Goal: Task Accomplishment & Management: Complete application form

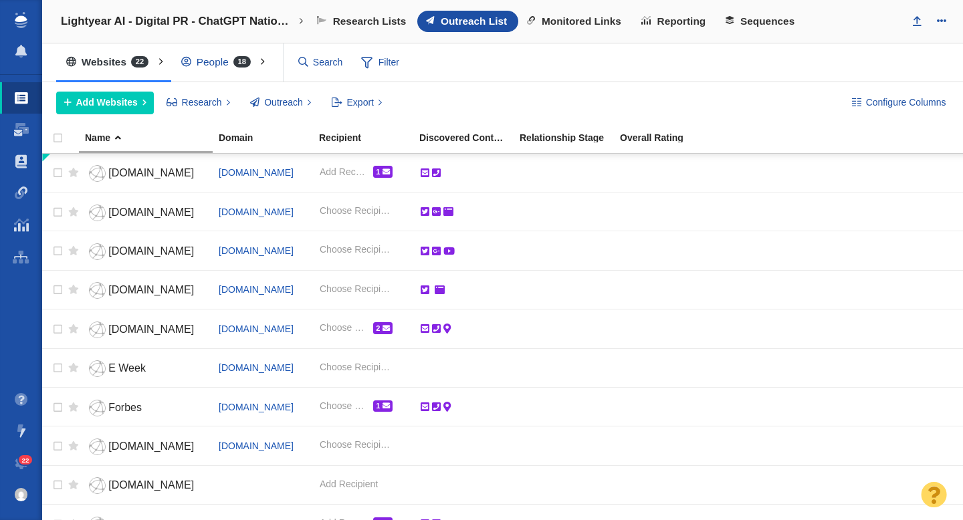
click at [217, 62] on div "People 18" at bounding box center [219, 62] width 96 height 31
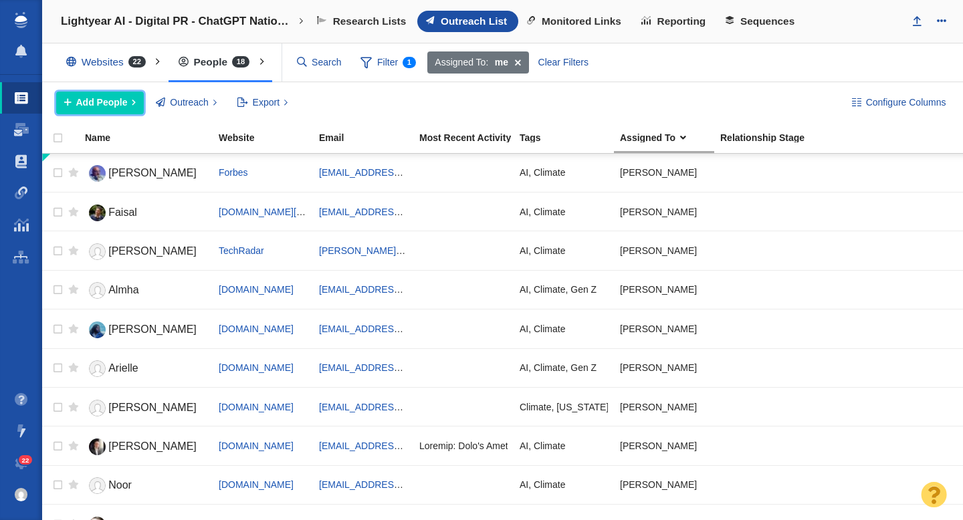
click at [104, 109] on span "Add People" at bounding box center [101, 103] width 51 height 14
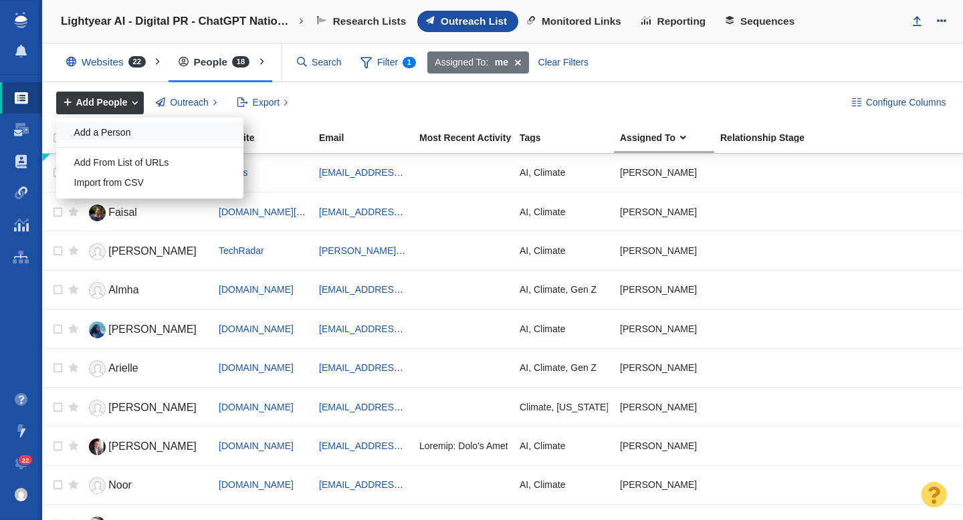
click at [106, 128] on div "Add a Person" at bounding box center [149, 132] width 187 height 21
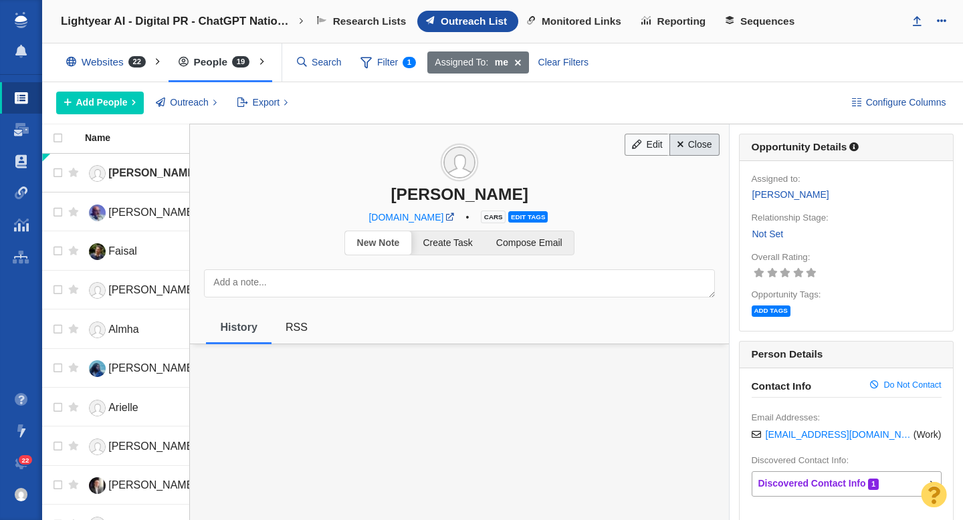
click at [705, 146] on link "Close" at bounding box center [694, 145] width 50 height 23
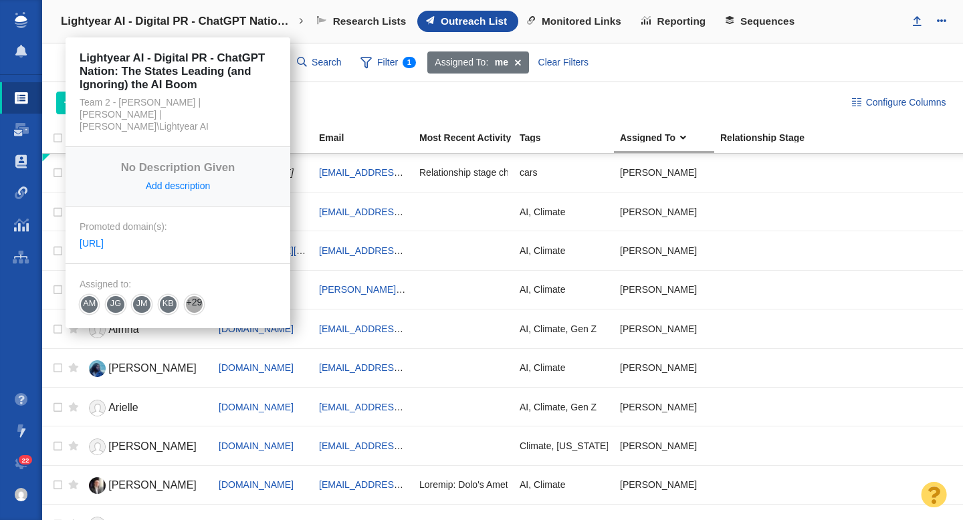
click at [180, 17] on h4 "Lightyear AI - Digital PR - ChatGPT Nation: The States Leading (and Ignoring) t…" at bounding box center [178, 21] width 234 height 13
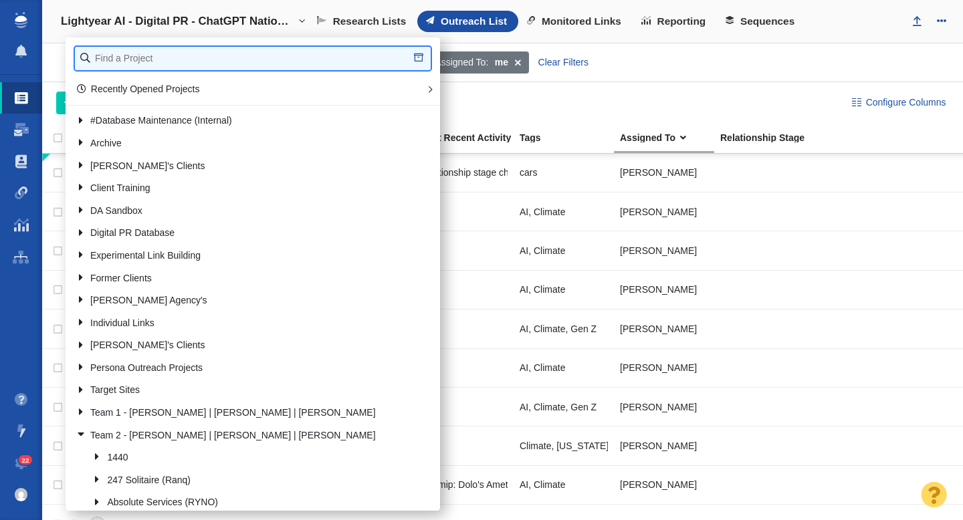
click at [158, 56] on input "text" at bounding box center [253, 58] width 356 height 23
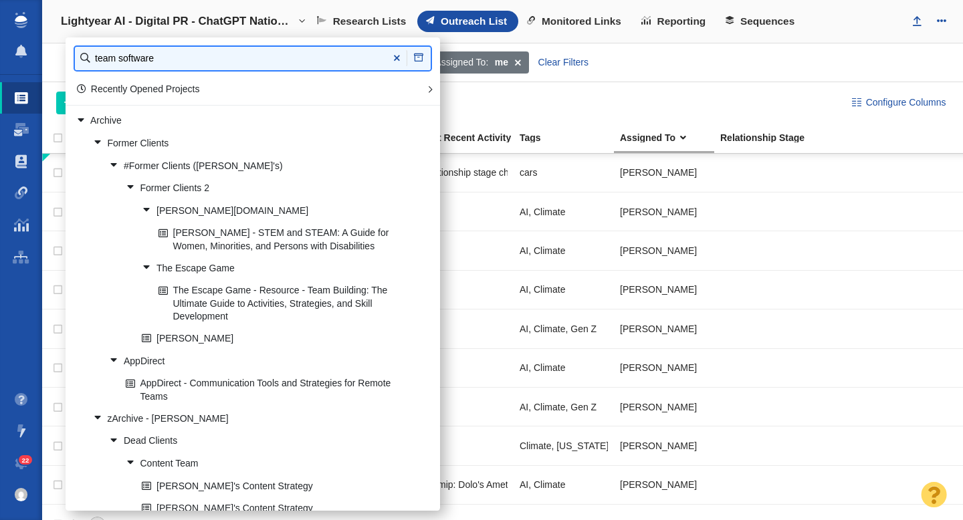
type input "team software"
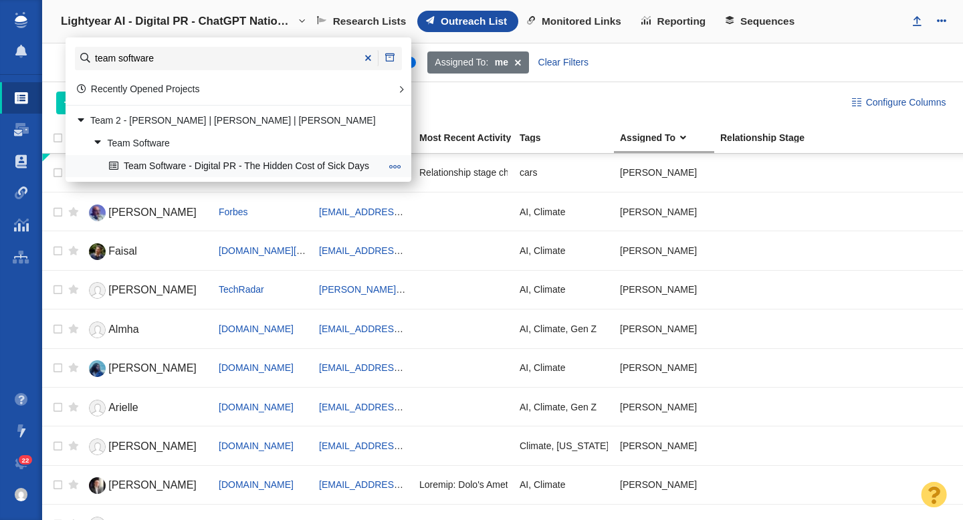
click at [251, 171] on link "Team Software - Digital PR - The Hidden Cost of Sick Days" at bounding box center [245, 166] width 278 height 21
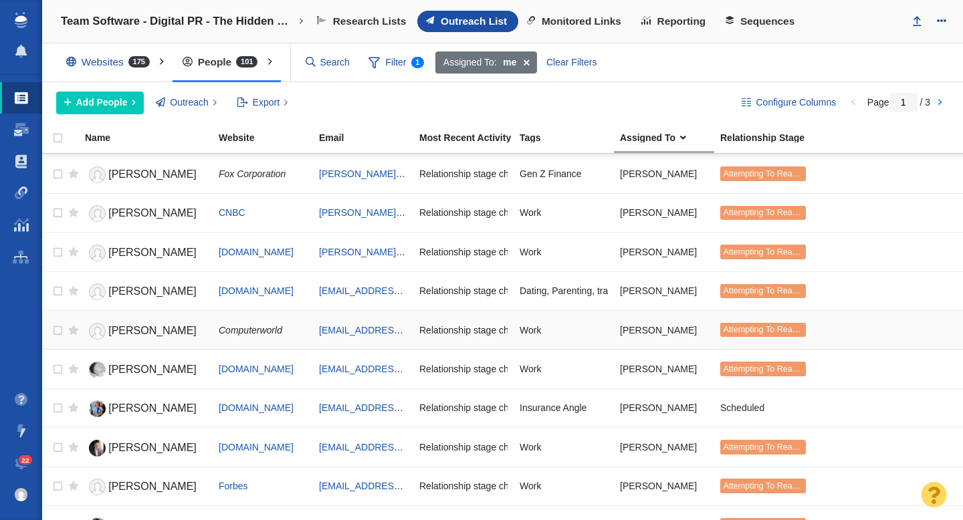
scroll to position [788, 0]
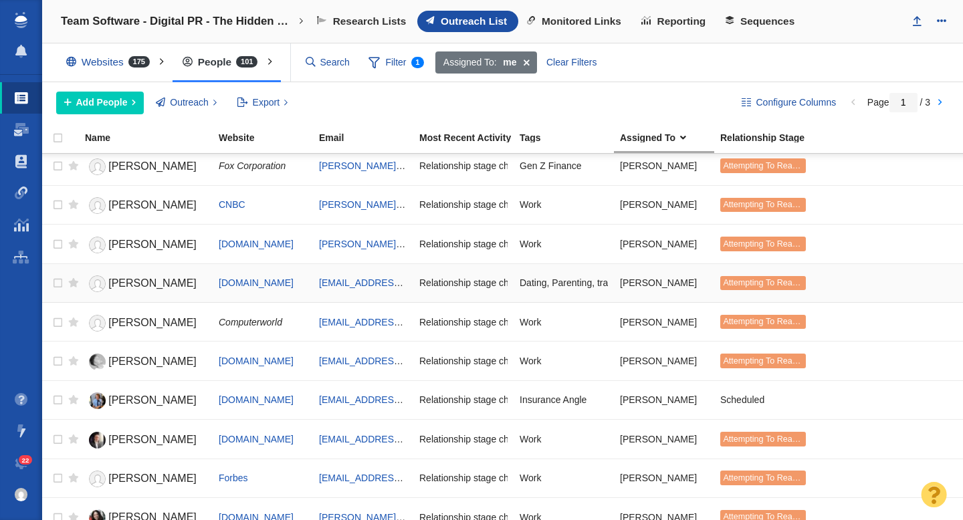
click at [158, 282] on span "[PERSON_NAME]" at bounding box center [152, 283] width 88 height 11
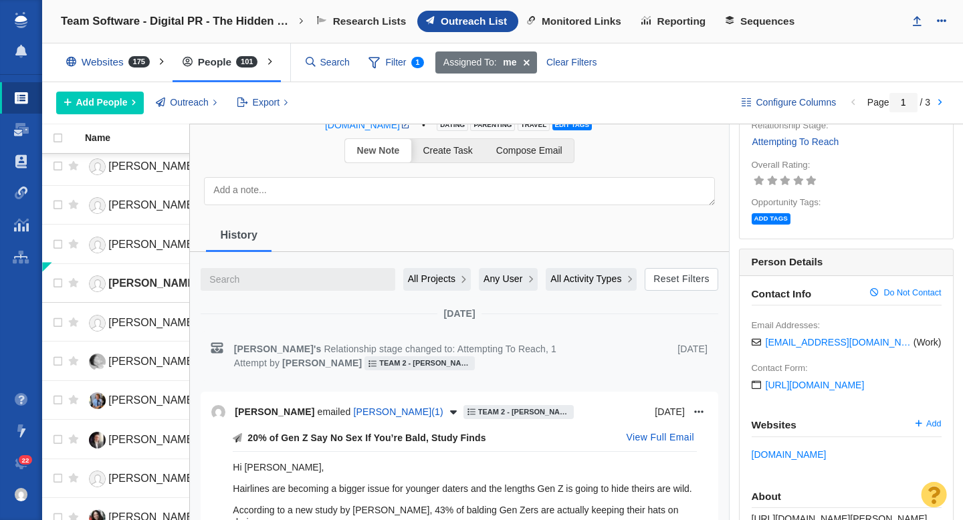
scroll to position [0, 0]
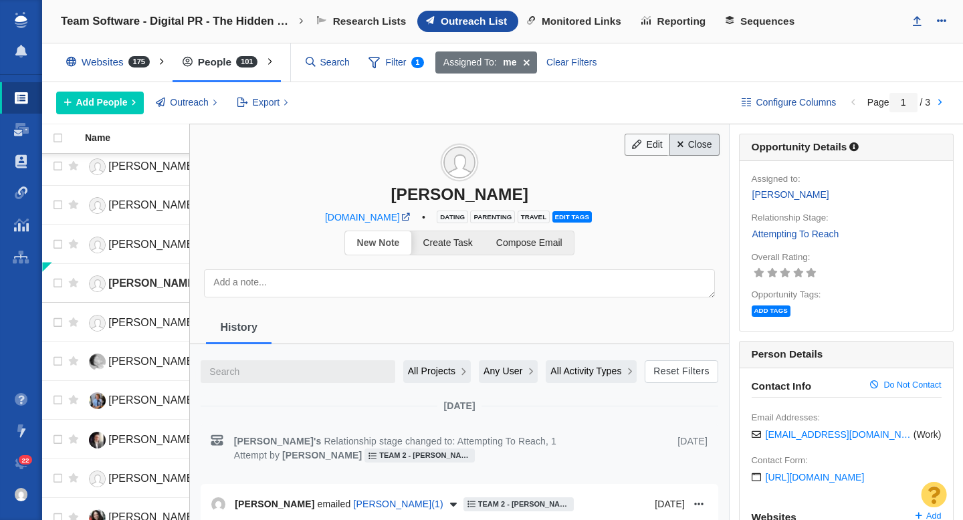
click at [701, 143] on link "Close" at bounding box center [694, 145] width 50 height 23
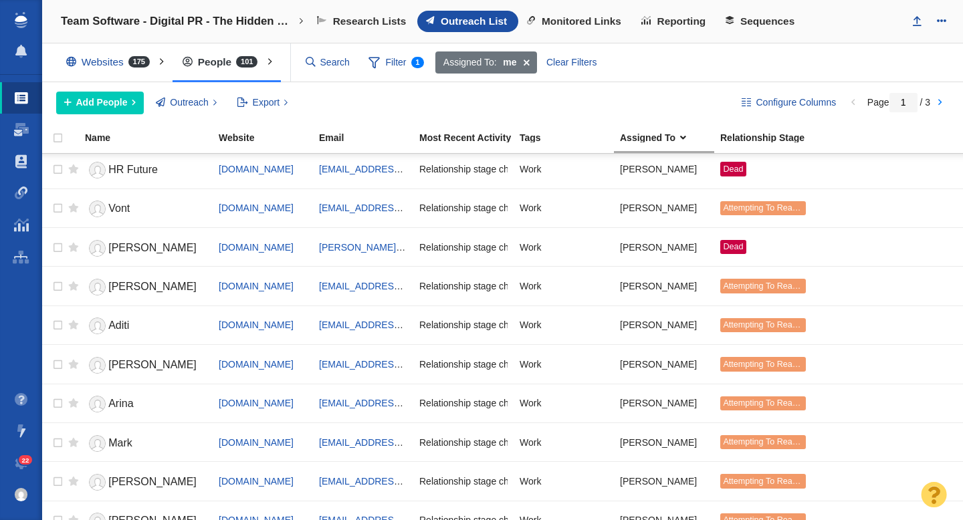
scroll to position [1585, 0]
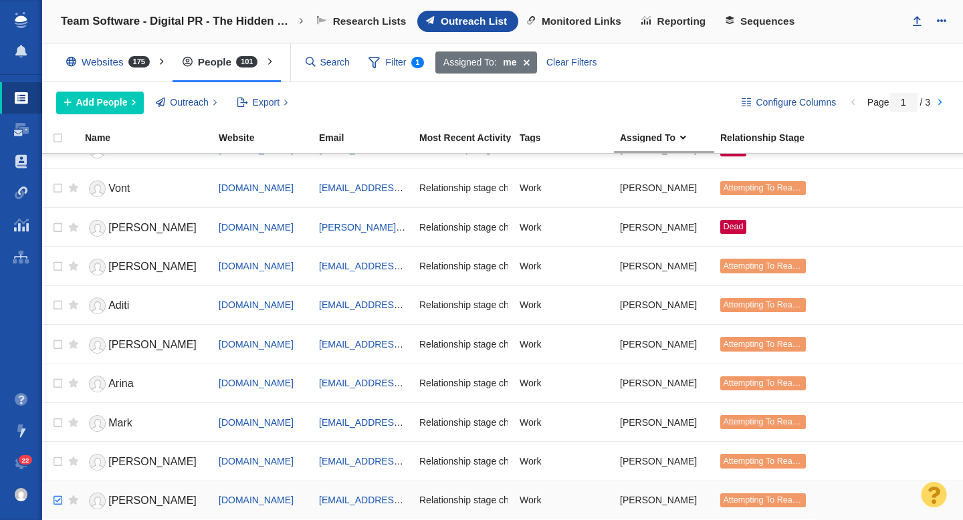
checkbox input "true"
click at [58, 501] on input "checkbox" at bounding box center [56, 500] width 20 height 29
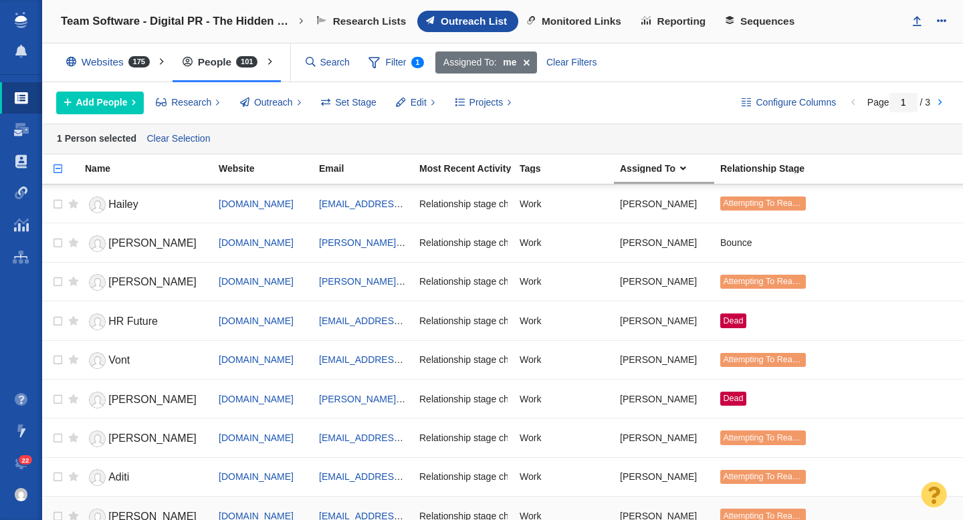
scroll to position [1439, 0]
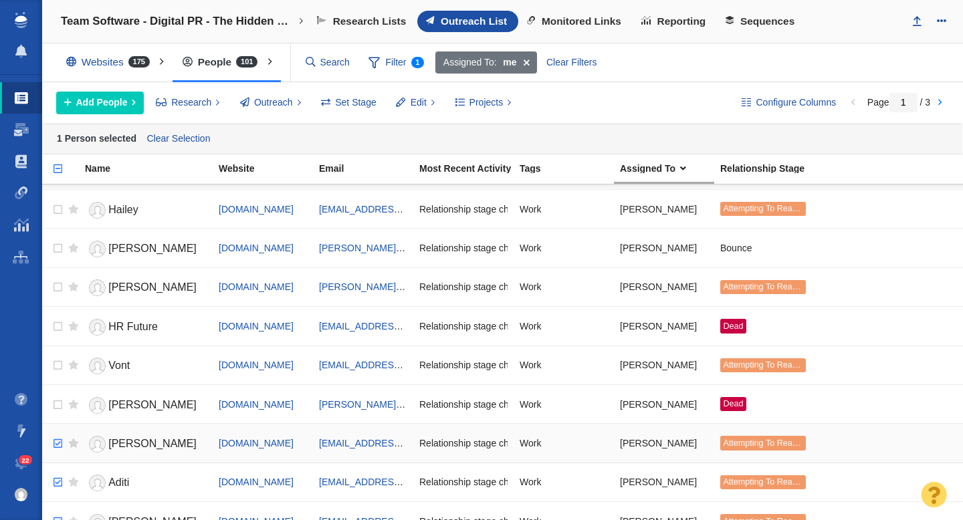
checkbox input "true"
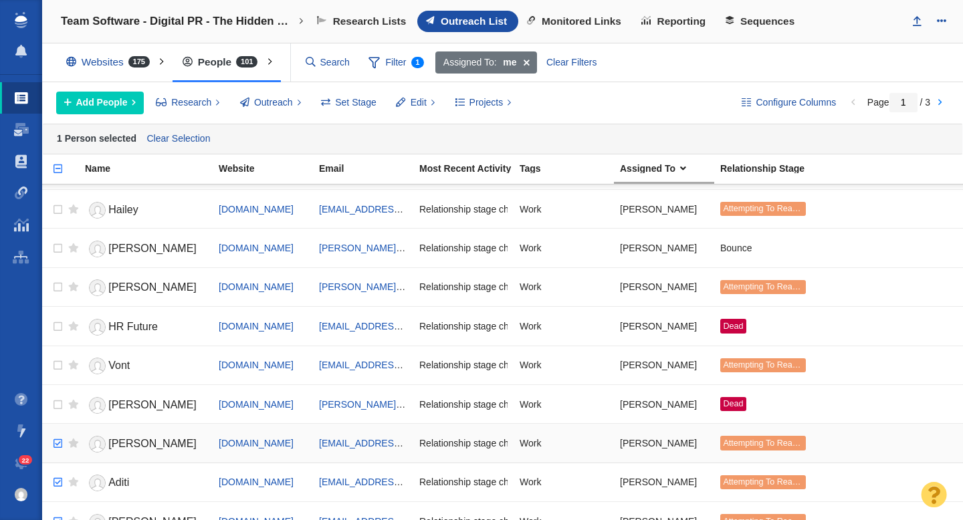
checkbox input "true"
click at [56, 441] on input "checkbox" at bounding box center [56, 443] width 20 height 29
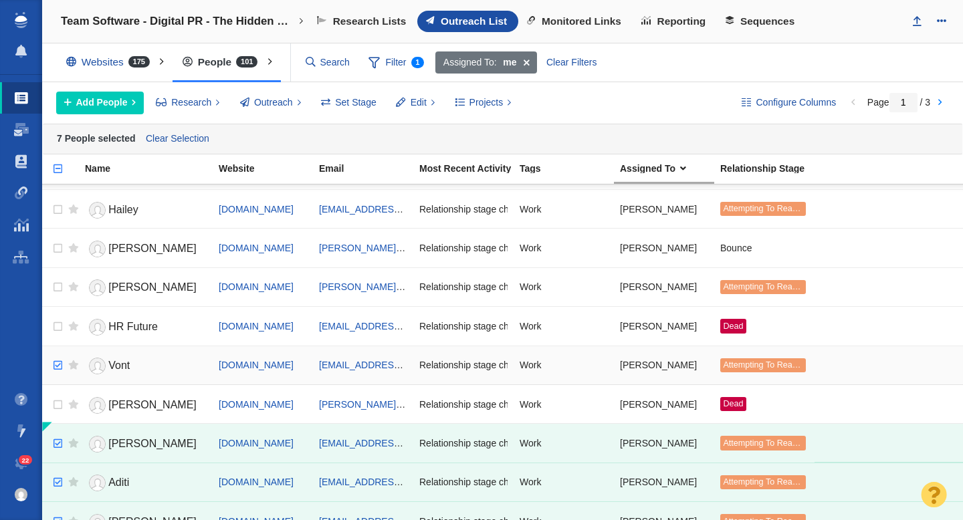
checkbox input "true"
click at [60, 367] on input "checkbox" at bounding box center [56, 365] width 20 height 29
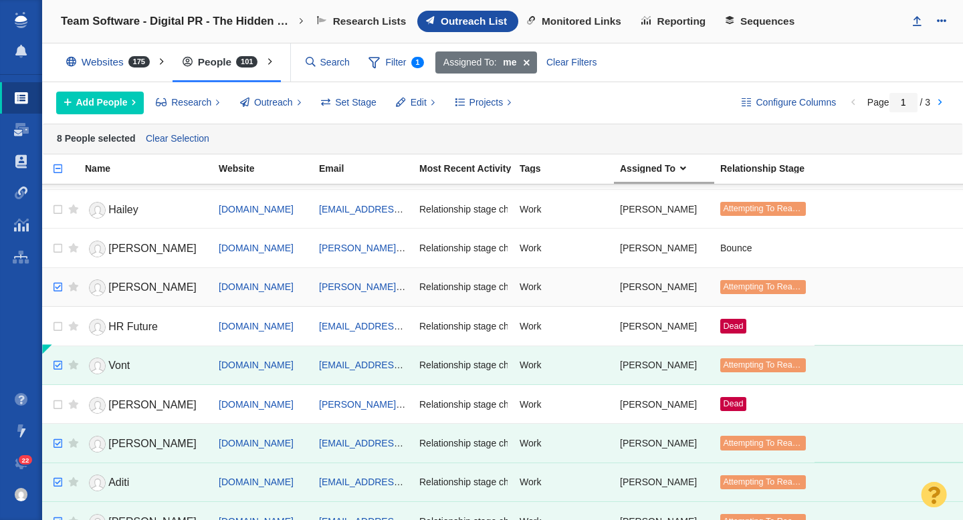
checkbox input "true"
click at [62, 284] on input "checkbox" at bounding box center [56, 287] width 20 height 29
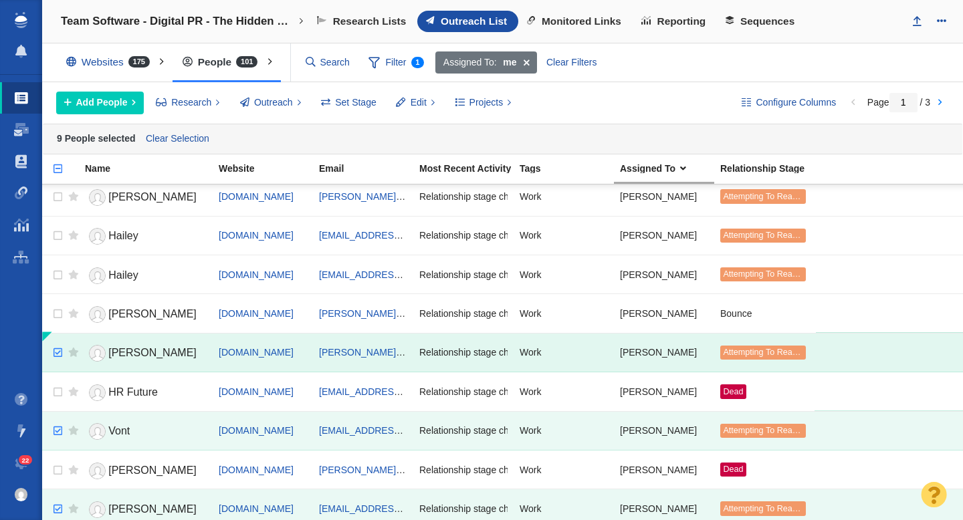
scroll to position [1354, 0]
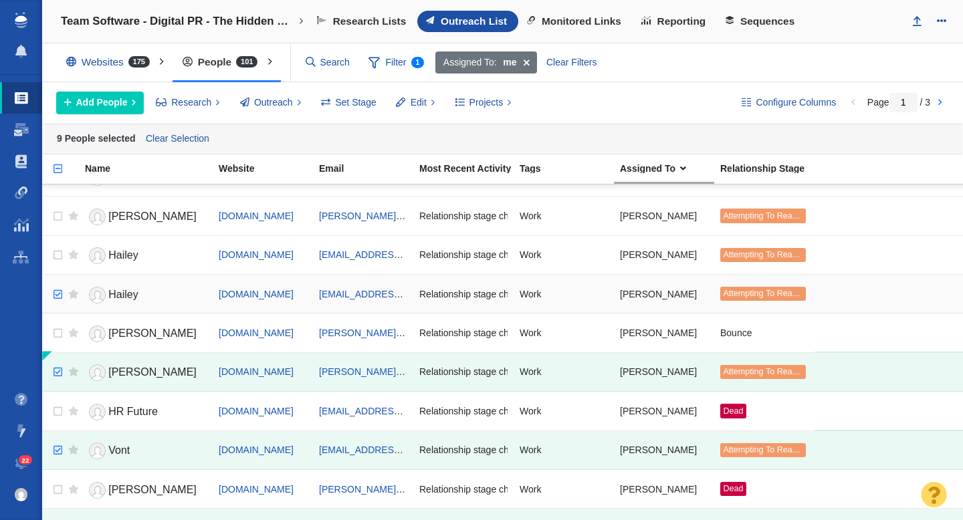
checkbox input "true"
click at [59, 293] on input "checkbox" at bounding box center [56, 294] width 20 height 29
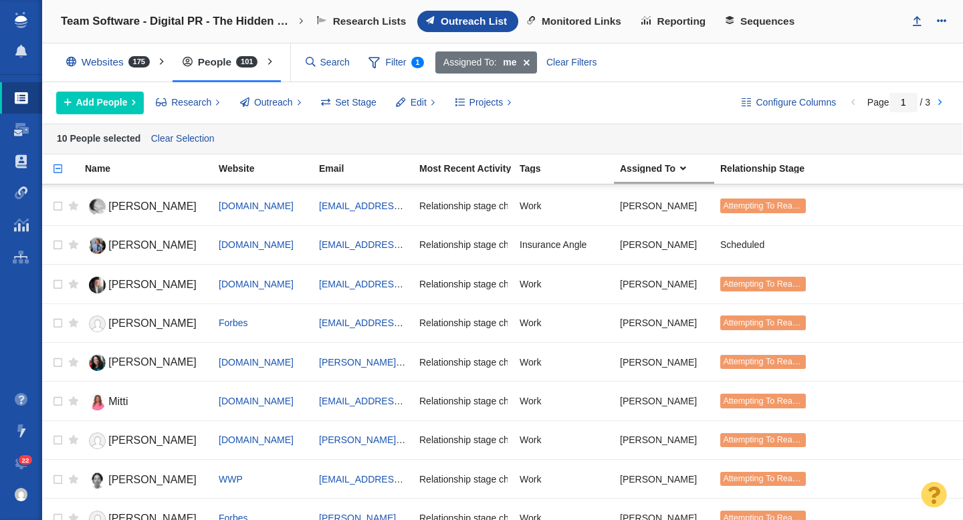
scroll to position [964, 0]
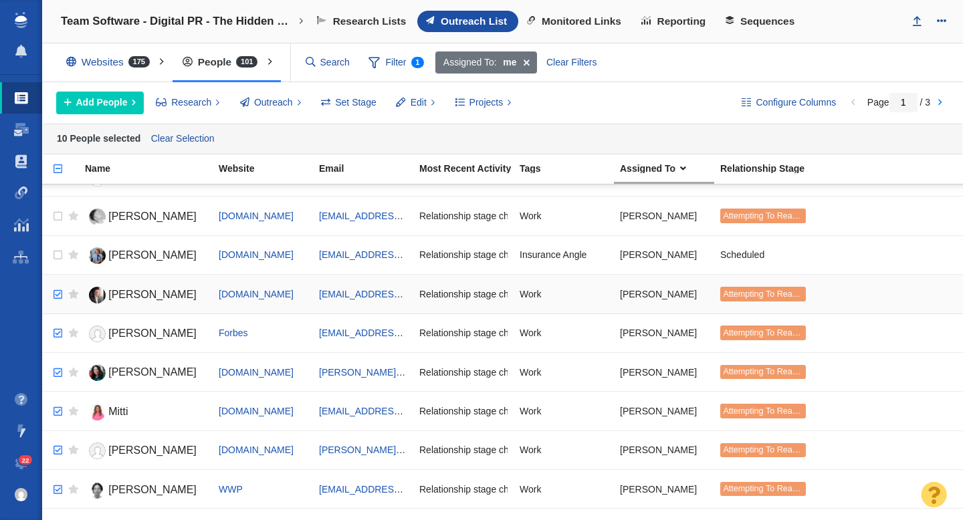
checkbox input "true"
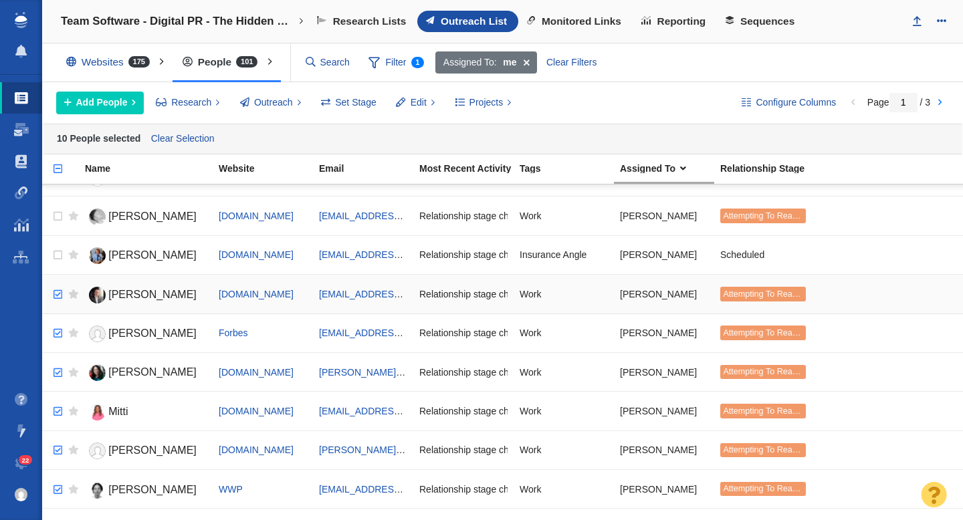
checkbox input "true"
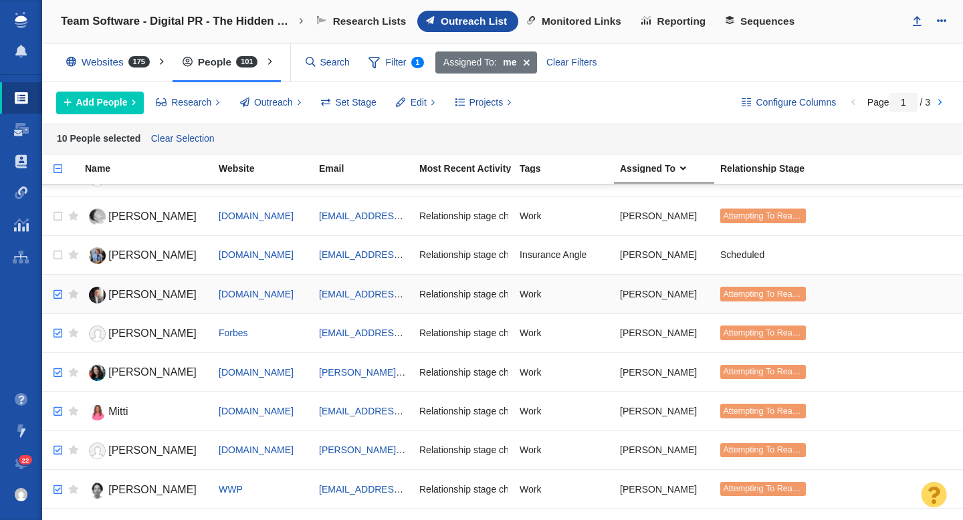
click at [56, 294] on input "checkbox" at bounding box center [56, 294] width 20 height 29
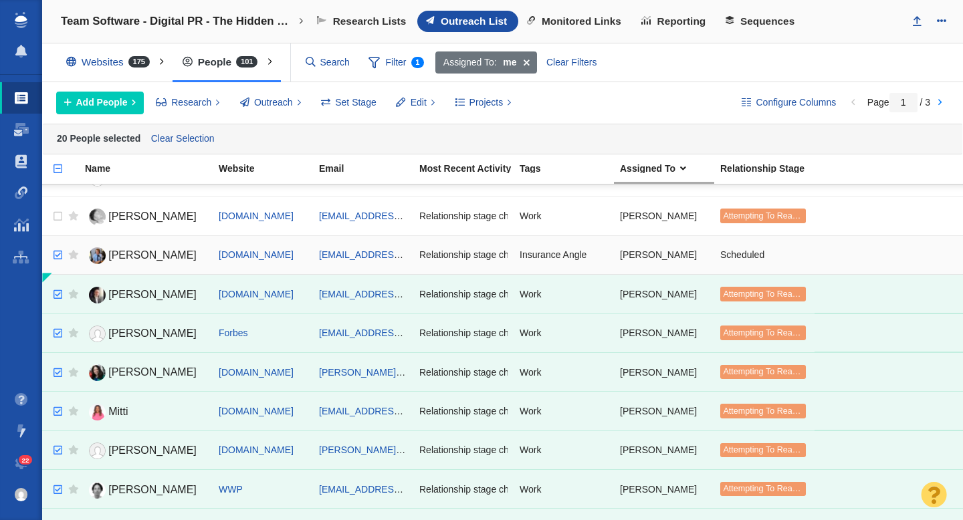
checkbox input "true"
click at [58, 252] on input "checkbox" at bounding box center [56, 255] width 20 height 29
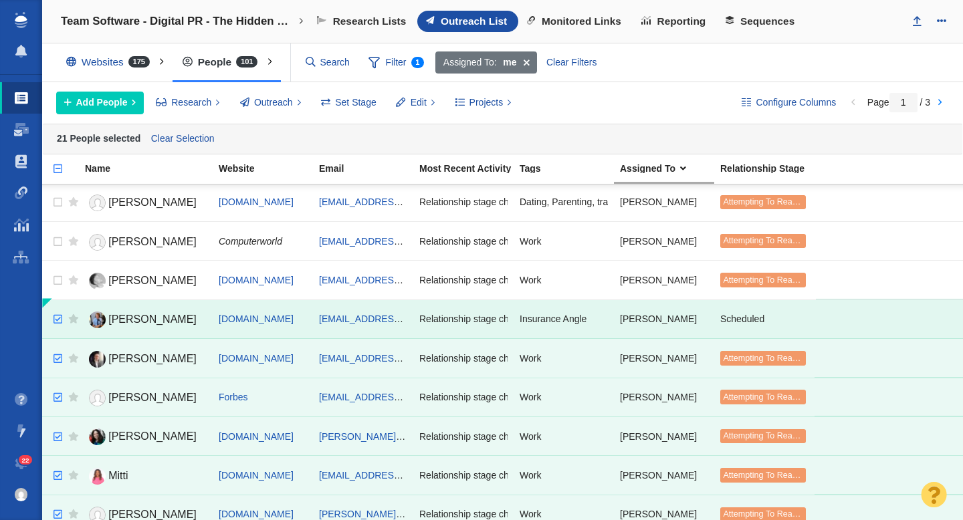
scroll to position [883, 0]
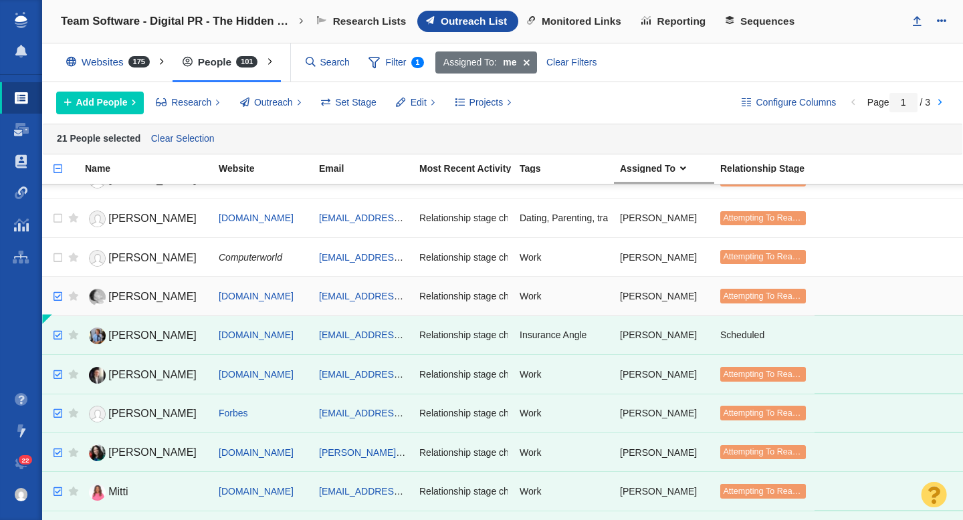
checkbox input "true"
click at [60, 298] on input "checkbox" at bounding box center [56, 296] width 20 height 29
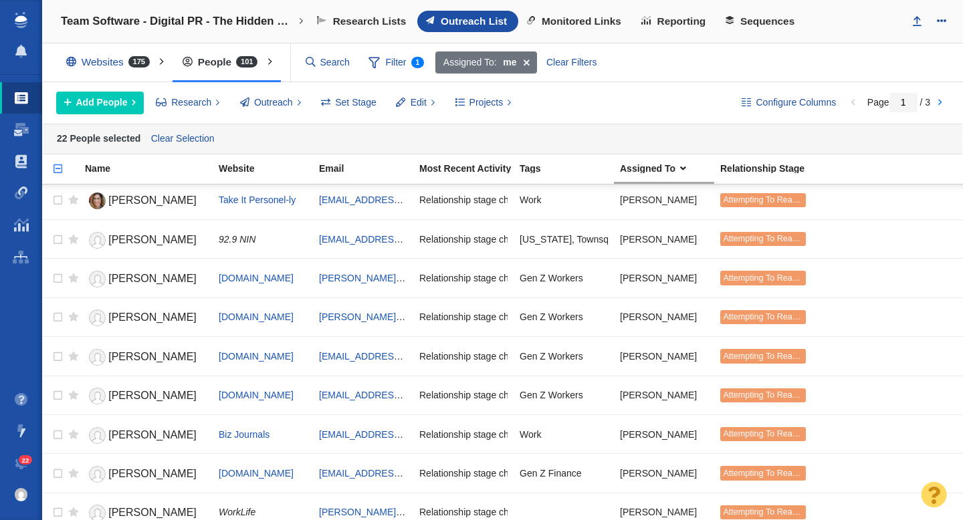
scroll to position [0, 0]
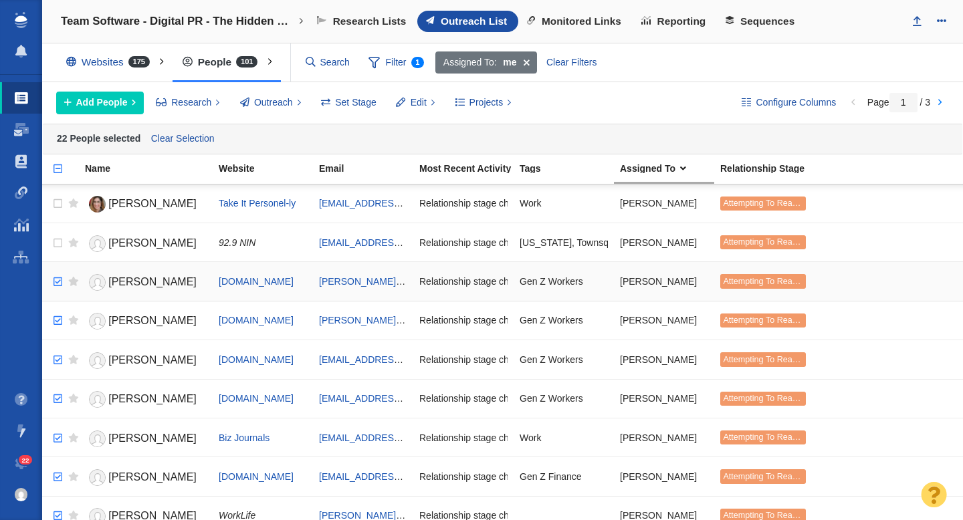
click at [60, 282] on input "checkbox" at bounding box center [56, 281] width 20 height 29
checkbox input "true"
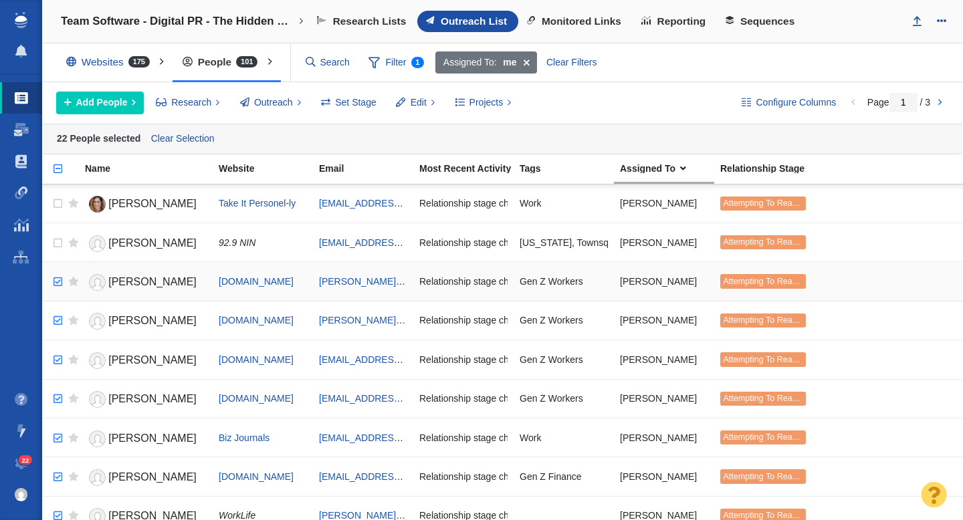
checkbox input "true"
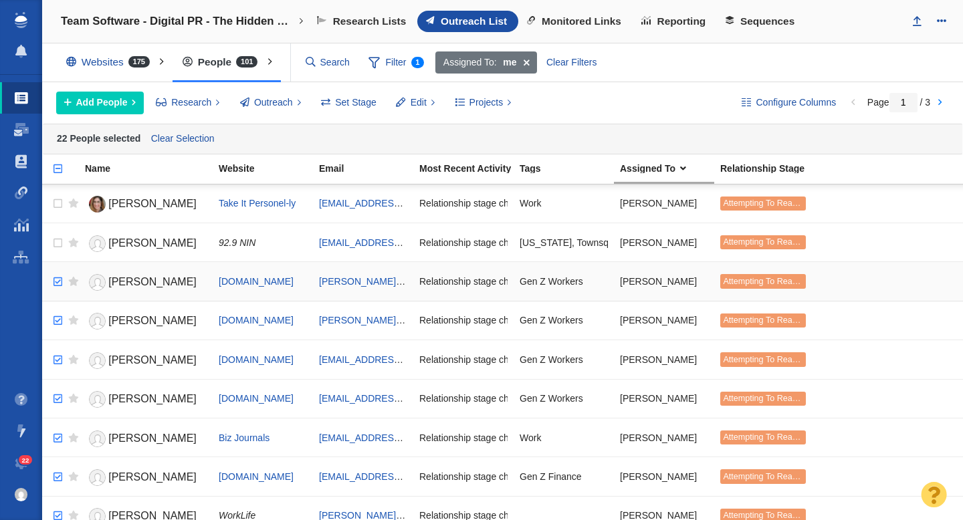
checkbox input "true"
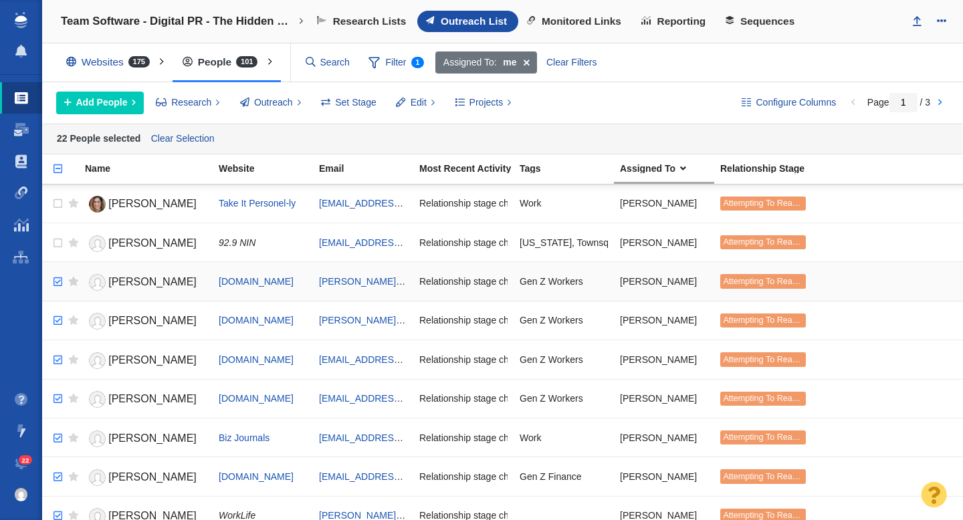
checkbox input "true"
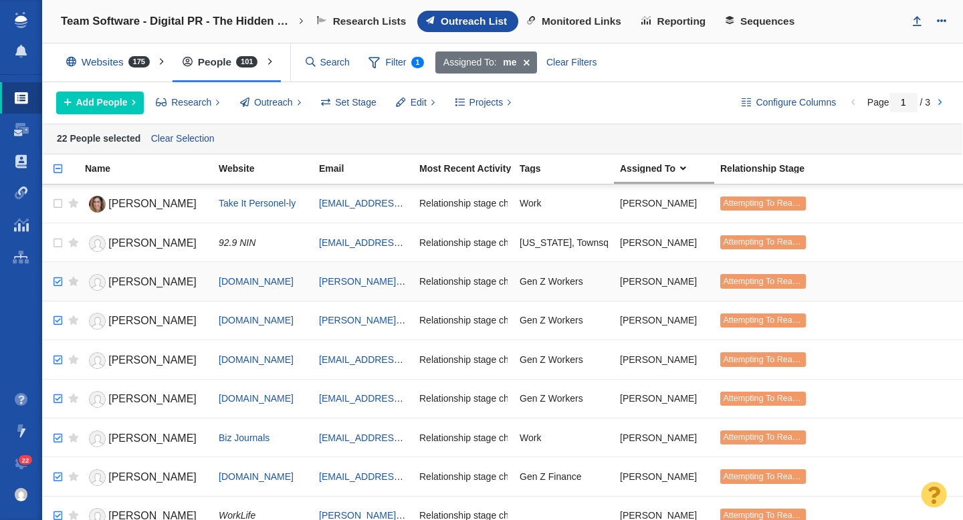
checkbox input "true"
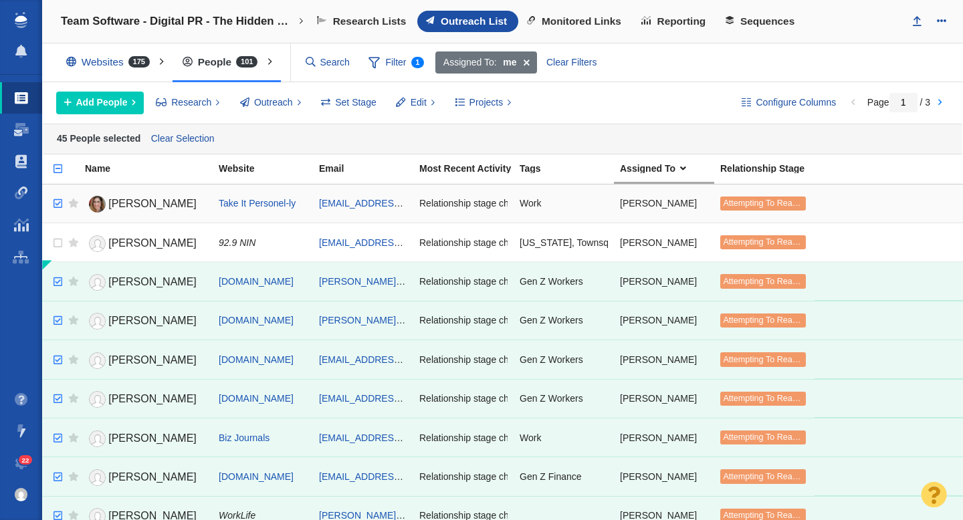
checkbox input "true"
click at [60, 203] on input "checkbox" at bounding box center [56, 203] width 20 height 29
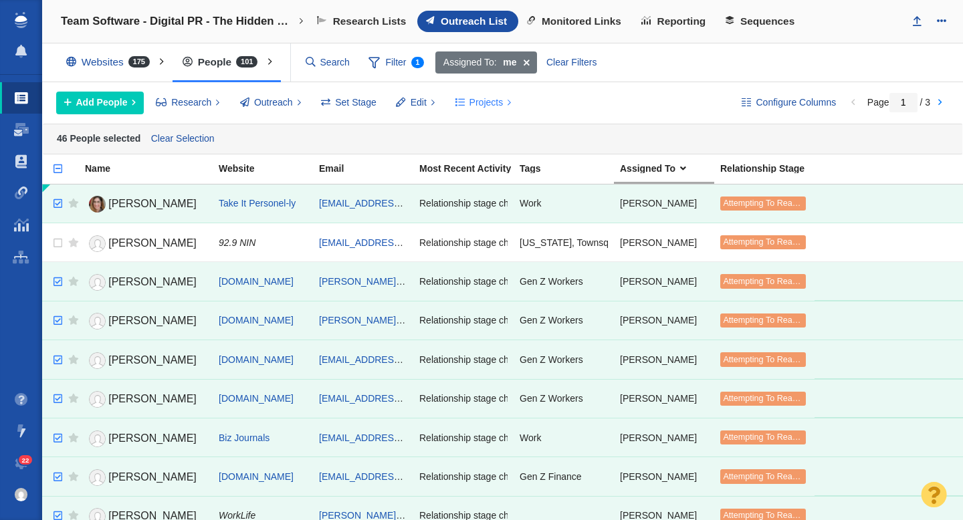
click at [483, 105] on span "Projects" at bounding box center [486, 103] width 34 height 14
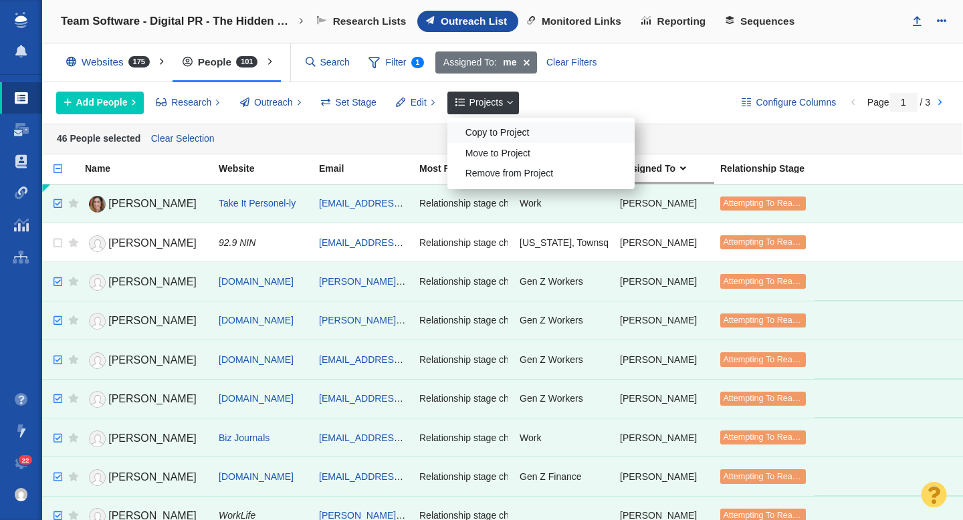
click at [494, 134] on div "Copy to Project" at bounding box center [540, 132] width 187 height 21
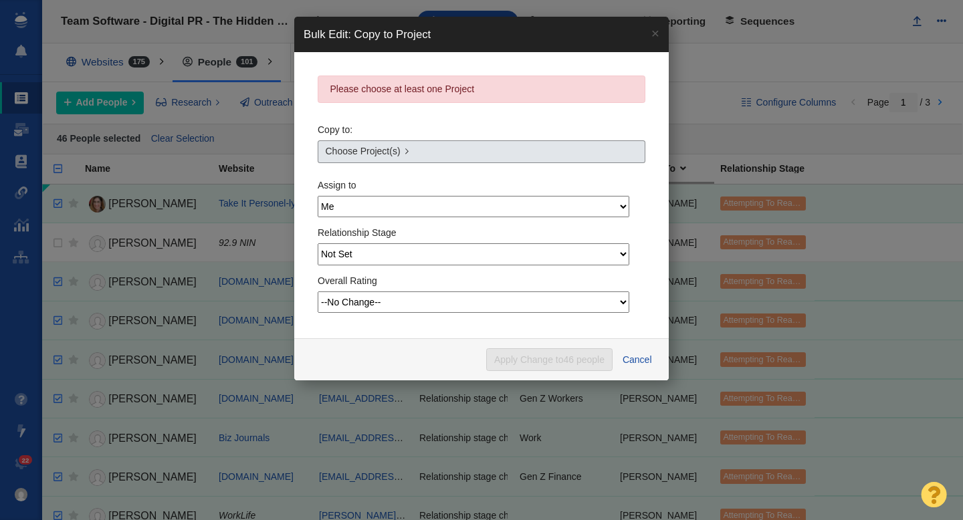
click at [411, 149] on link "Choose Project(s)" at bounding box center [482, 151] width 328 height 23
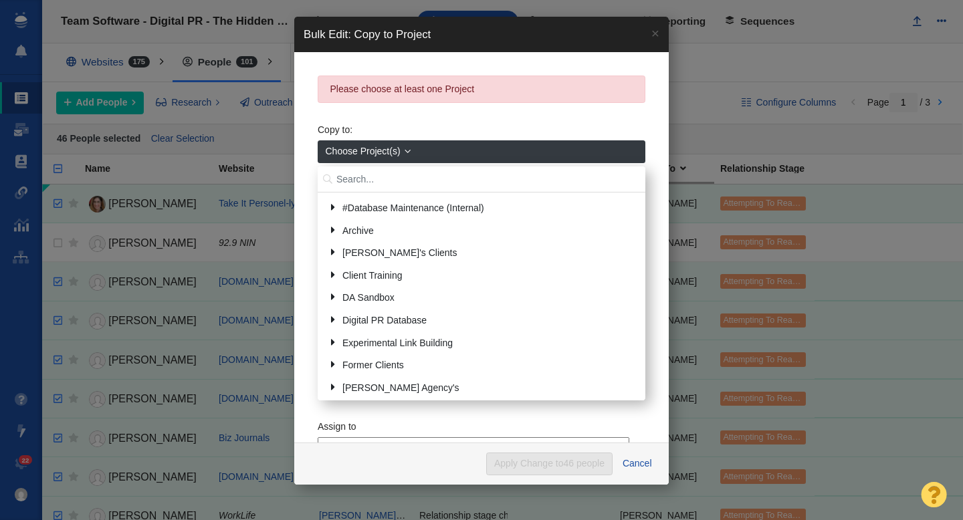
click at [375, 184] on input "text" at bounding box center [482, 180] width 328 height 26
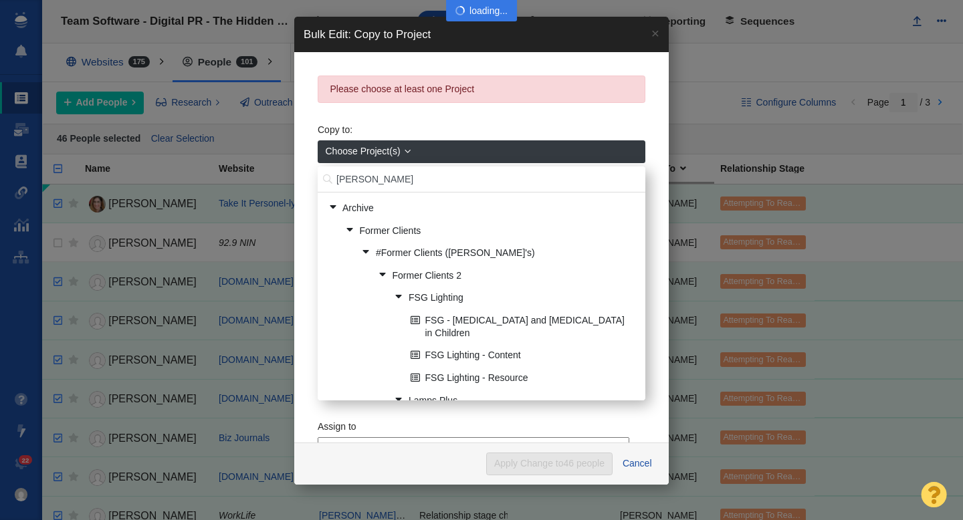
type input "lighty"
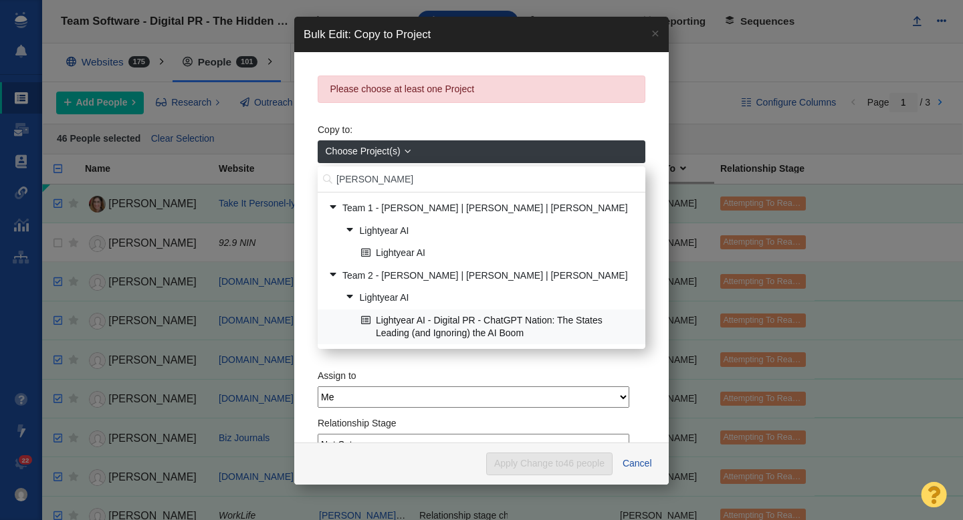
click at [491, 325] on link "Lightyear AI - Digital PR - ChatGPT Nation: The States Leading (and Ignoring) t…" at bounding box center [498, 326] width 280 height 33
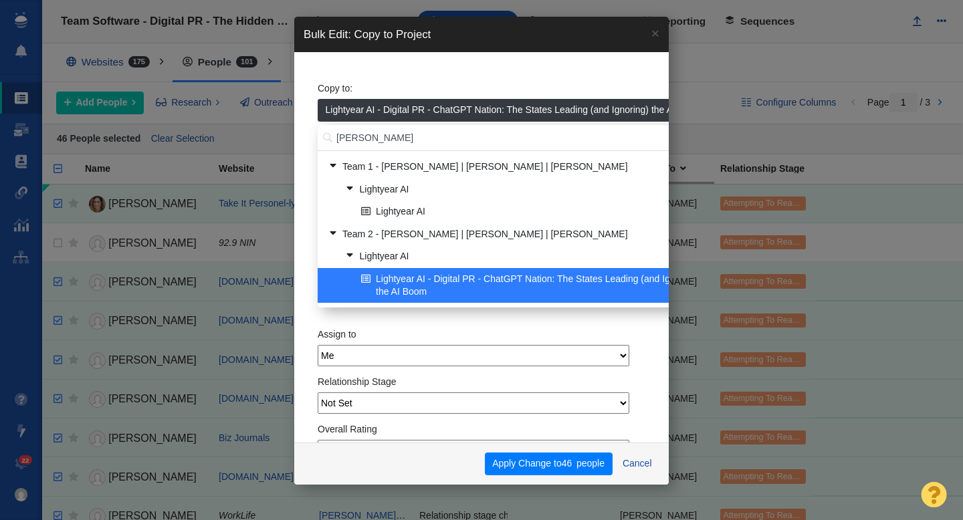
click at [303, 269] on div "Copy to: Lightyear AI - Digital PR - ChatGPT Nation: The States Leading (and Ig…" at bounding box center [481, 247] width 374 height 391
click at [387, 108] on span "Lightyear AI - Digital PR - ChatGPT Nation: The States Leading (and Ignoring) t…" at bounding box center [514, 110] width 377 height 14
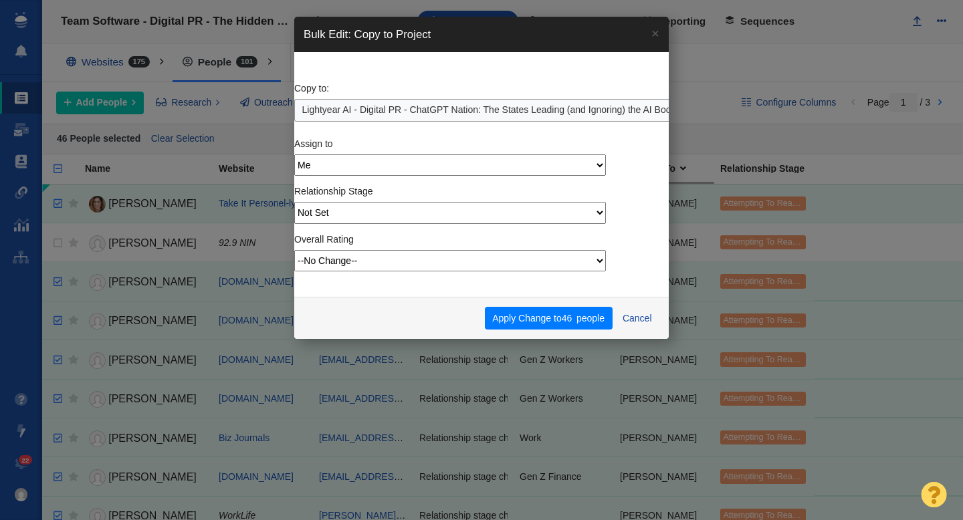
click at [399, 81] on div "Copy to: Lightyear AI - Digital PR - ChatGPT Nation: The States Leading (and Ig…" at bounding box center [458, 99] width 328 height 46
click at [562, 324] on button "Apply Change to 46 people" at bounding box center [549, 318] width 128 height 23
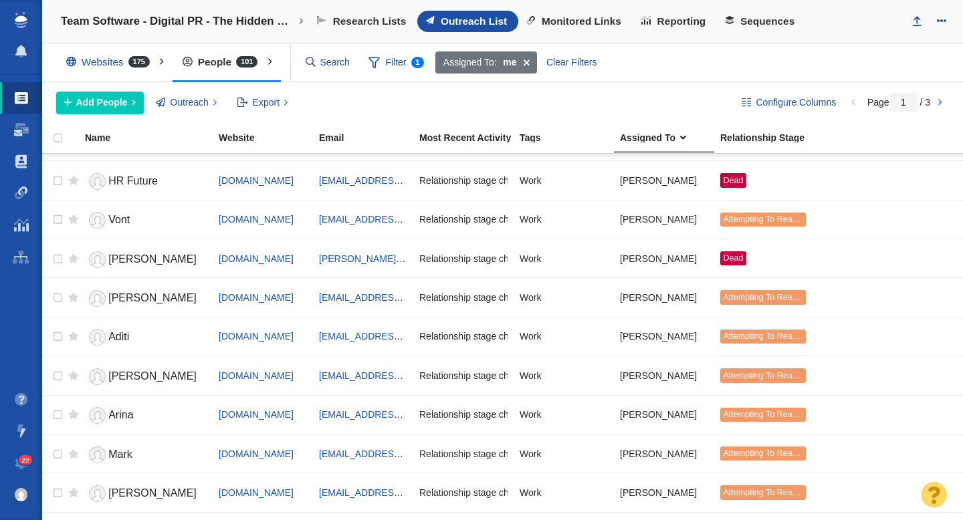
scroll to position [1585, 0]
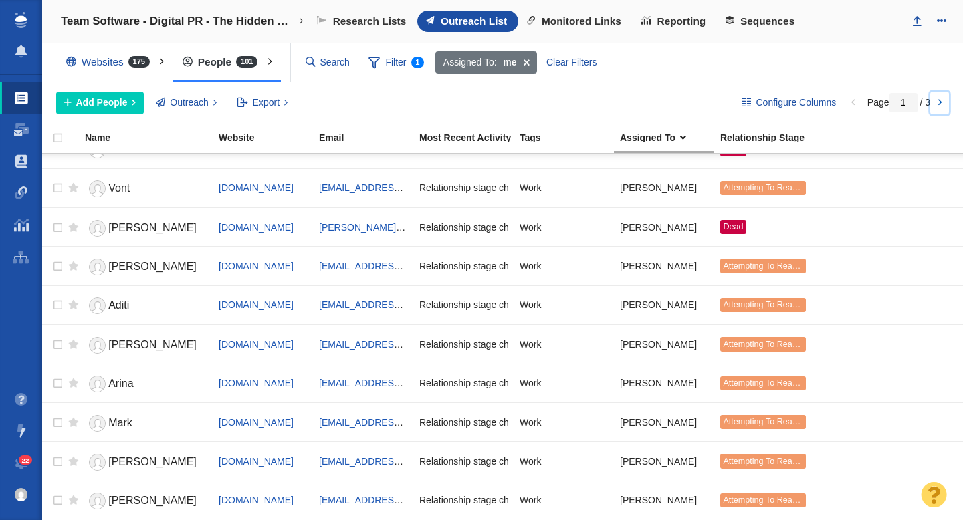
click at [942, 102] on link at bounding box center [939, 103] width 19 height 23
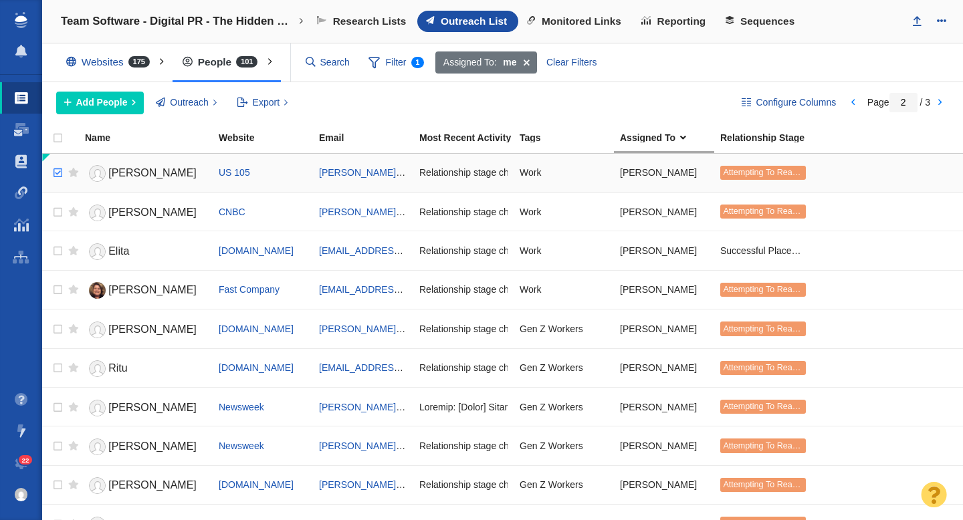
checkbox input "true"
click at [58, 177] on input "checkbox" at bounding box center [56, 172] width 20 height 29
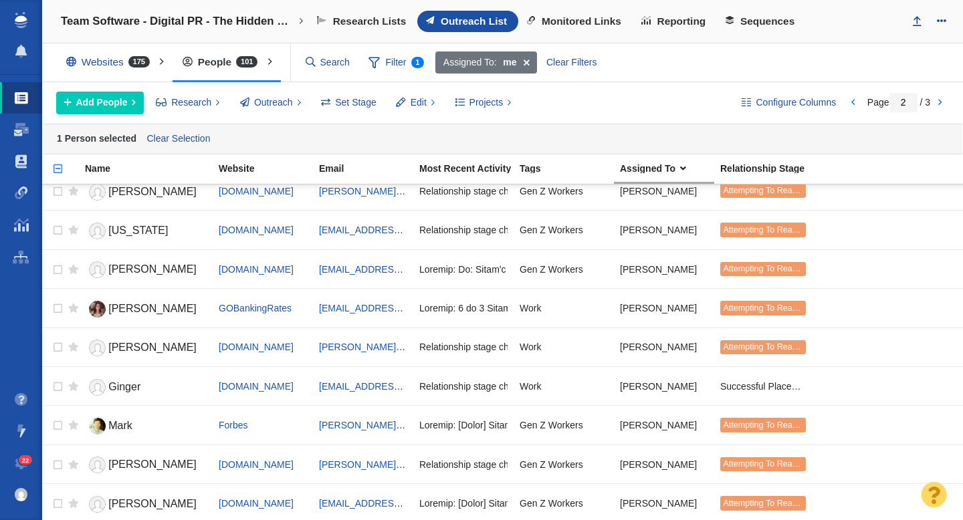
scroll to position [354, 0]
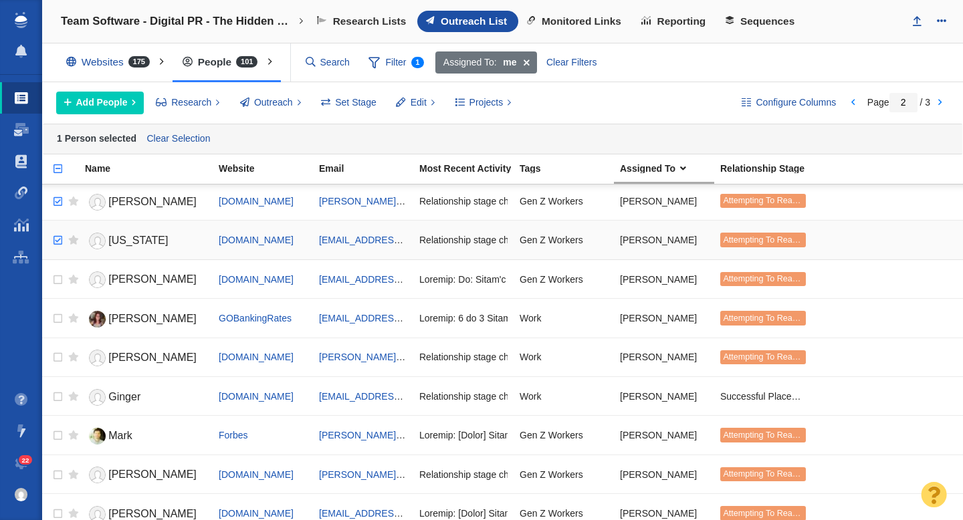
checkbox input "true"
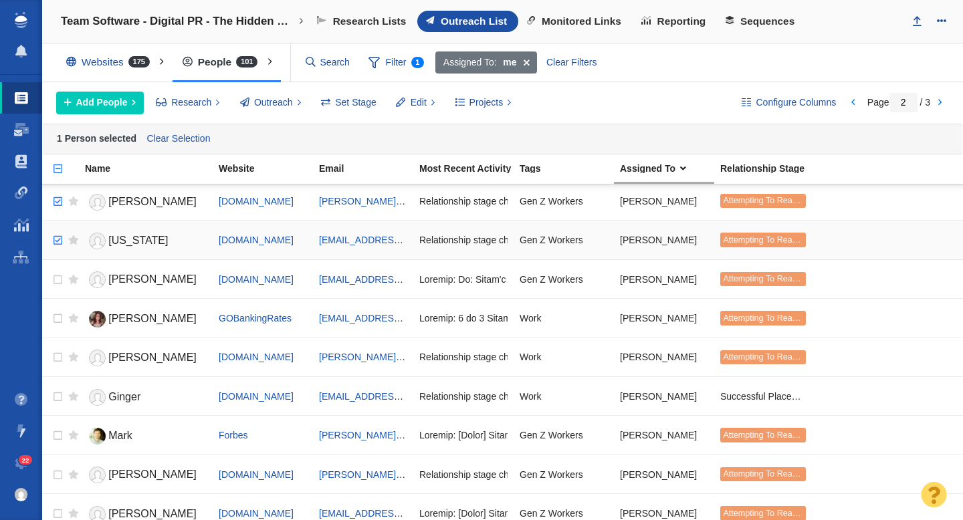
checkbox input "true"
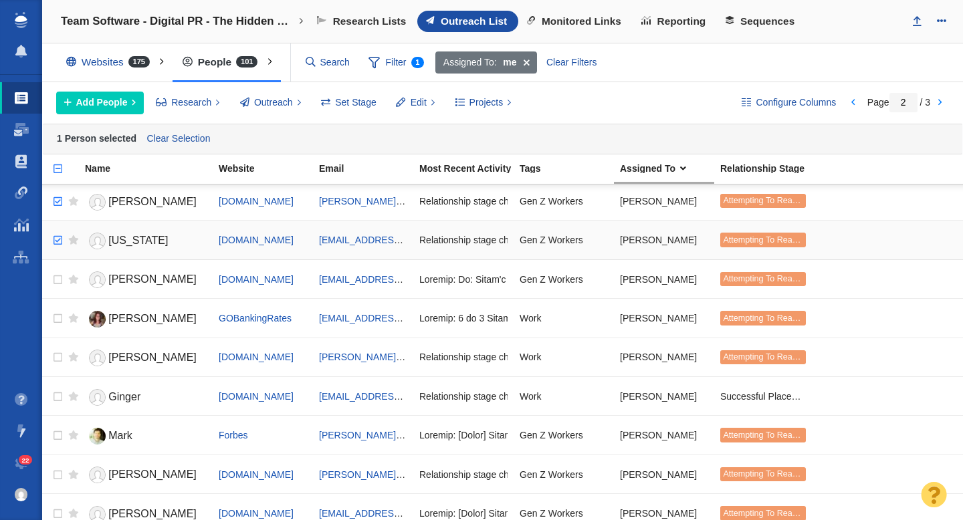
click at [58, 243] on input "checkbox" at bounding box center [56, 240] width 20 height 29
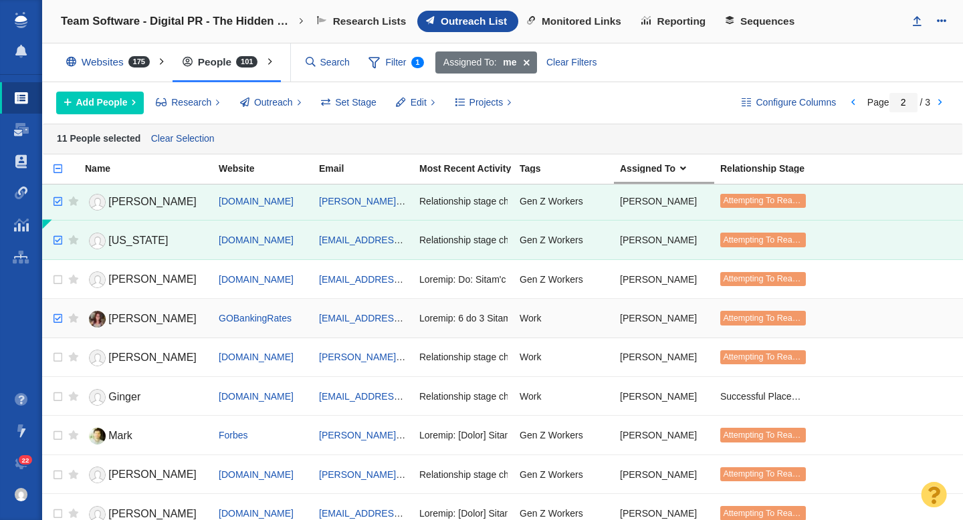
checkbox input "true"
click at [58, 316] on input "checkbox" at bounding box center [56, 318] width 20 height 29
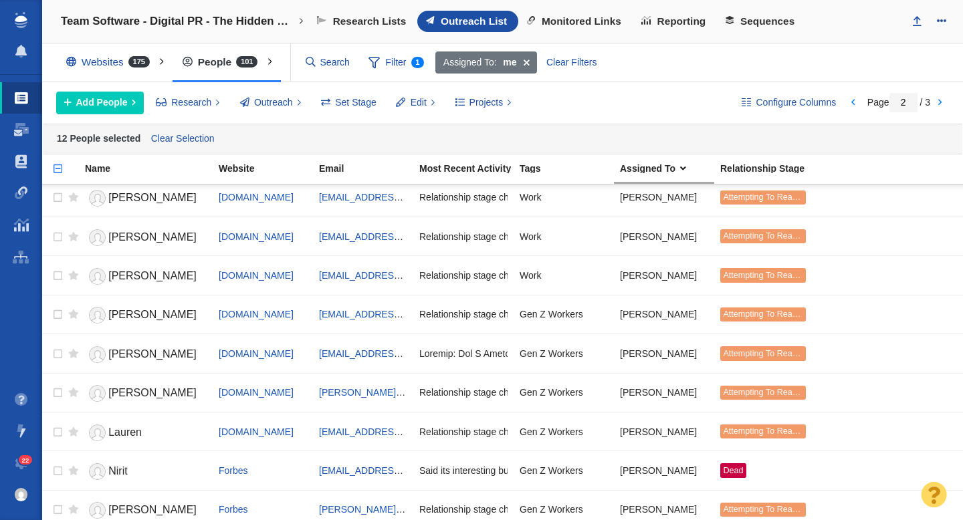
scroll to position [710, 0]
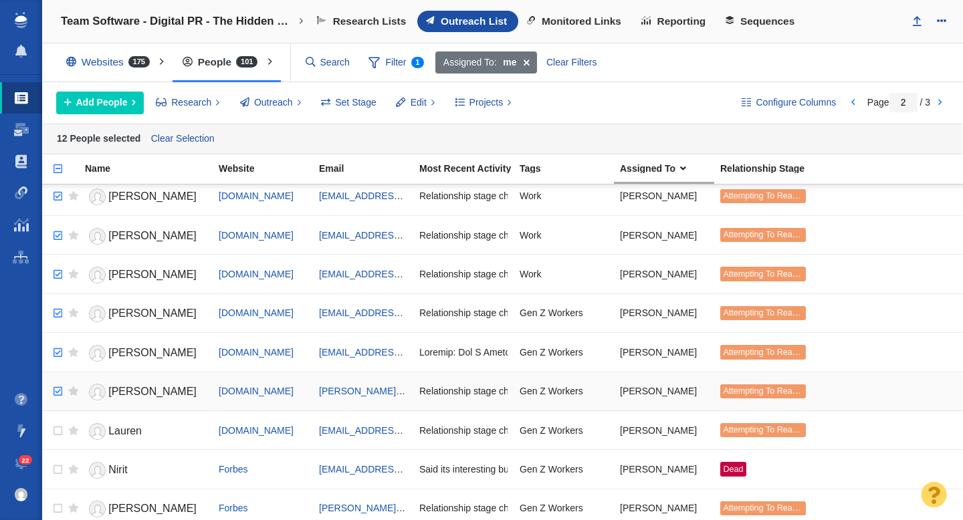
checkbox input "true"
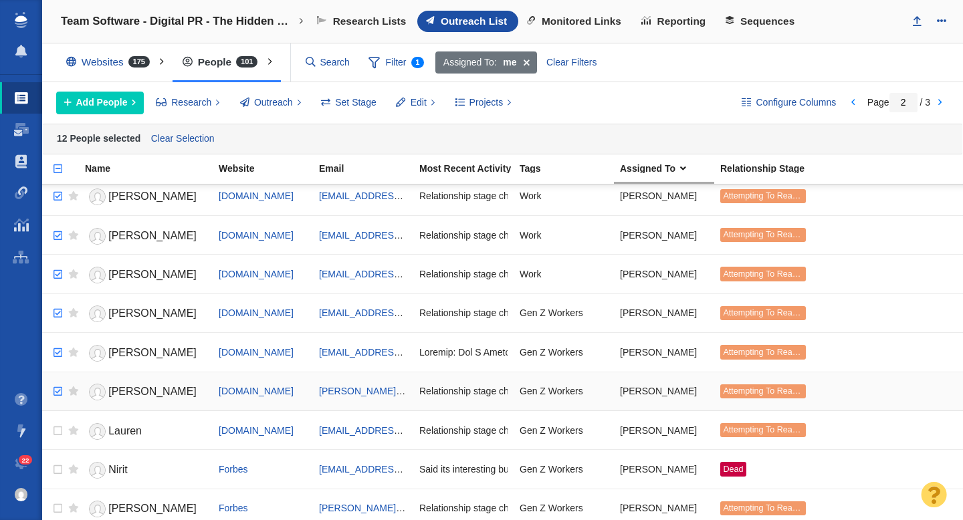
checkbox input "true"
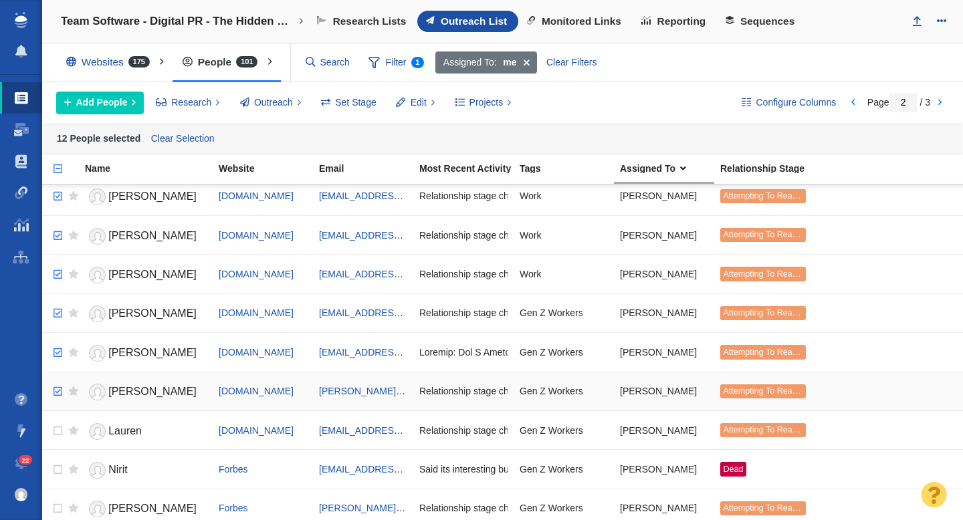
checkbox input "true"
click at [60, 391] on input "checkbox" at bounding box center [56, 391] width 20 height 29
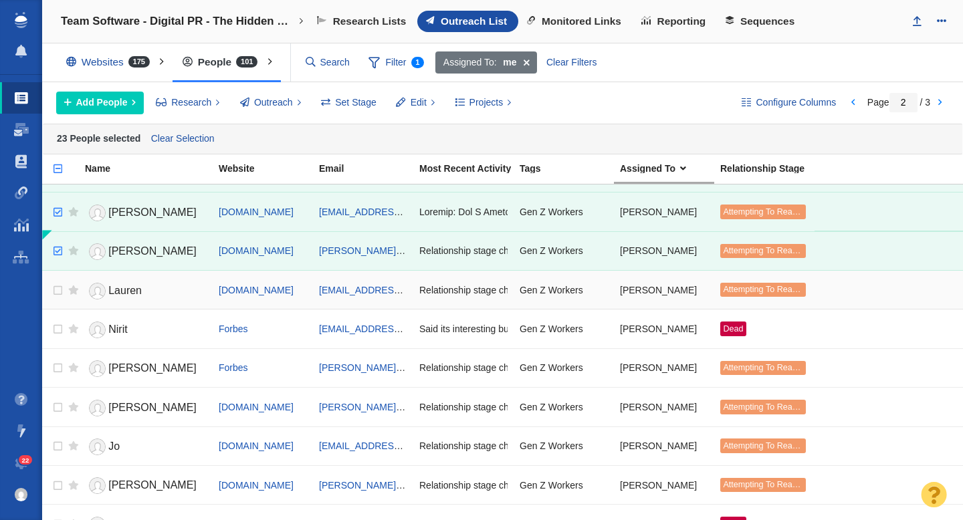
scroll to position [851, 0]
checkbox input "true"
click at [62, 369] on input "checkbox" at bounding box center [56, 367] width 20 height 29
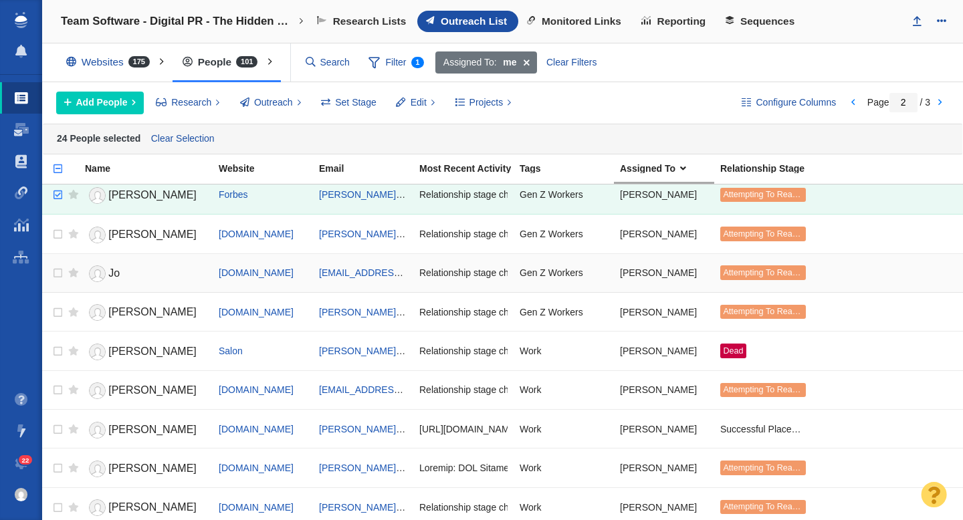
scroll to position [1028, 0]
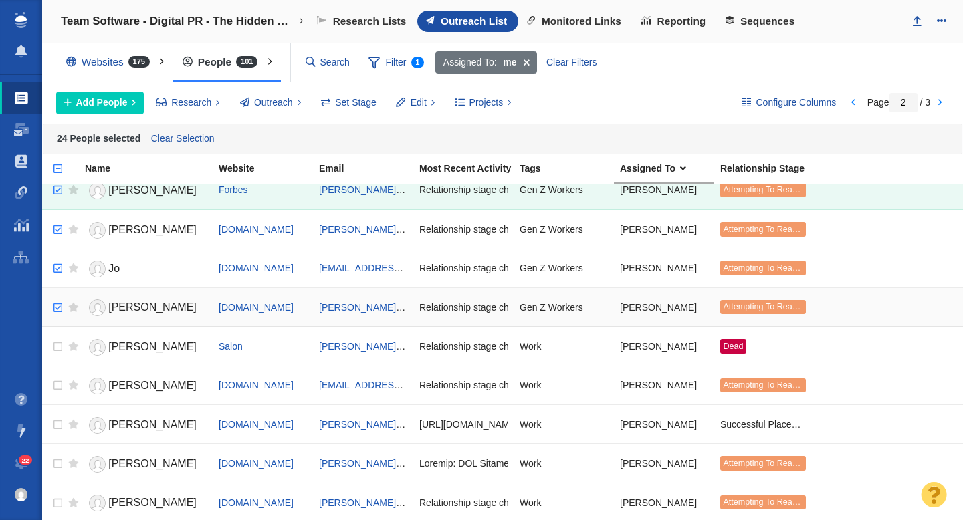
checkbox input "true"
click at [60, 309] on input "checkbox" at bounding box center [56, 308] width 20 height 29
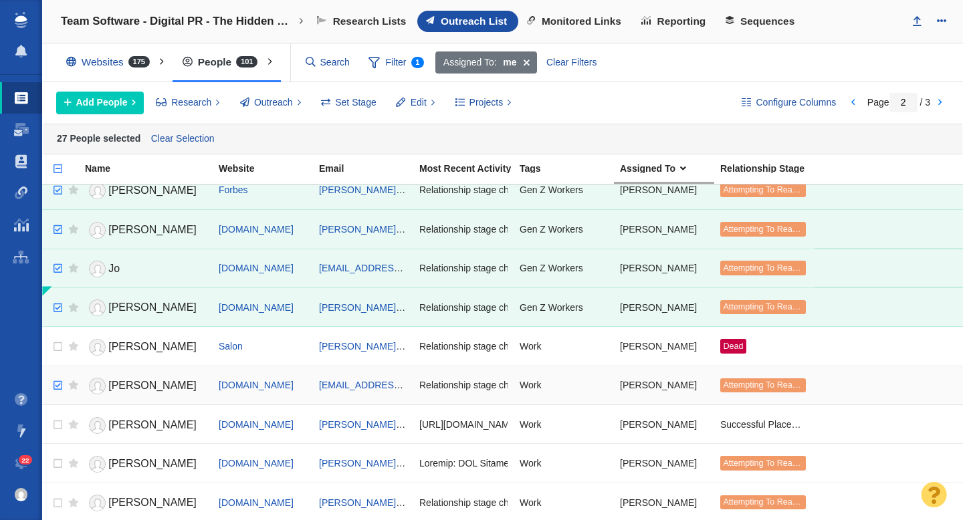
checkbox input "true"
click at [56, 384] on input "checkbox" at bounding box center [56, 385] width 20 height 29
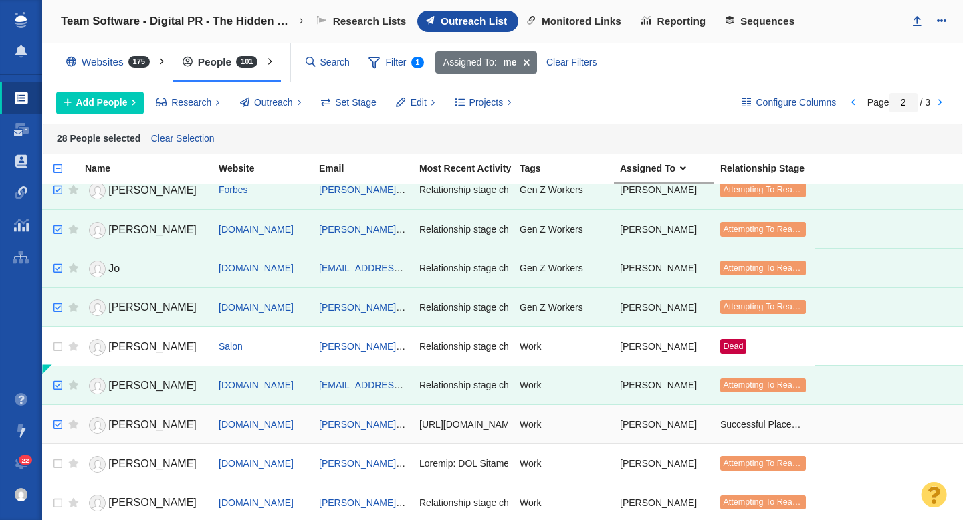
checkbox input "true"
click at [60, 421] on input "checkbox" at bounding box center [56, 425] width 20 height 29
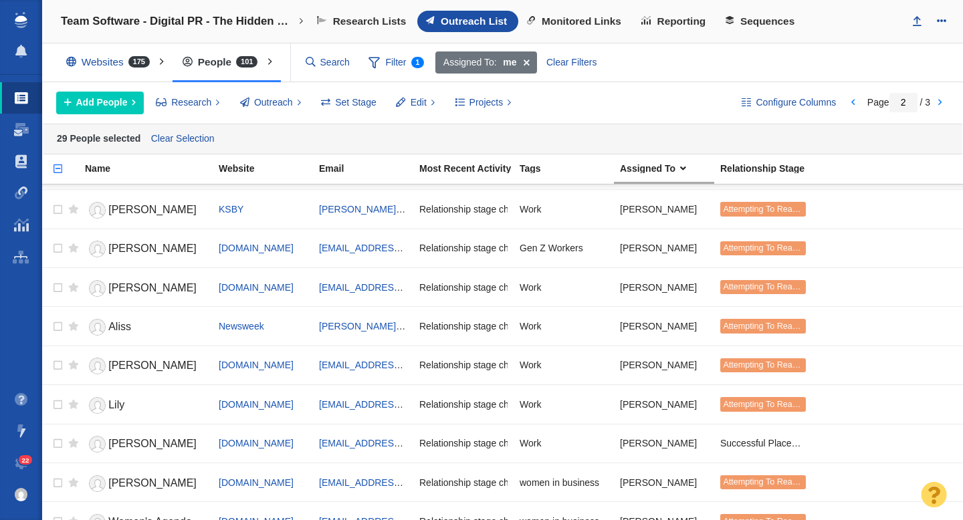
scroll to position [1361, 0]
checkbox input "true"
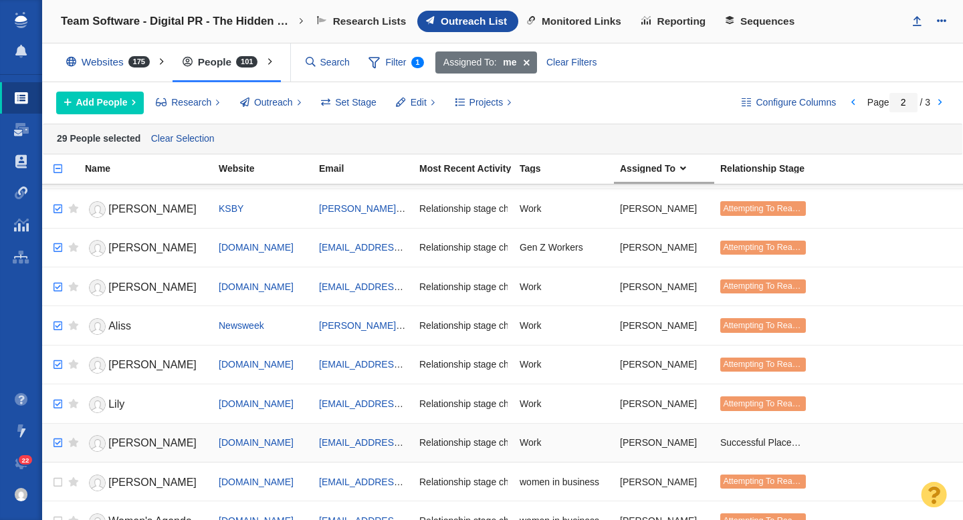
checkbox input "true"
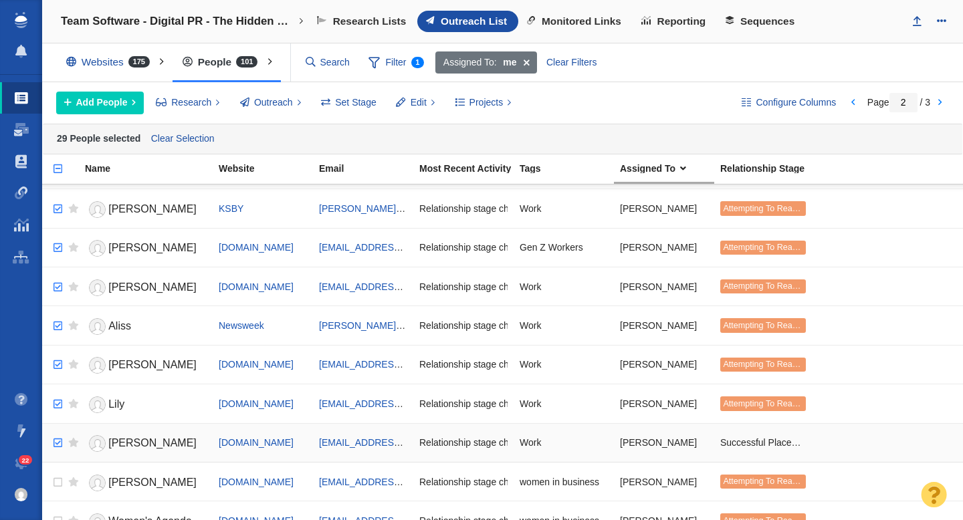
click at [58, 442] on input "checkbox" at bounding box center [56, 443] width 20 height 29
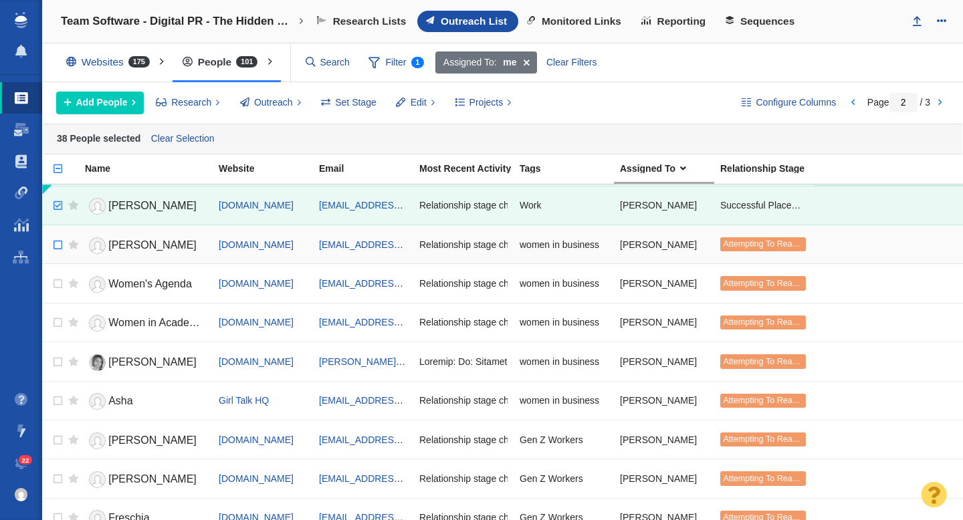
scroll to position [1616, 0]
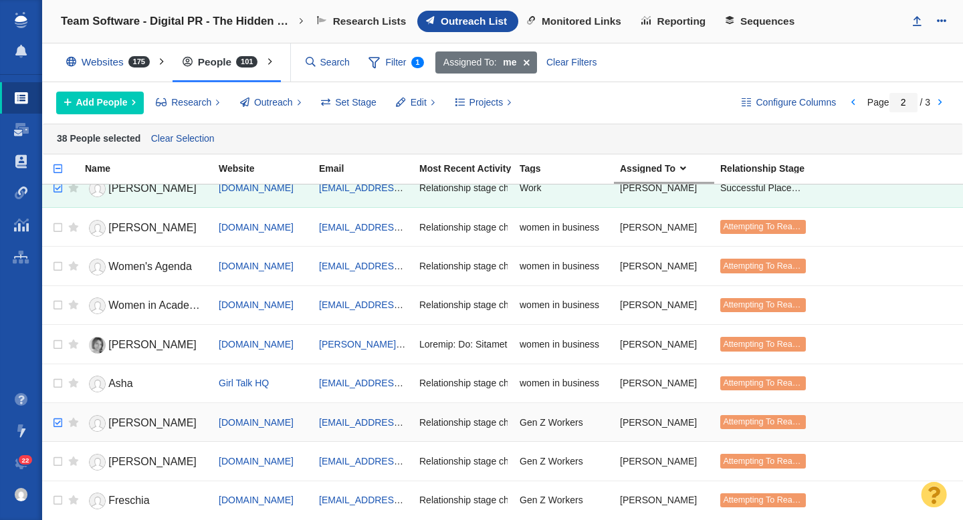
checkbox input "true"
click at [58, 423] on input "checkbox" at bounding box center [56, 423] width 20 height 29
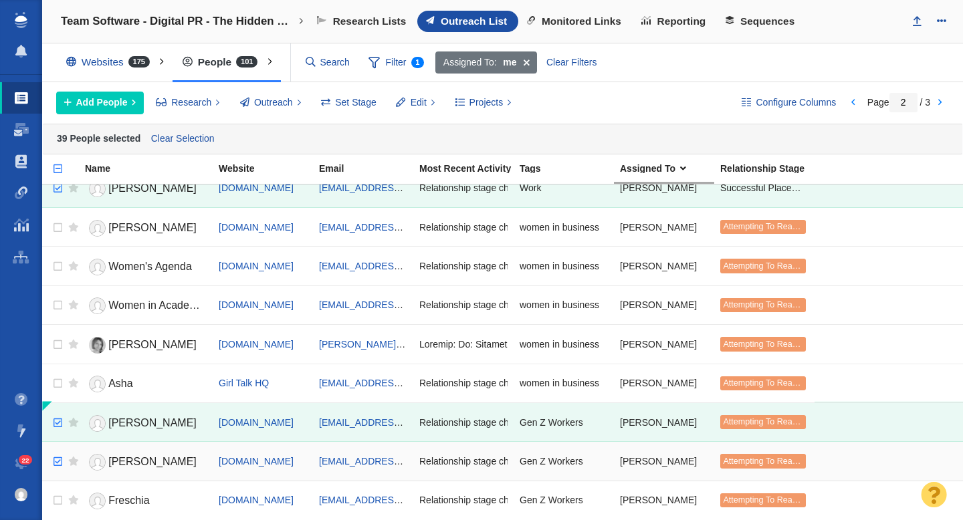
checkbox input "true"
click at [58, 459] on input "checkbox" at bounding box center [56, 461] width 20 height 29
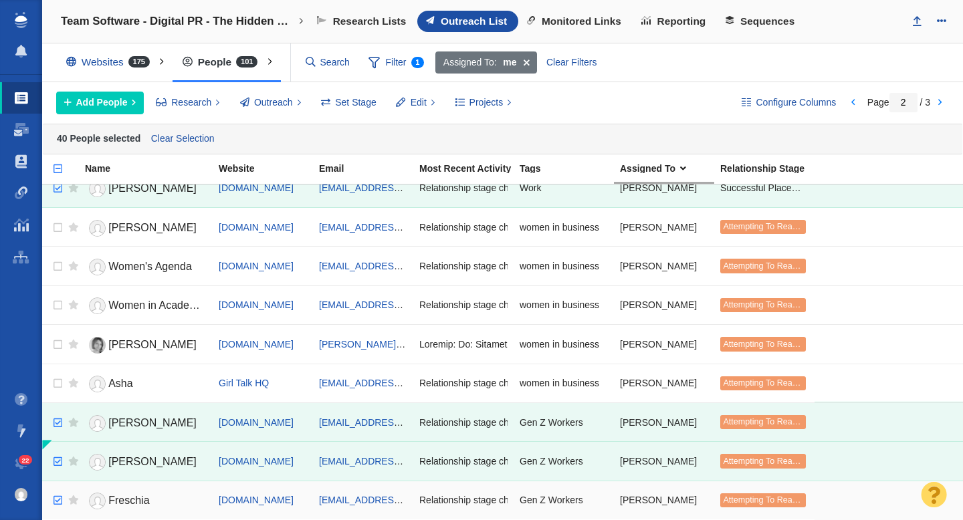
click at [59, 489] on input "checkbox" at bounding box center [56, 500] width 20 height 29
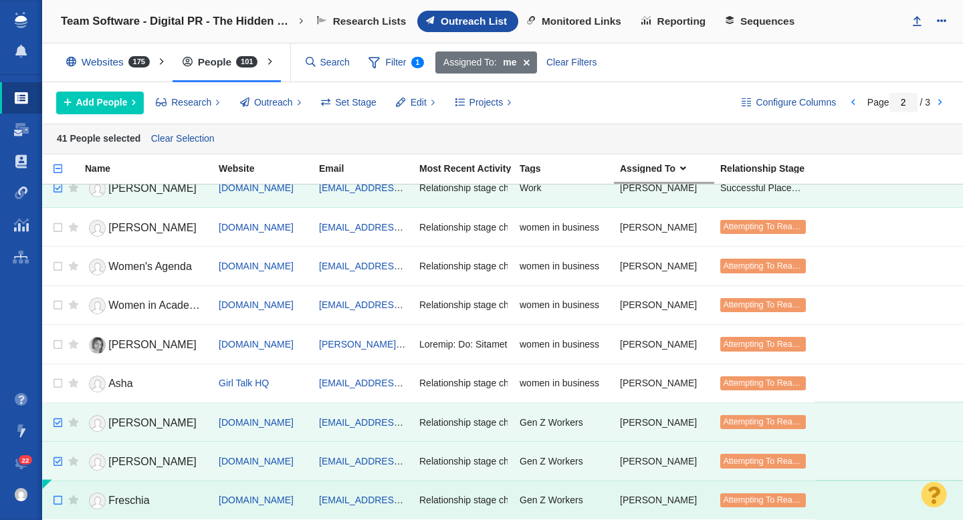
click at [59, 489] on input "checkbox" at bounding box center [56, 500] width 20 height 29
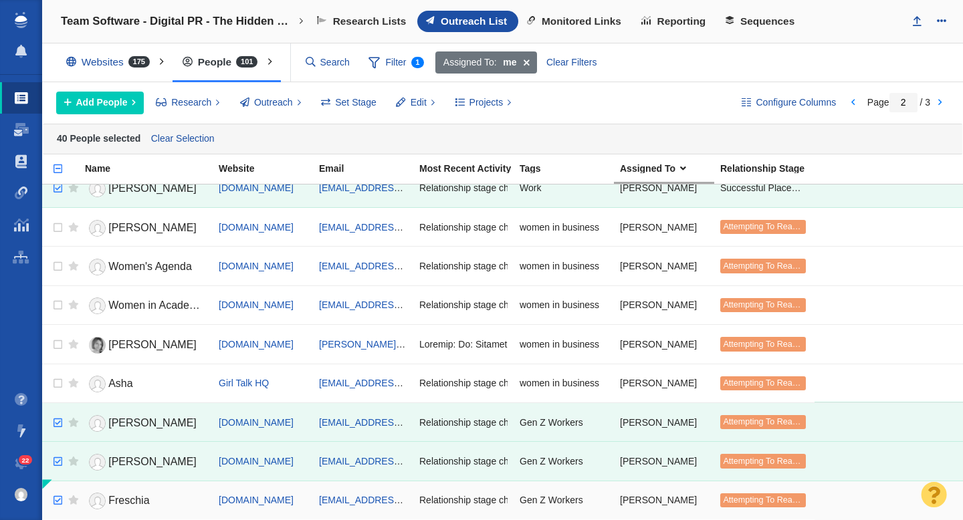
checkbox input "true"
click at [53, 495] on input "checkbox" at bounding box center [56, 500] width 20 height 29
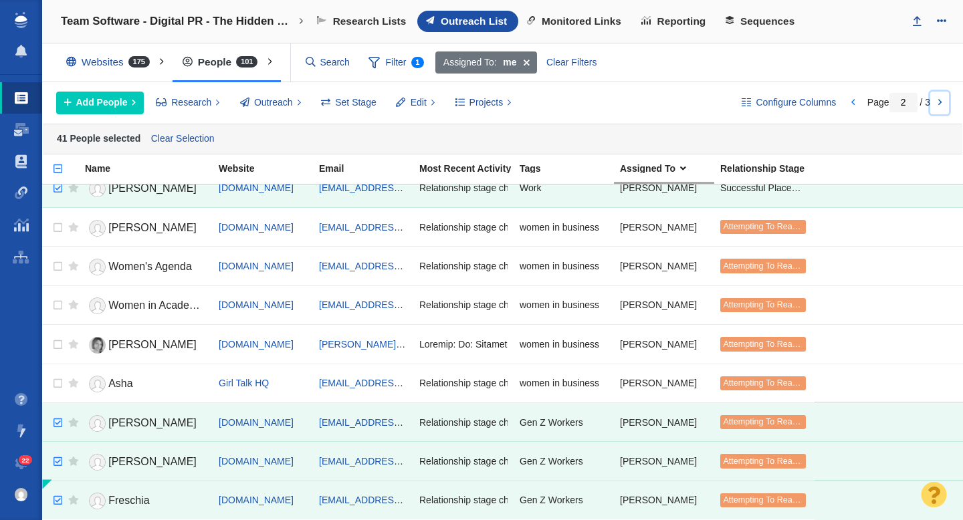
click at [942, 99] on link at bounding box center [939, 103] width 19 height 23
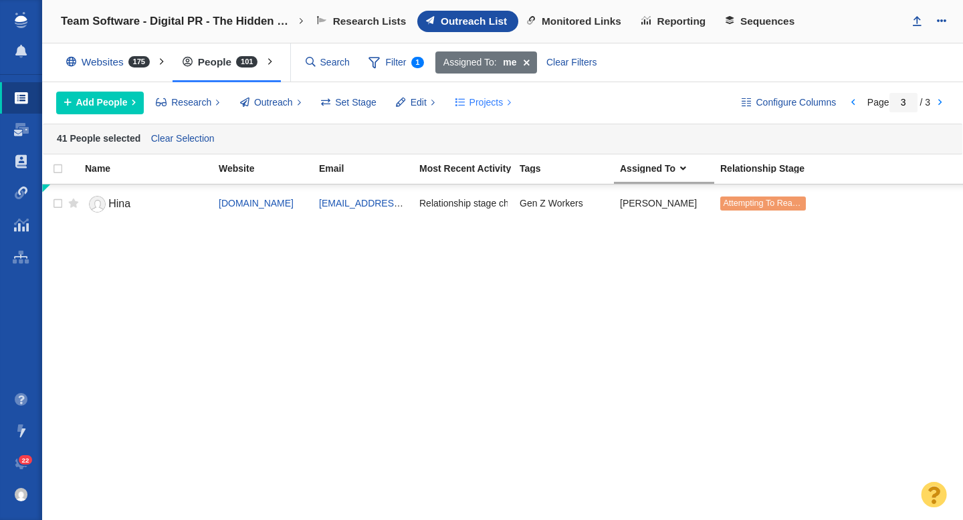
click at [489, 102] on span "Projects" at bounding box center [486, 103] width 34 height 14
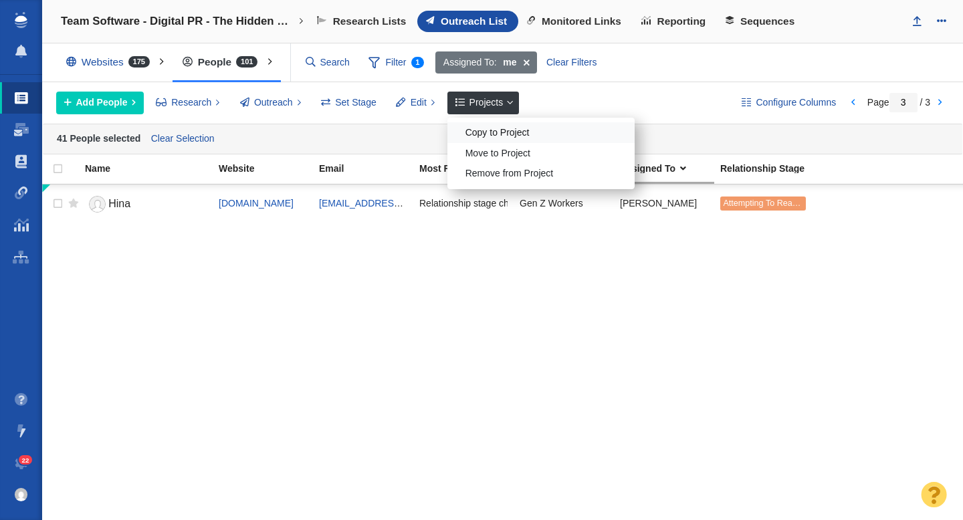
click at [497, 134] on div "Copy to Project" at bounding box center [540, 132] width 187 height 21
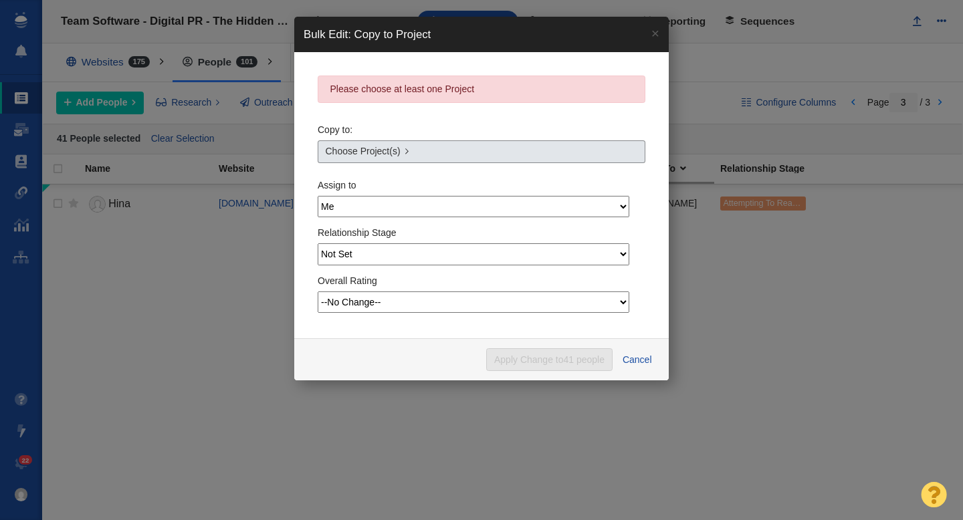
click at [484, 152] on link "Choose Project(s)" at bounding box center [482, 151] width 328 height 23
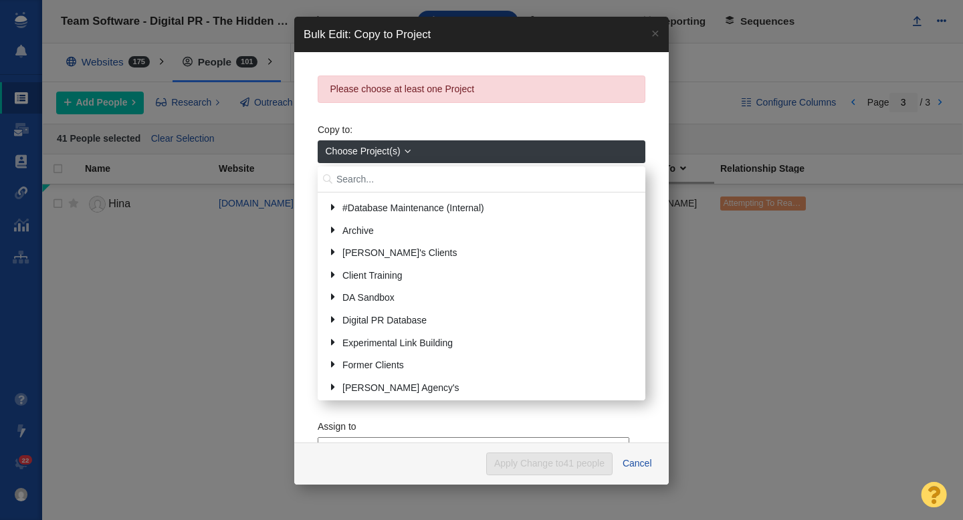
click at [388, 177] on input "text" at bounding box center [482, 180] width 328 height 26
type input "lighty"
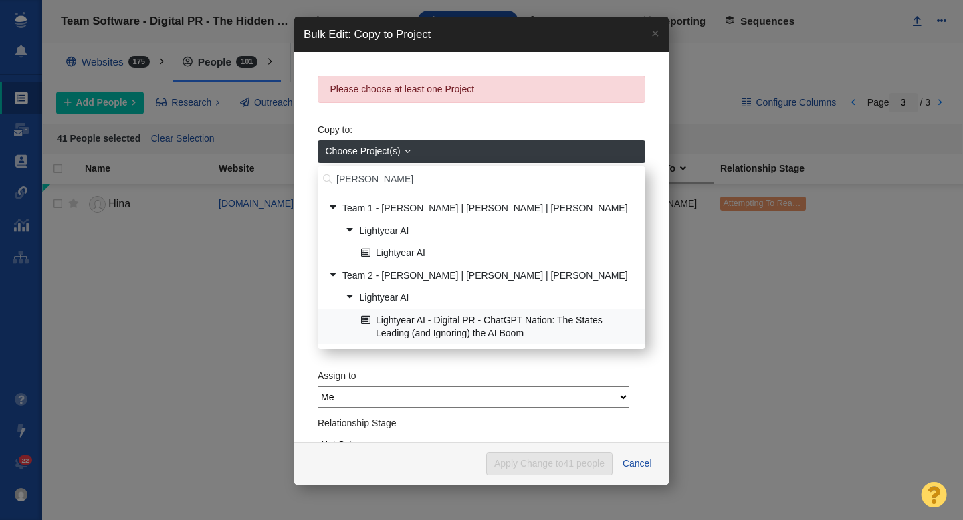
click at [440, 324] on link "Lightyear AI - Digital PR - ChatGPT Nation: The States Leading (and Ignoring) t…" at bounding box center [498, 326] width 280 height 33
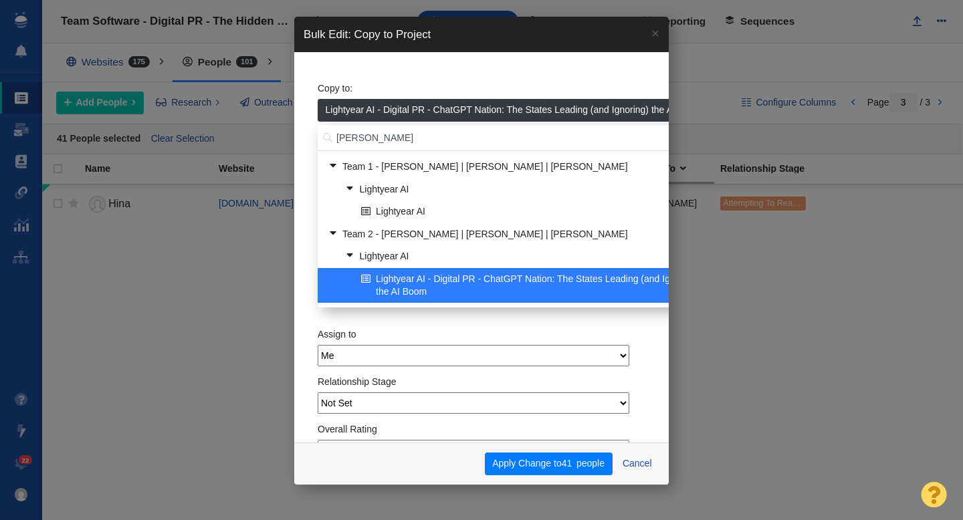
click at [391, 78] on div "Copy to: Lightyear AI - Digital PR - ChatGPT Nation: The States Leading (and Ig…" at bounding box center [482, 194] width 328 height 236
click at [392, 108] on span "Lightyear AI - Digital PR - ChatGPT Nation: The States Leading (and Ignoring) t…" at bounding box center [514, 110] width 377 height 14
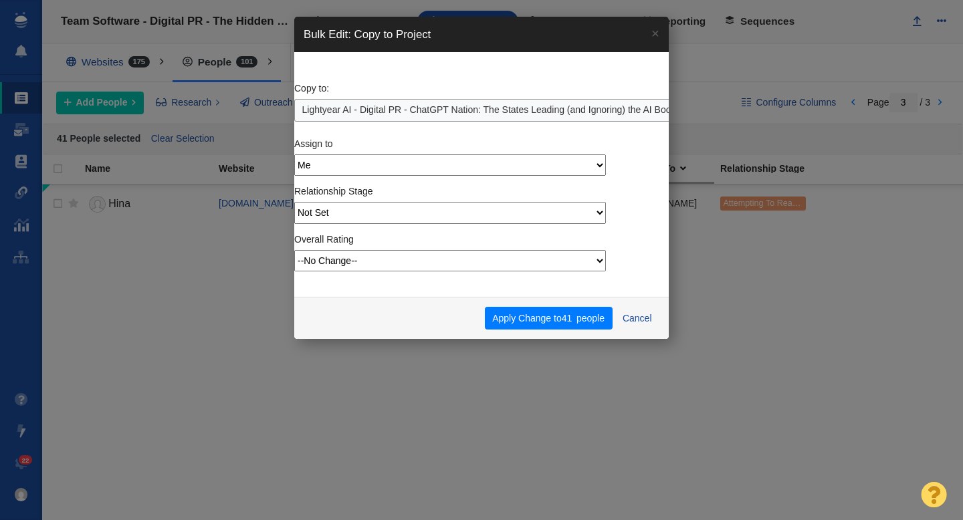
click at [384, 86] on div "Copy to: Lightyear AI - Digital PR - ChatGPT Nation: The States Leading (and Ig…" at bounding box center [458, 99] width 328 height 46
click at [531, 318] on button "Apply Change to 41 people" at bounding box center [549, 318] width 128 height 23
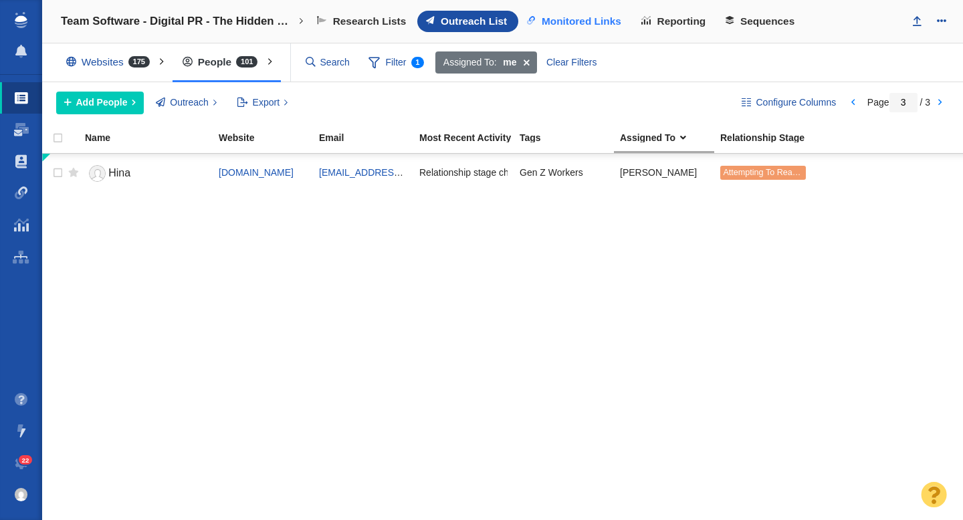
click at [587, 15] on span "Monitored Links" at bounding box center [582, 21] width 80 height 12
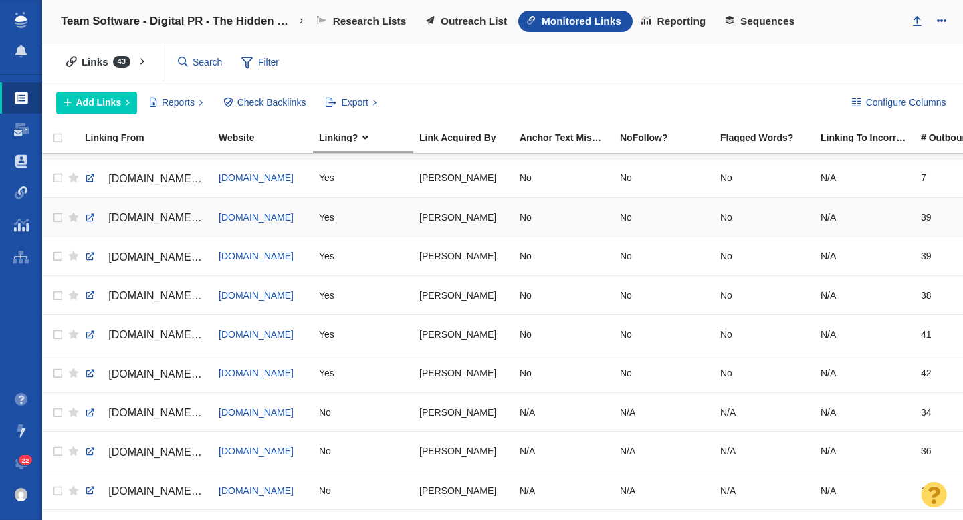
scroll to position [112, 0]
click at [149, 255] on span "www.hrdive.com/news/workers-lie-about-sick-days-time-off/753910/" at bounding box center [164, 256] width 113 height 11
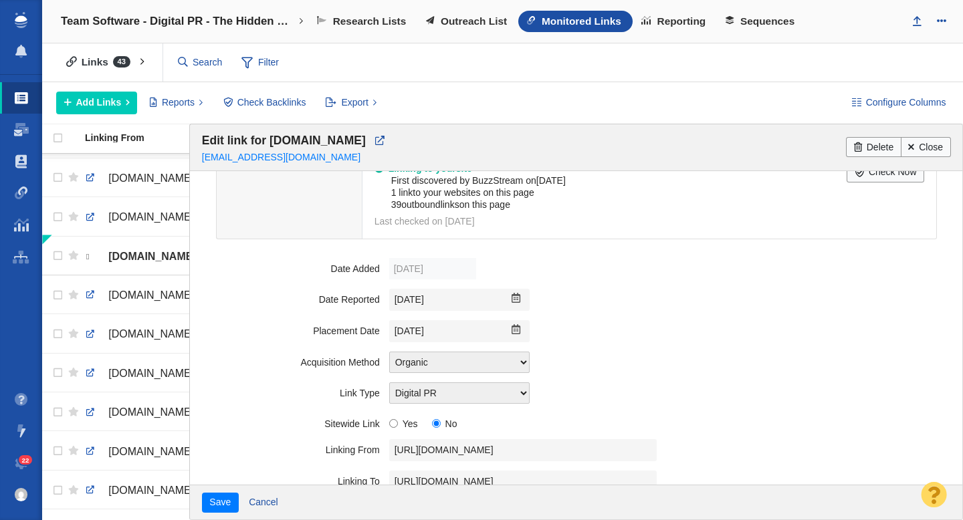
scroll to position [214, 0]
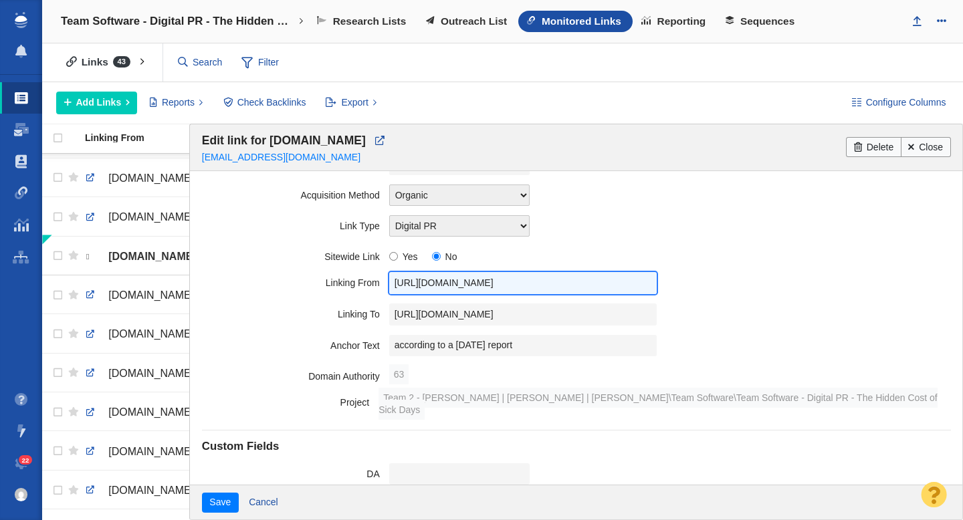
click at [490, 284] on input "https://www.hrdive.com/news/workers-lie-about-sick-days-time-off/753910/" at bounding box center [522, 283] width 267 height 22
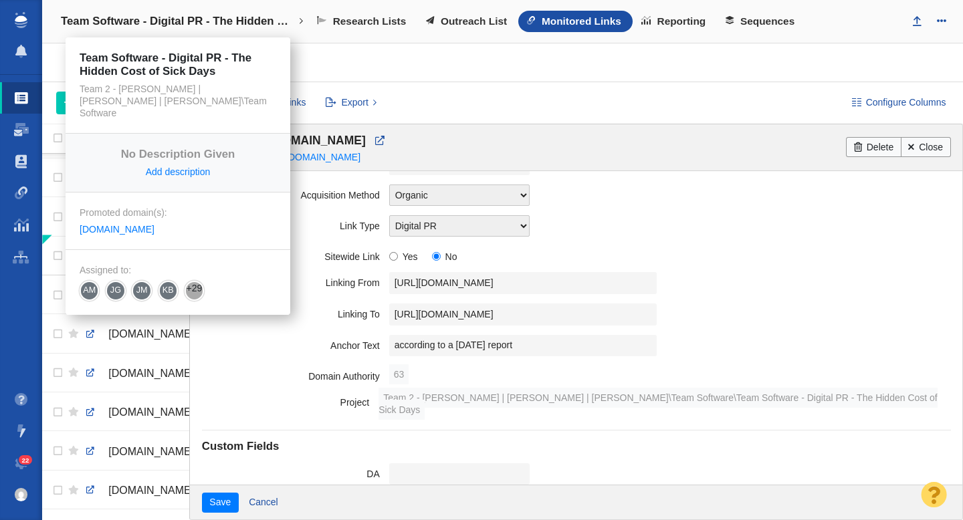
click at [229, 30] on link "Team Software - Digital PR - The Hidden Cost of Sick Days" at bounding box center [181, 21] width 261 height 32
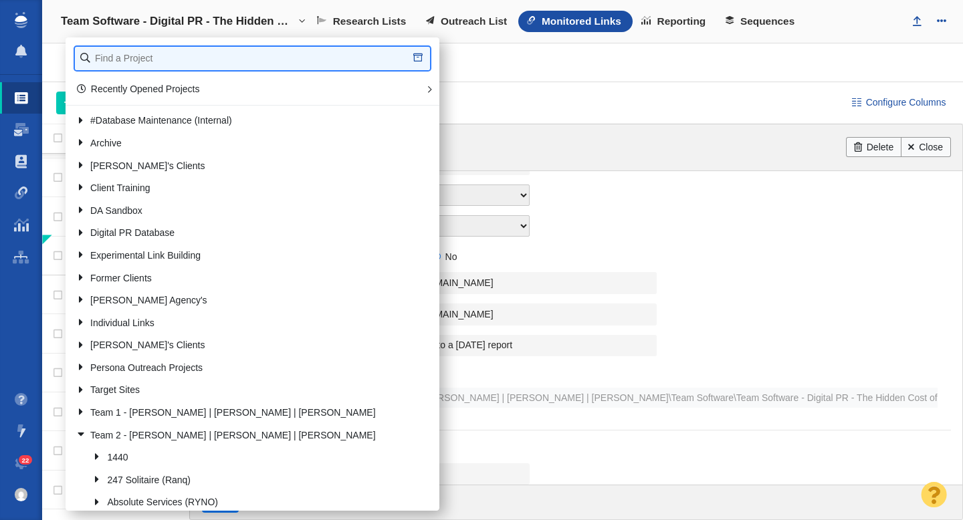
click at [177, 61] on input "text" at bounding box center [252, 58] width 355 height 23
type input "[PERSON_NAME]"
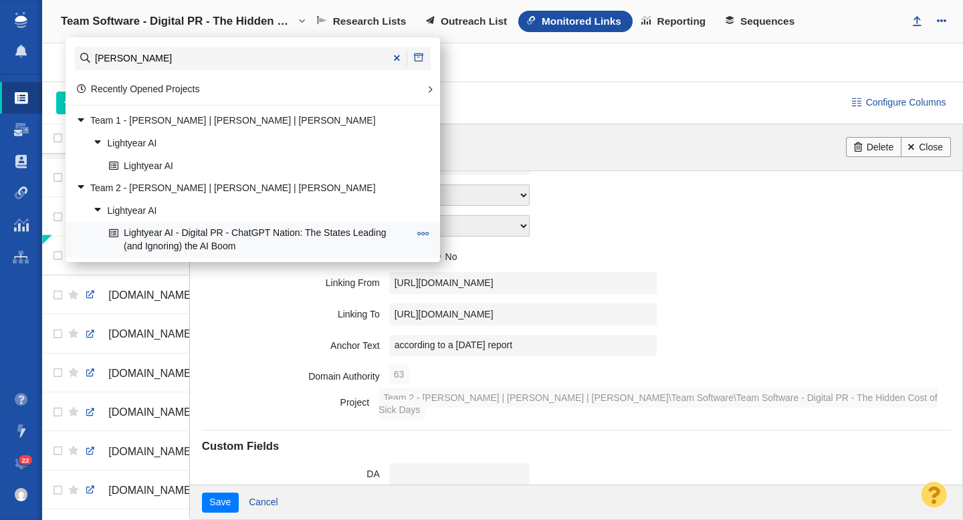
click at [206, 234] on link "Lightyear AI - Digital PR - ChatGPT Nation: The States Leading (and Ignoring) t…" at bounding box center [259, 239] width 307 height 33
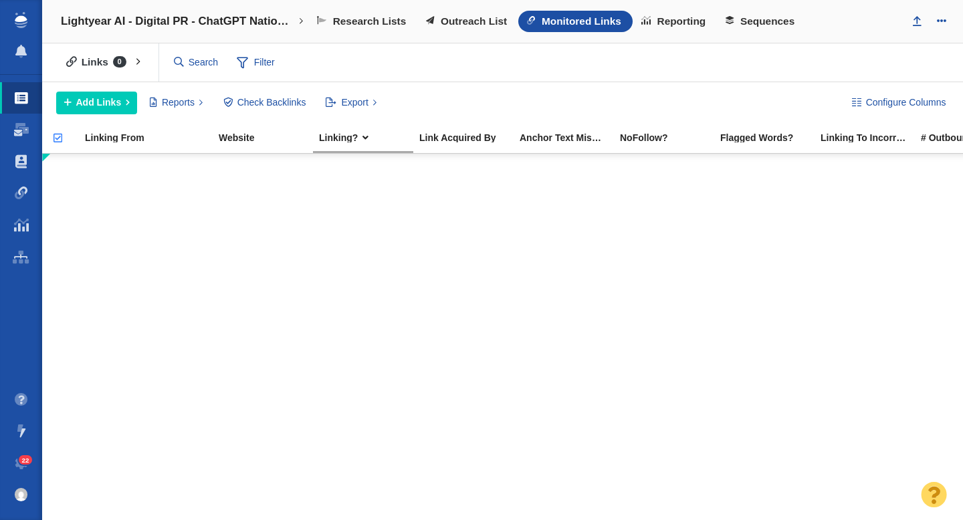
click at [456, 23] on span "Outreach List" at bounding box center [474, 21] width 66 height 12
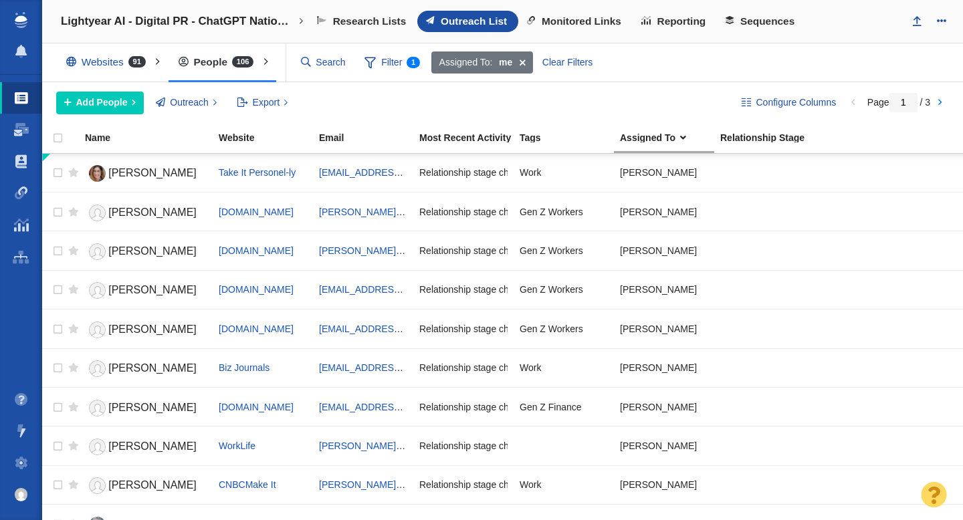
click at [324, 61] on input "text" at bounding box center [324, 62] width 56 height 23
click at [352, 70] on input "text" at bounding box center [324, 62] width 56 height 23
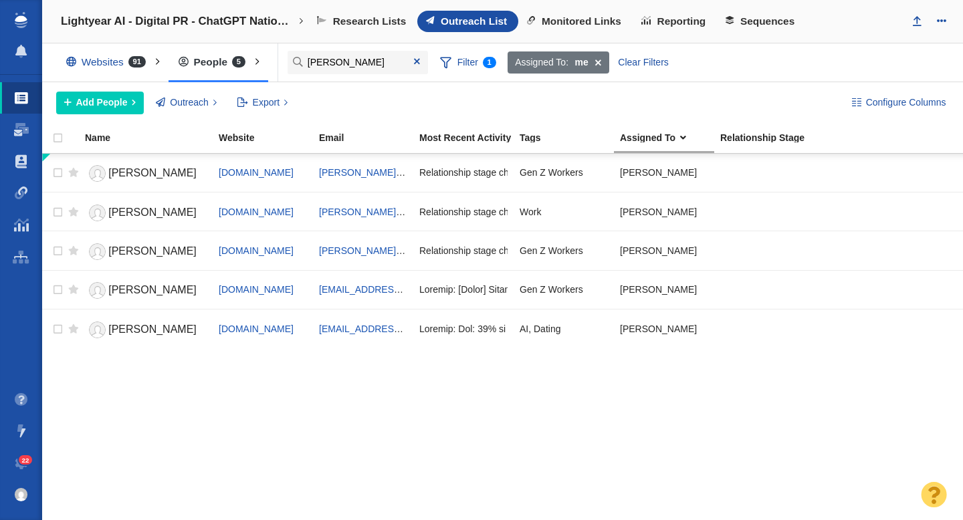
type input "[PERSON_NAME]"
click at [167, 254] on link "[PERSON_NAME]" at bounding box center [146, 251] width 122 height 23
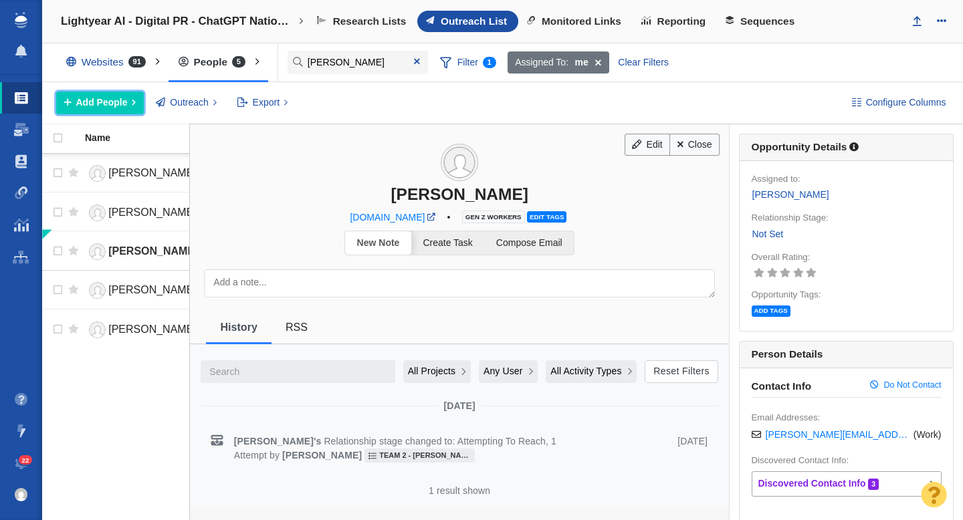
click at [112, 99] on span "Add People" at bounding box center [101, 103] width 51 height 14
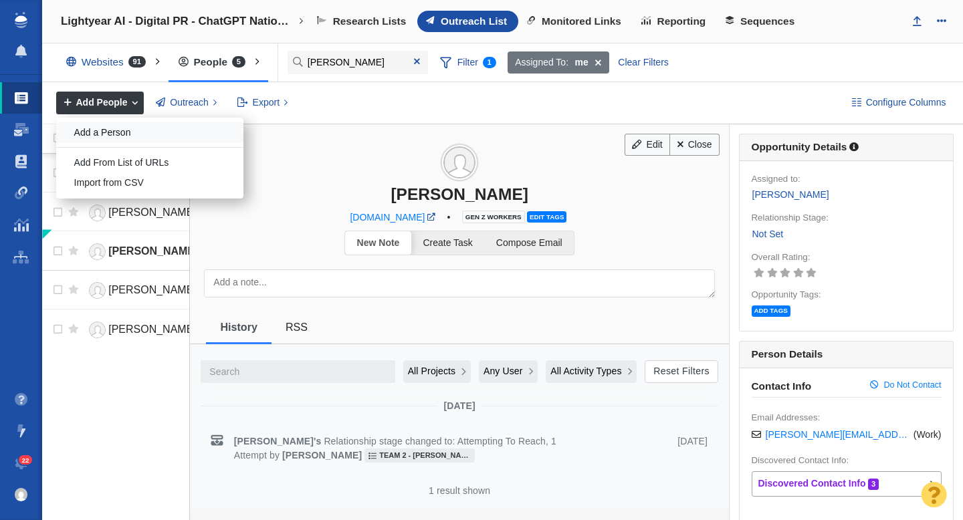
click at [128, 130] on div "Add a Person" at bounding box center [149, 132] width 187 height 21
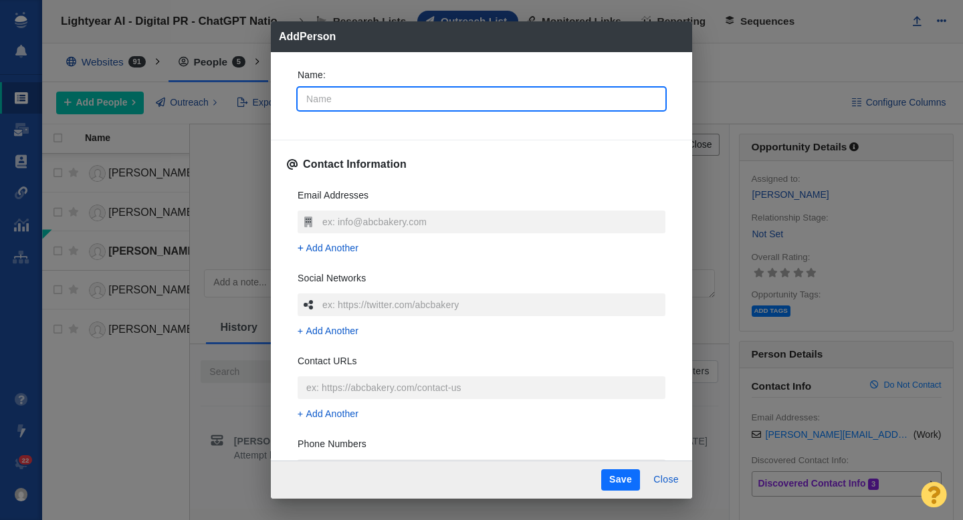
type input "C"
type textarea "x"
type input "Ca"
type textarea "x"
type input "Car"
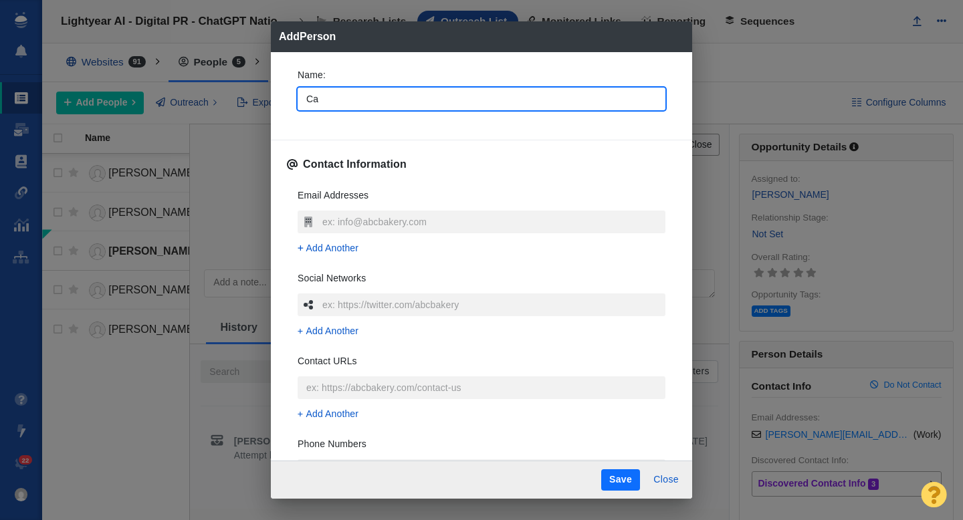
type textarea "x"
type input "Caro"
type textarea "x"
type input "[PERSON_NAME]"
type textarea "x"
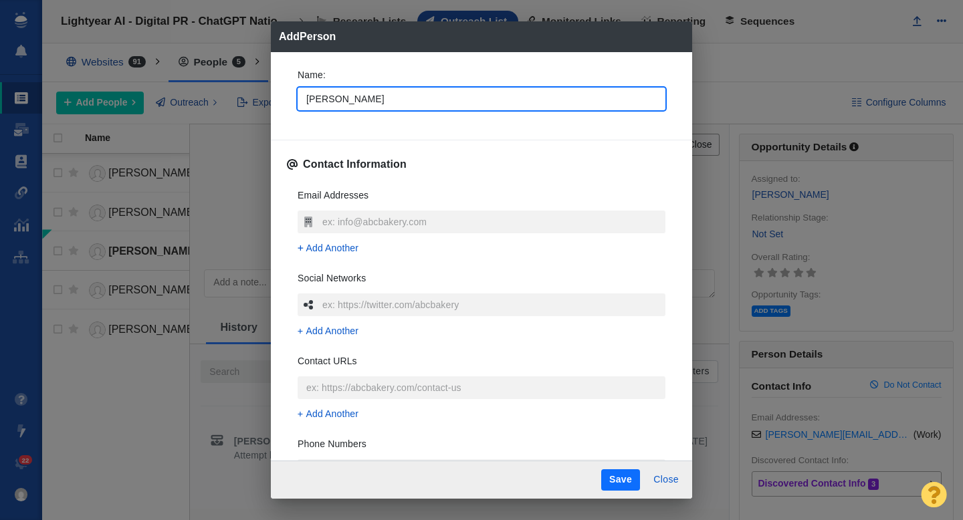
type input "[PERSON_NAME]"
type textarea "x"
type input "[PERSON_NAME]"
type textarea "x"
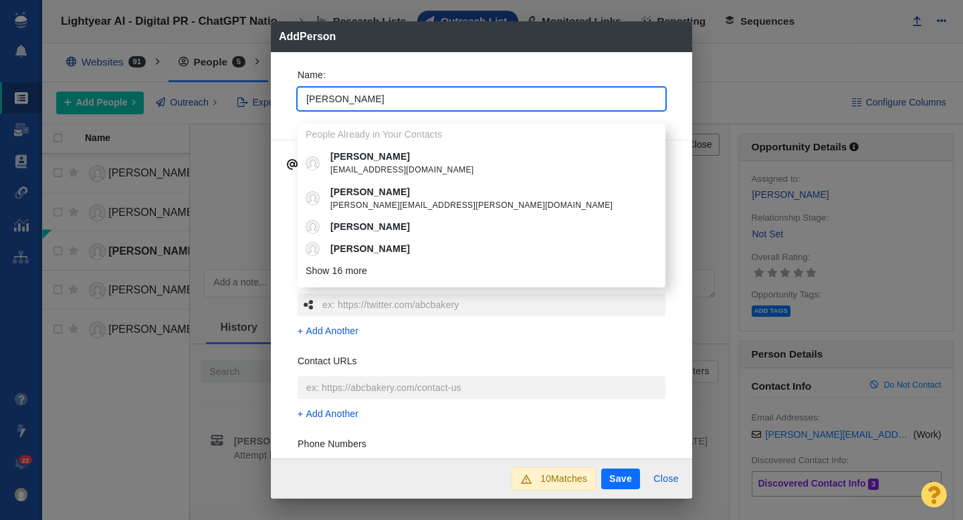
type input "[PERSON_NAME]"
type textarea "x"
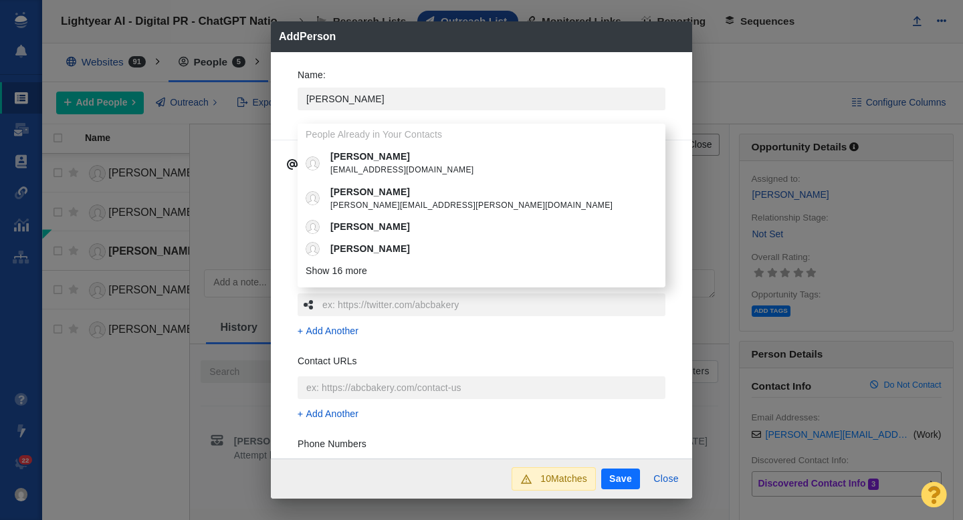
click at [283, 112] on div "Name : [PERSON_NAME] Already in Your Contacts [PERSON_NAME] [EMAIL_ADDRESS][DOM…" at bounding box center [481, 255] width 421 height 407
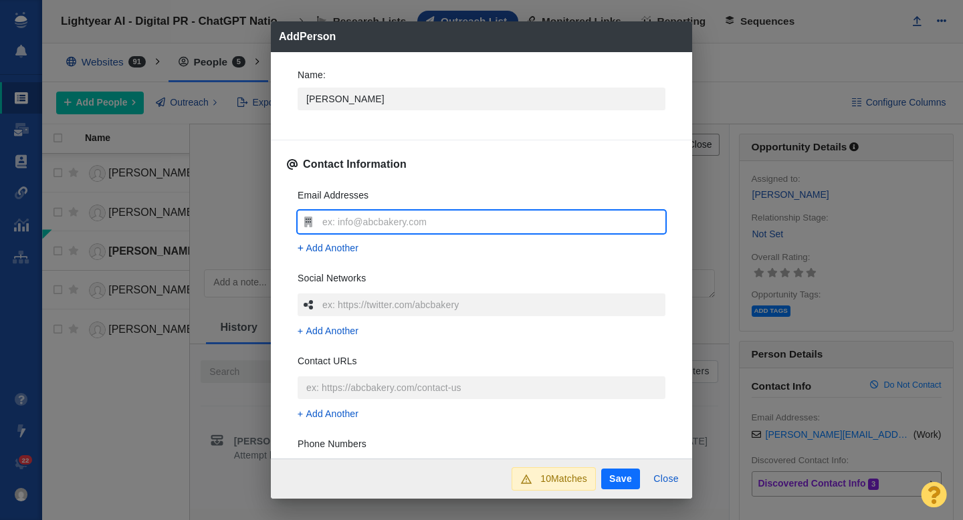
click at [345, 224] on input "text" at bounding box center [492, 222] width 346 height 23
type input "[PERSON_NAME][EMAIL_ADDRESS][PERSON_NAME][DOMAIN_NAME]"
type textarea "x"
type input "[PERSON_NAME][EMAIL_ADDRESS][PERSON_NAME][DOMAIN_NAME]"
click at [290, 233] on div "Email Addresses [PERSON_NAME][EMAIL_ADDRESS][PERSON_NAME][DOMAIN_NAME] Add Anot…" at bounding box center [481, 377] width 389 height 398
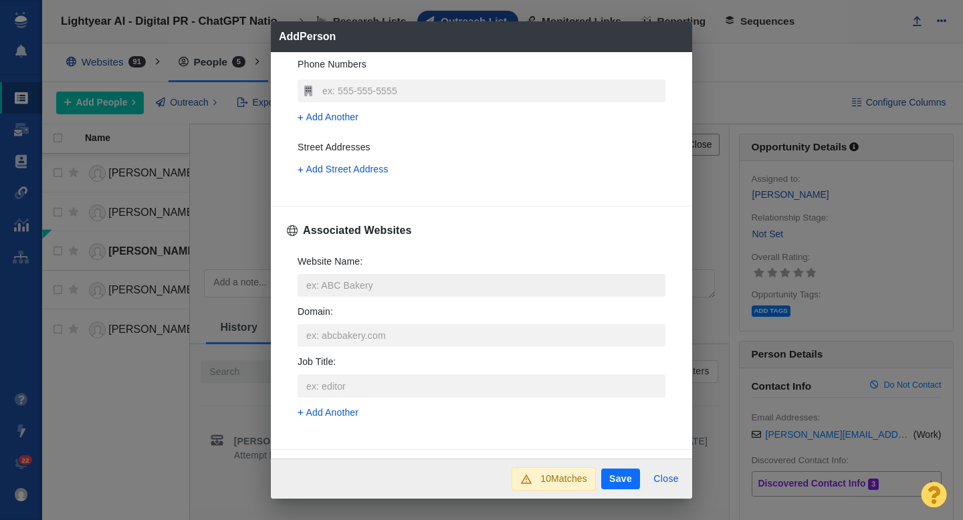
scroll to position [399, 0]
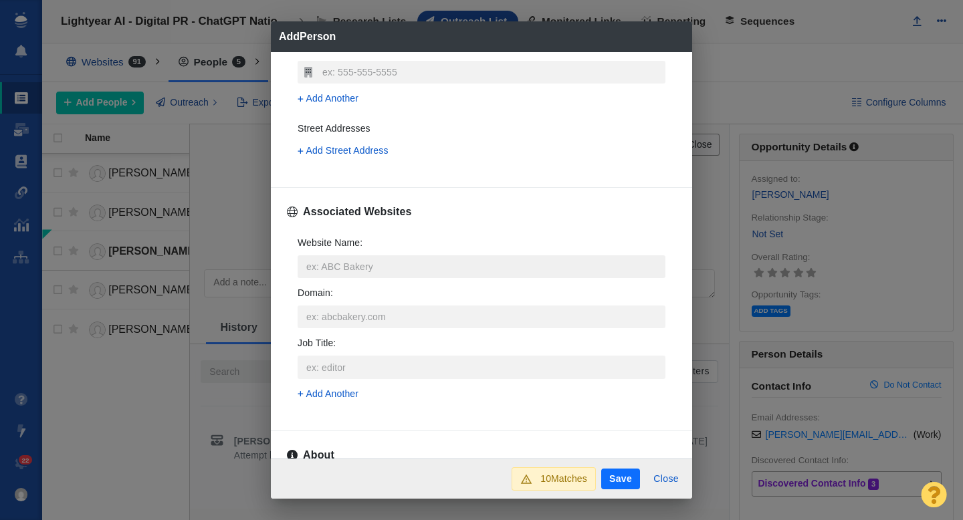
click at [344, 275] on input "Website Name :" at bounding box center [482, 266] width 368 height 23
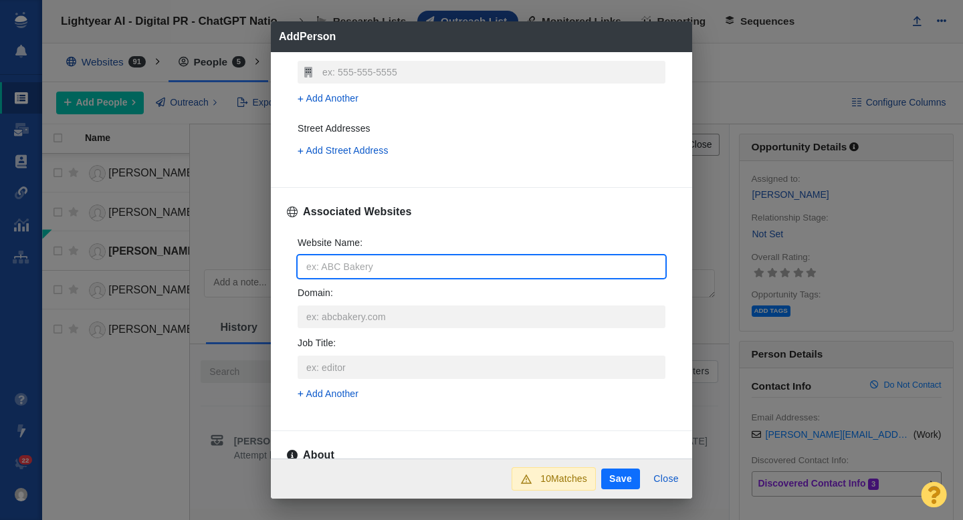
type input "h"
type textarea "x"
type input "hr"
type textarea "x"
type input "hrd"
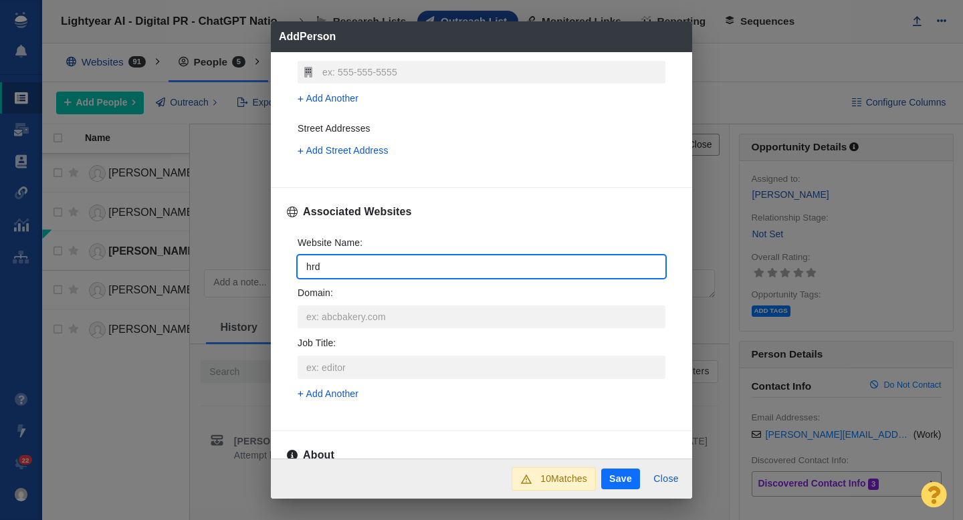
type textarea "x"
type input "hrdi"
type textarea "x"
type input "hrdiv"
type textarea "x"
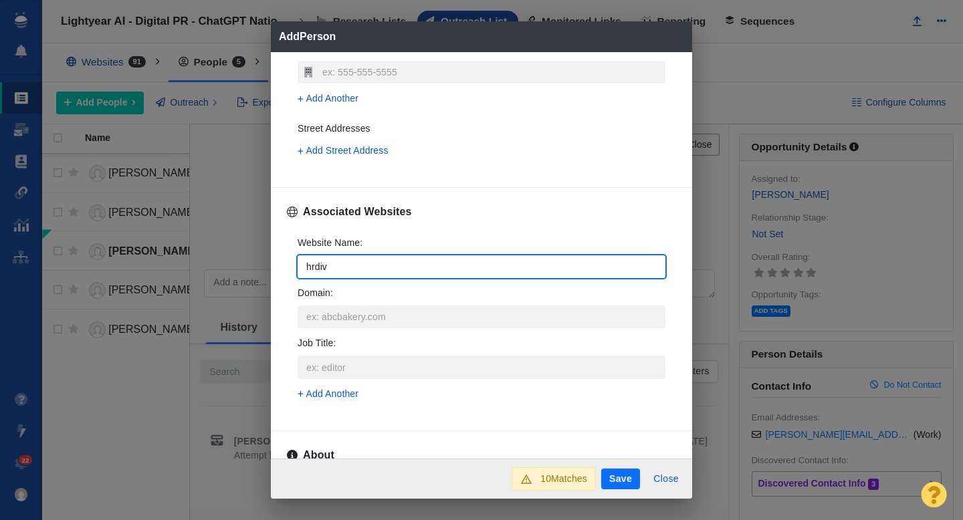
type input "hrdive"
type textarea "x"
type input "hrdive."
type textarea "x"
type input "hrdive.c"
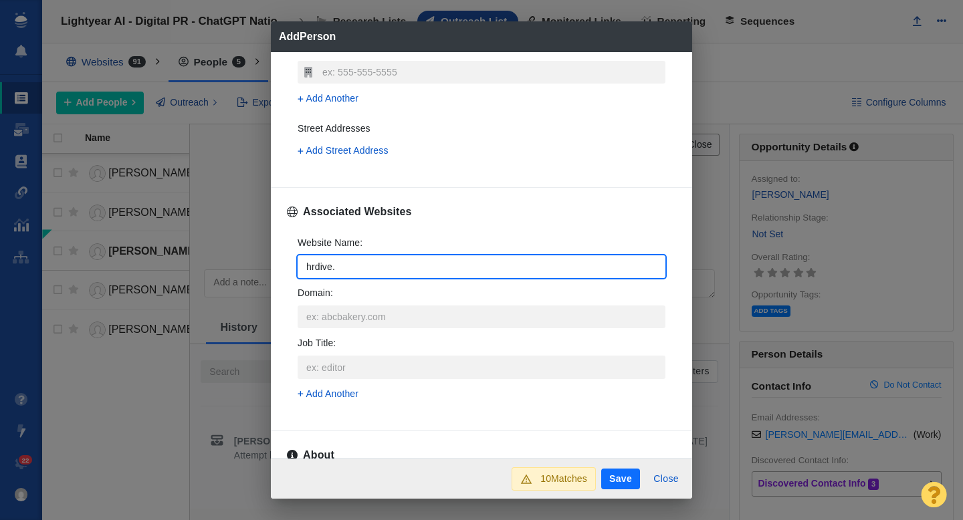
type textarea "x"
type input "[DOMAIN_NAME]"
type textarea "x"
type input "[DOMAIN_NAME]"
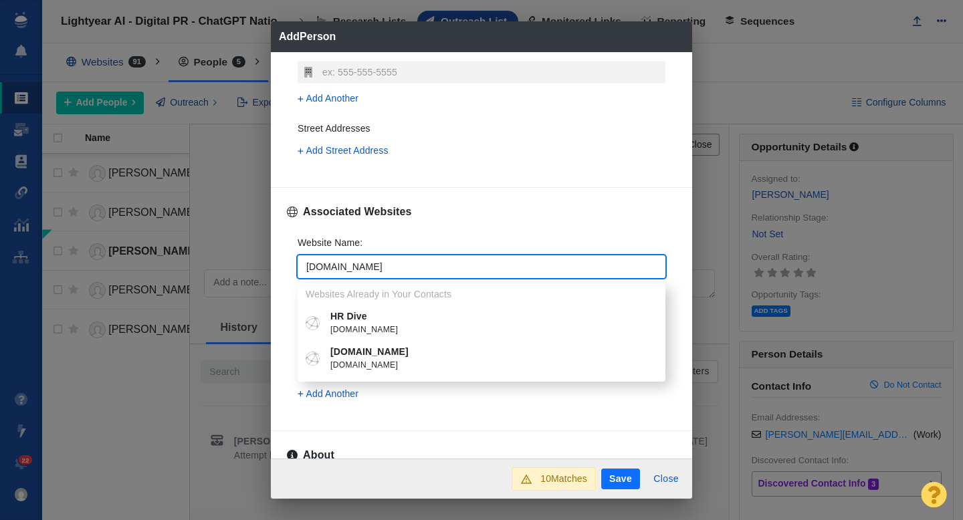
click at [358, 315] on p "HR Dive" at bounding box center [491, 317] width 322 height 14
type textarea "x"
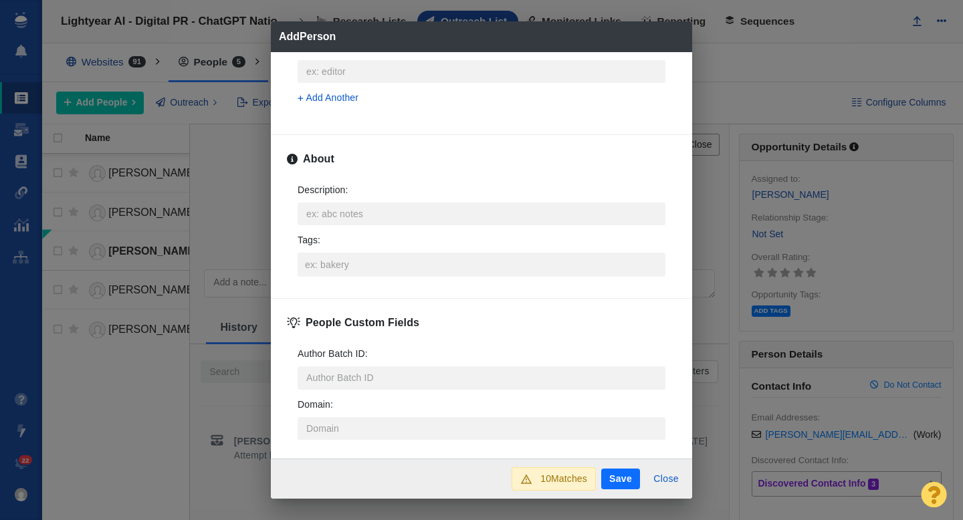
scroll to position [649, 0]
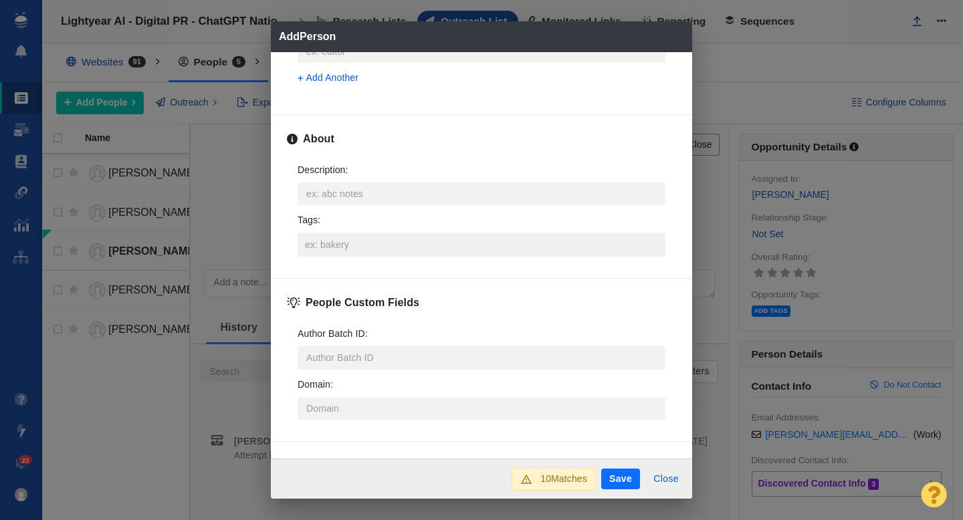
click at [340, 252] on input "Tags :" at bounding box center [482, 245] width 360 height 24
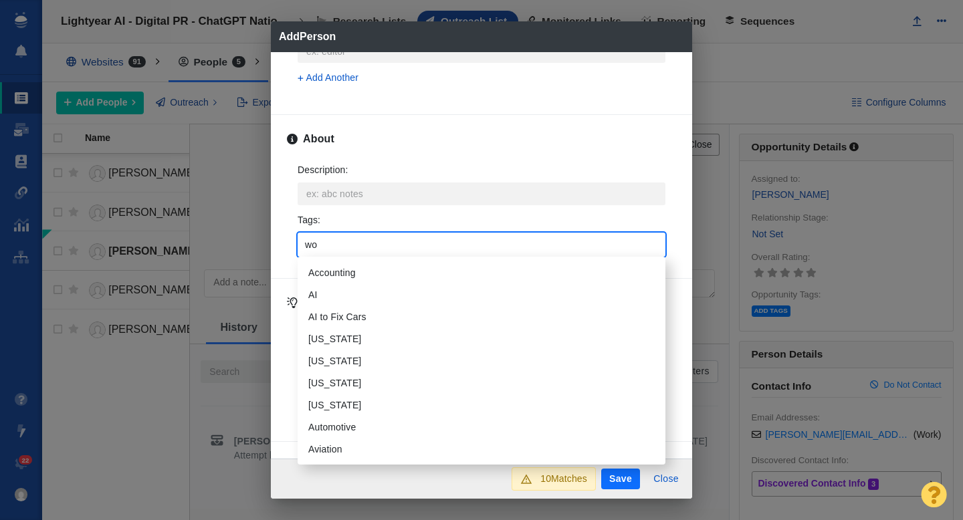
type input "wor"
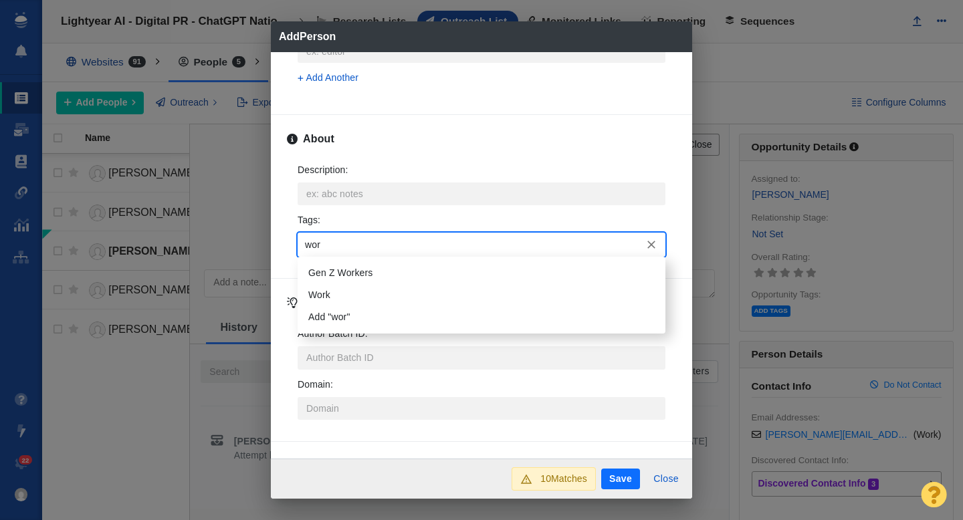
click at [342, 294] on li "Work" at bounding box center [482, 295] width 368 height 22
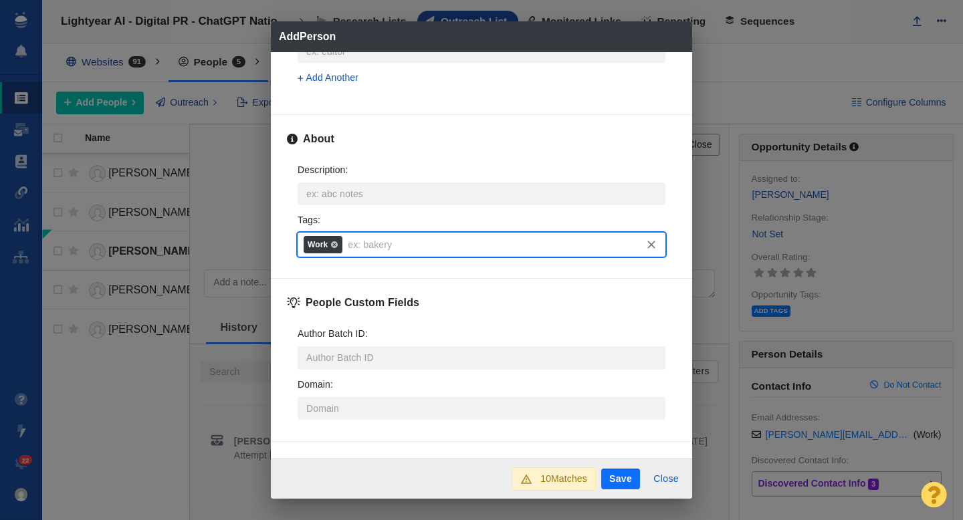
scroll to position [661, 0]
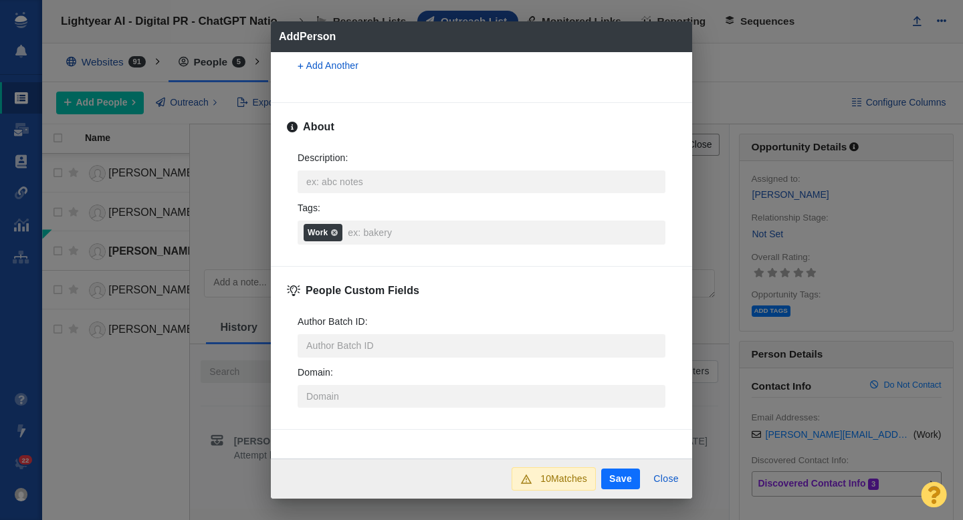
click at [612, 474] on button "Save" at bounding box center [620, 479] width 39 height 21
type textarea "x"
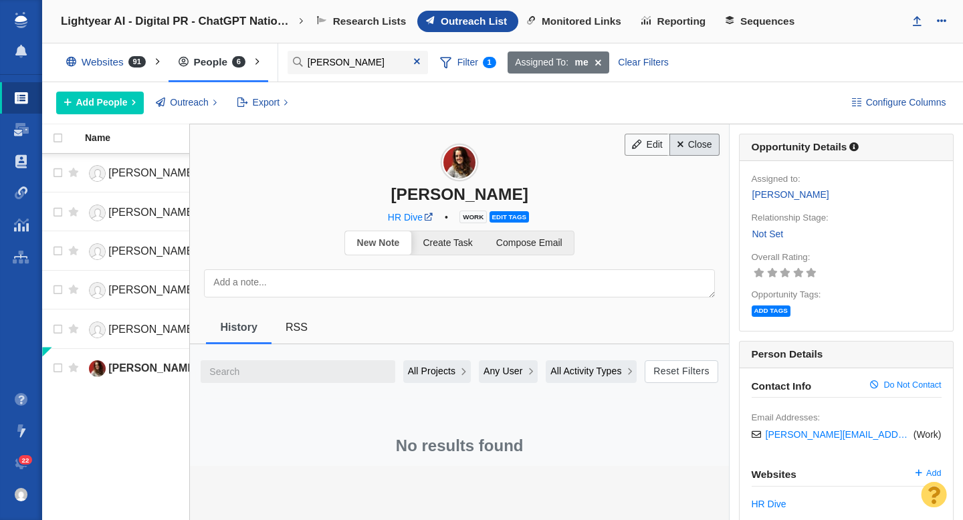
click at [691, 142] on link "Close" at bounding box center [694, 145] width 50 height 23
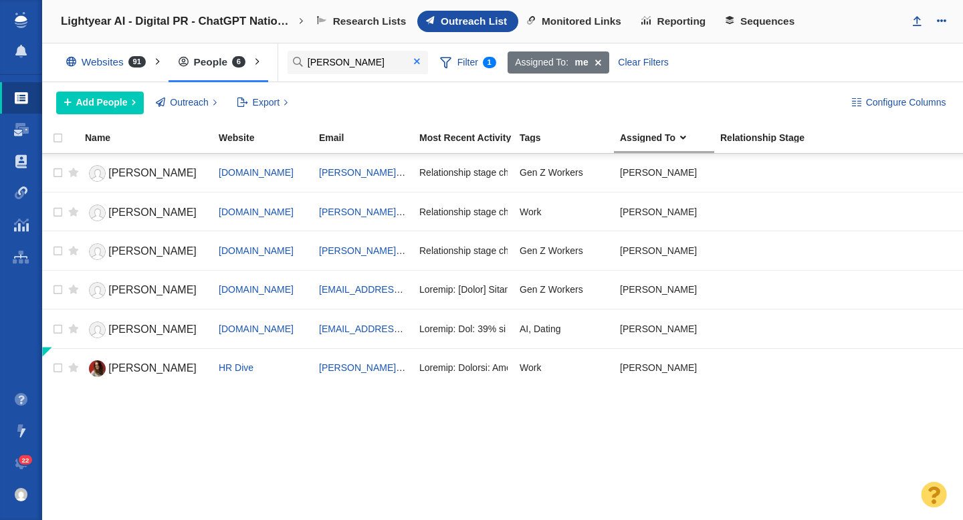
click at [419, 62] on span at bounding box center [417, 61] width 6 height 9
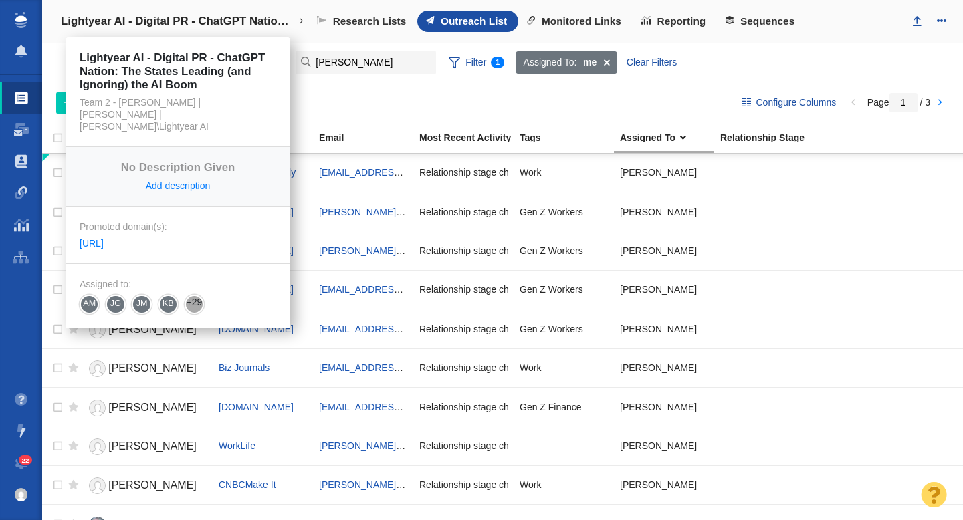
click at [159, 25] on h4 "Lightyear AI - Digital PR - ChatGPT Nation: The States Leading (and Ignoring) t…" at bounding box center [178, 21] width 234 height 13
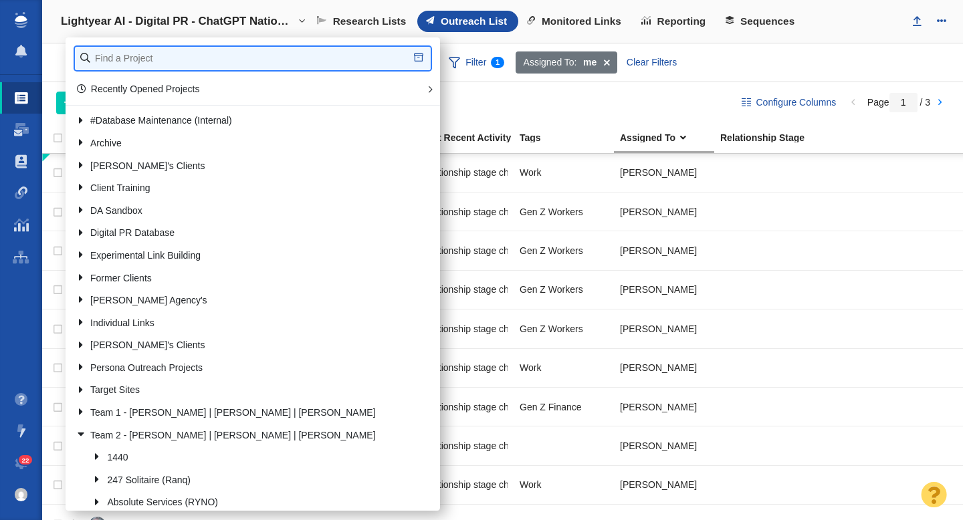
click at [156, 50] on input "text" at bounding box center [253, 58] width 356 height 23
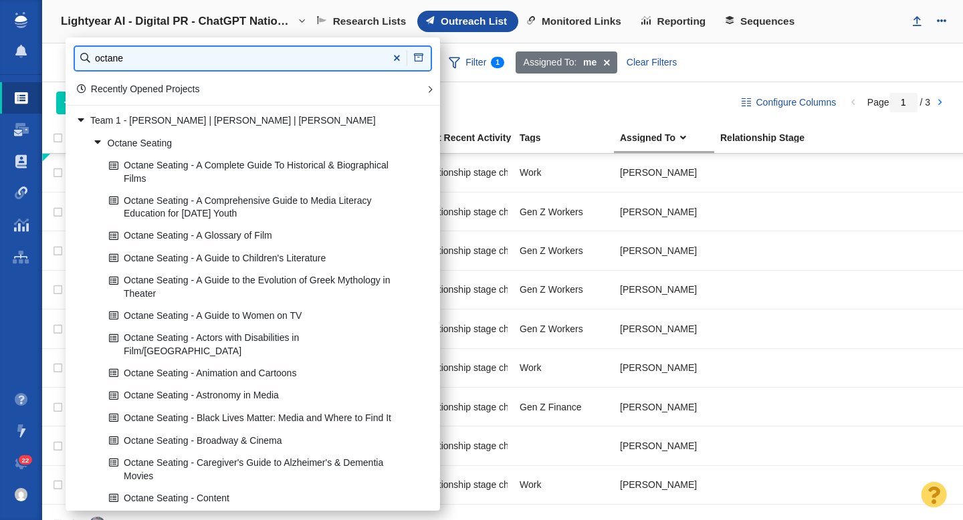
type input "octane"
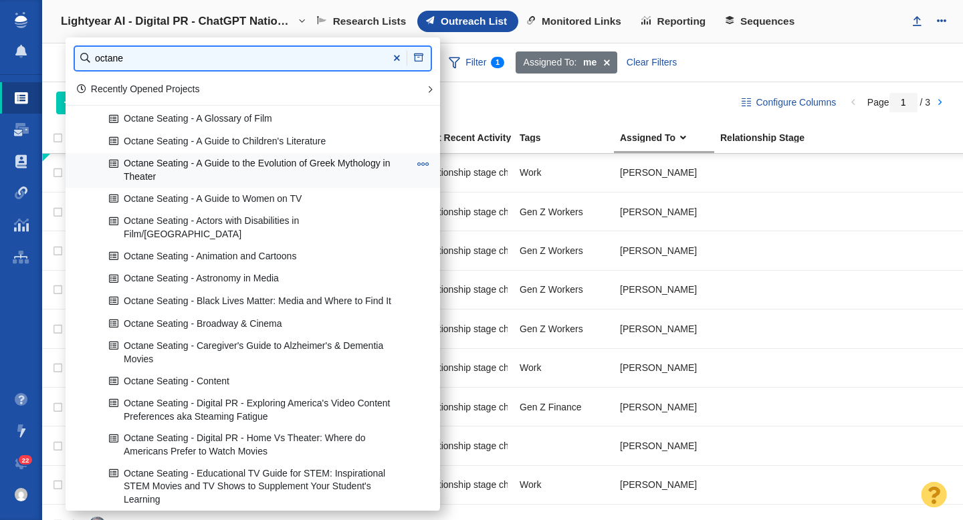
scroll to position [147, 0]
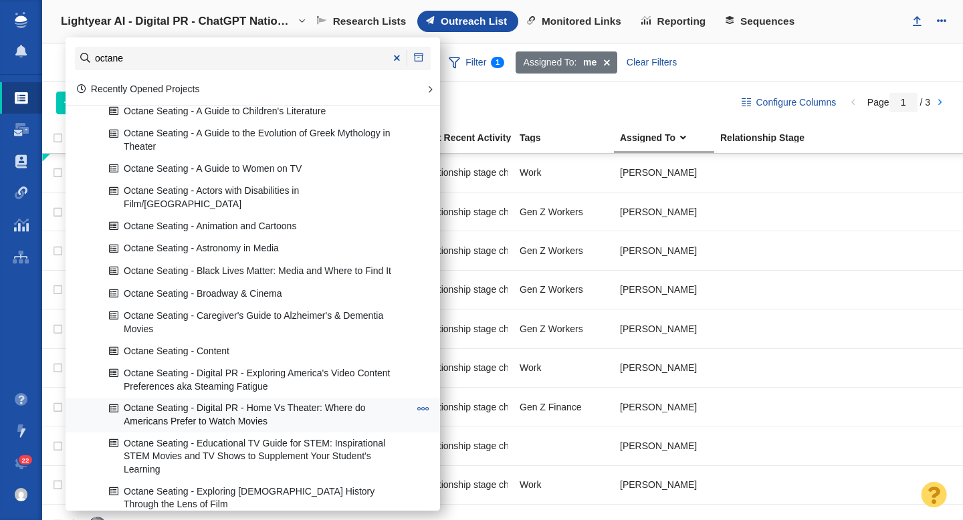
click at [264, 404] on link "Octane Seating - Digital PR - Home Vs Theater: Where do Americans Prefer to Wat…" at bounding box center [259, 415] width 307 height 33
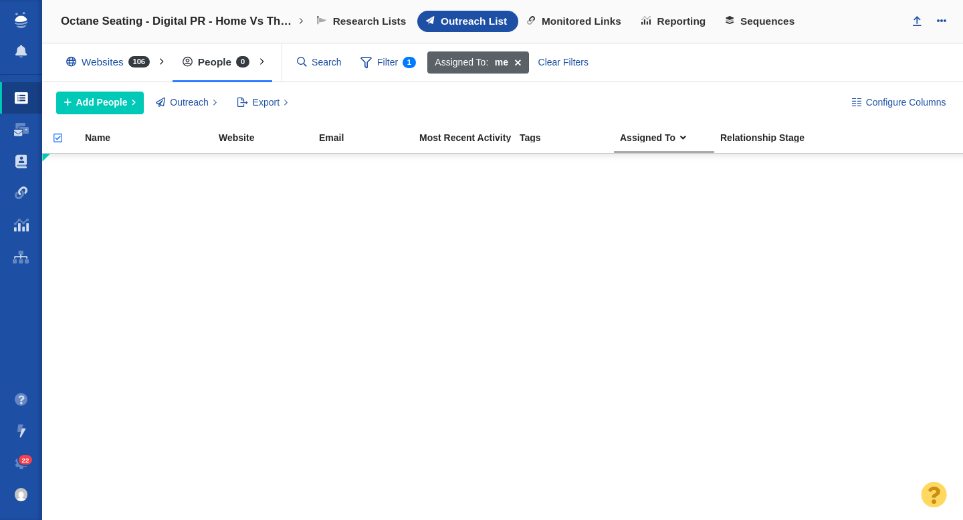
click at [516, 64] on span at bounding box center [518, 62] width 21 height 23
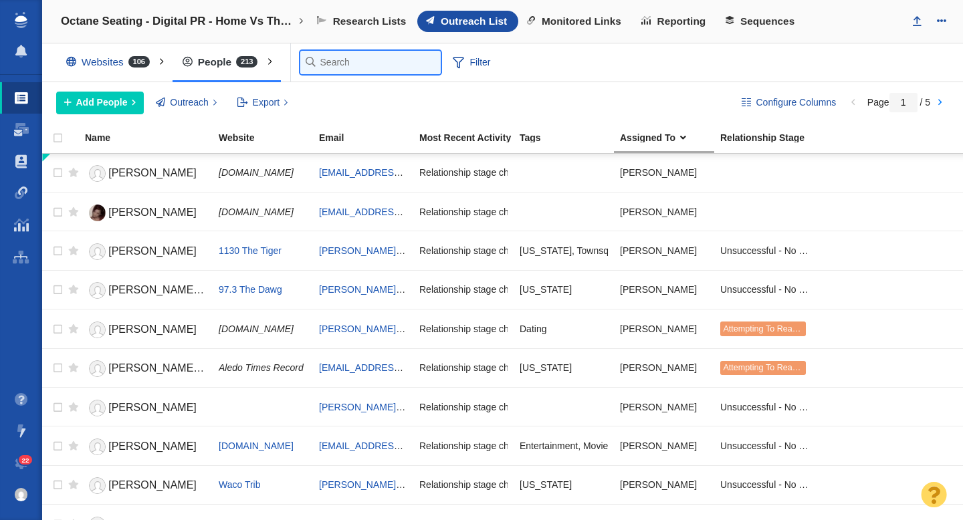
click at [327, 59] on input "text" at bounding box center [370, 62] width 140 height 23
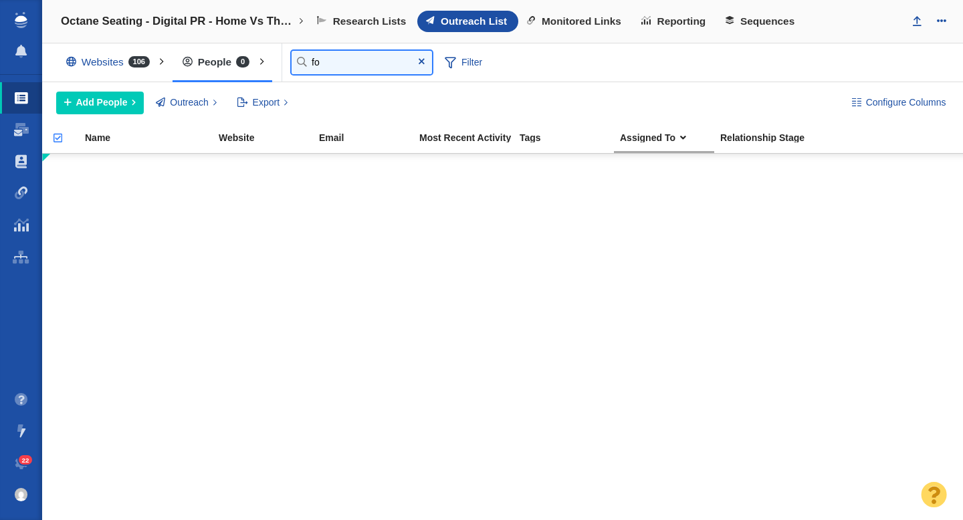
type input "f"
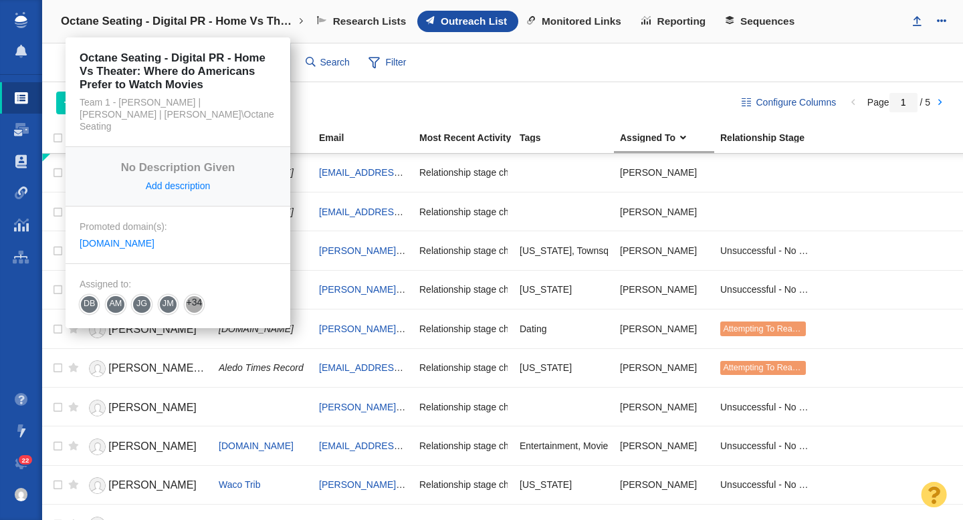
click at [251, 22] on h4 "Octane Seating - Digital PR - Home Vs Theater: Where do Americans Prefer to Wat…" at bounding box center [178, 21] width 234 height 13
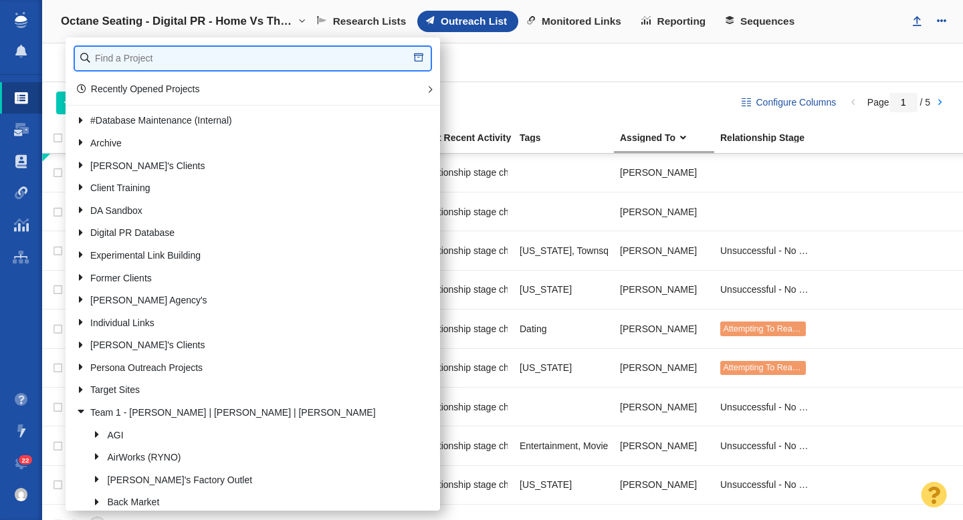
click at [221, 56] on input "text" at bounding box center [253, 58] width 356 height 23
type input "lighty"
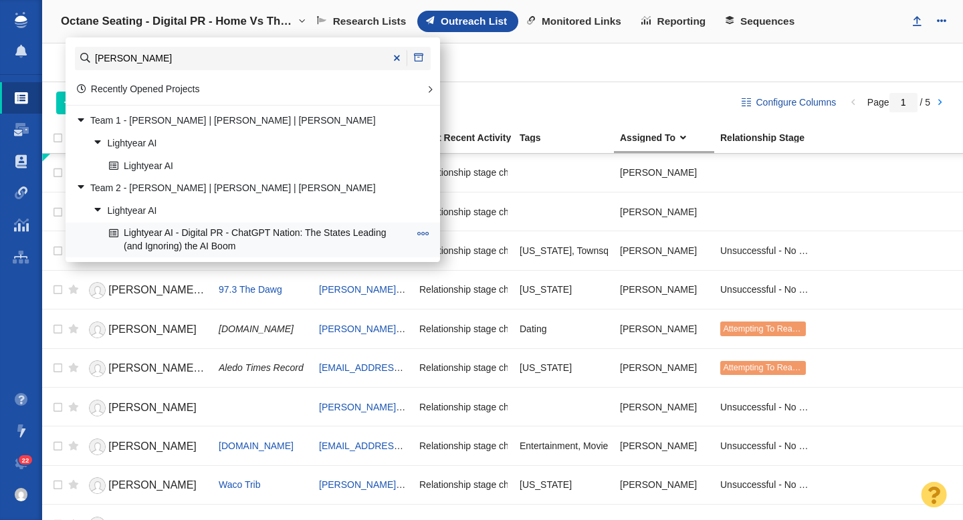
click at [241, 233] on link "Lightyear AI - Digital PR - ChatGPT Nation: The States Leading (and Ignoring) t…" at bounding box center [259, 239] width 307 height 33
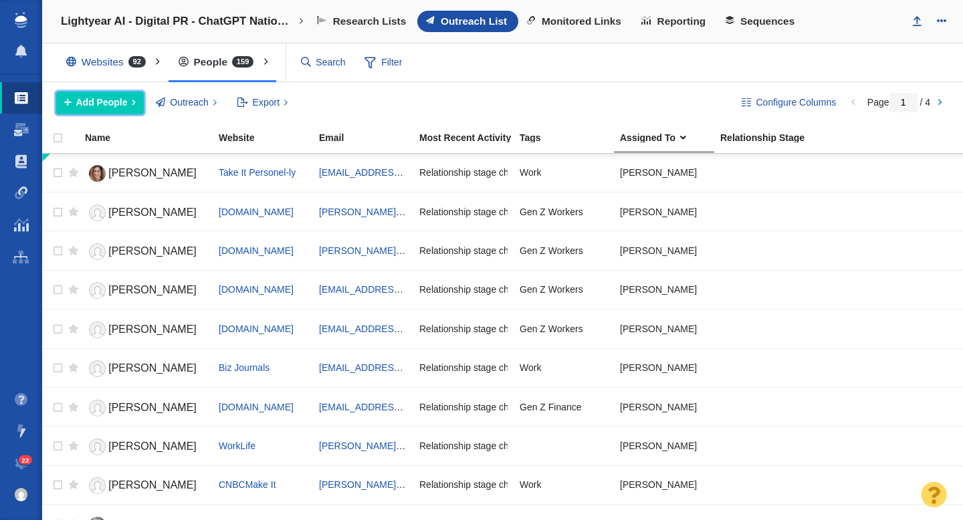
click at [118, 102] on span "Add People" at bounding box center [101, 103] width 51 height 14
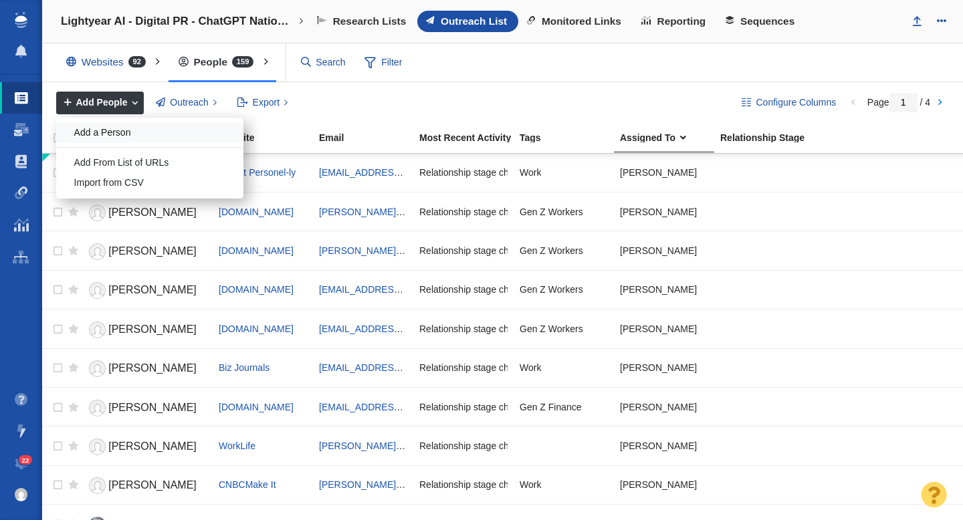
click at [126, 130] on div "Add a Person" at bounding box center [149, 132] width 187 height 21
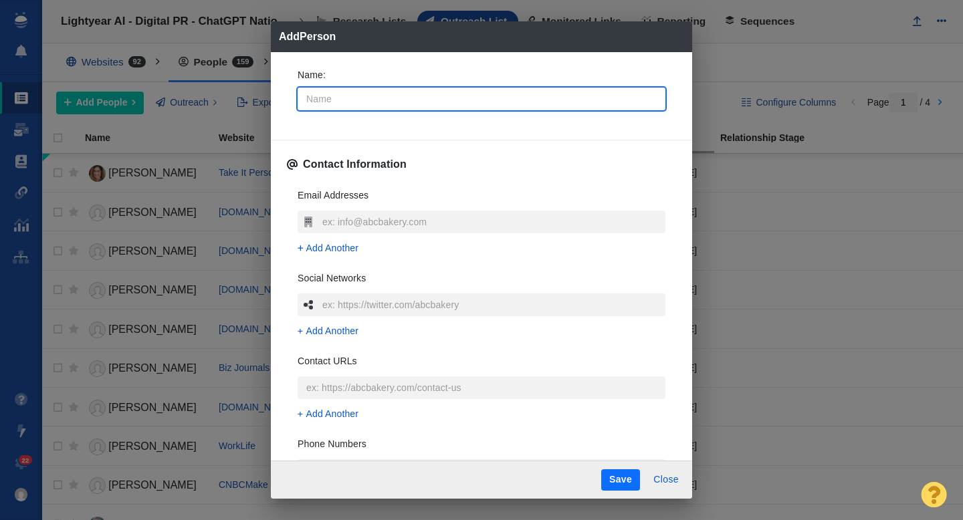
click at [367, 102] on input "Name :" at bounding box center [482, 99] width 368 height 23
type input "B"
type textarea "x"
type input "Bu"
type textarea "x"
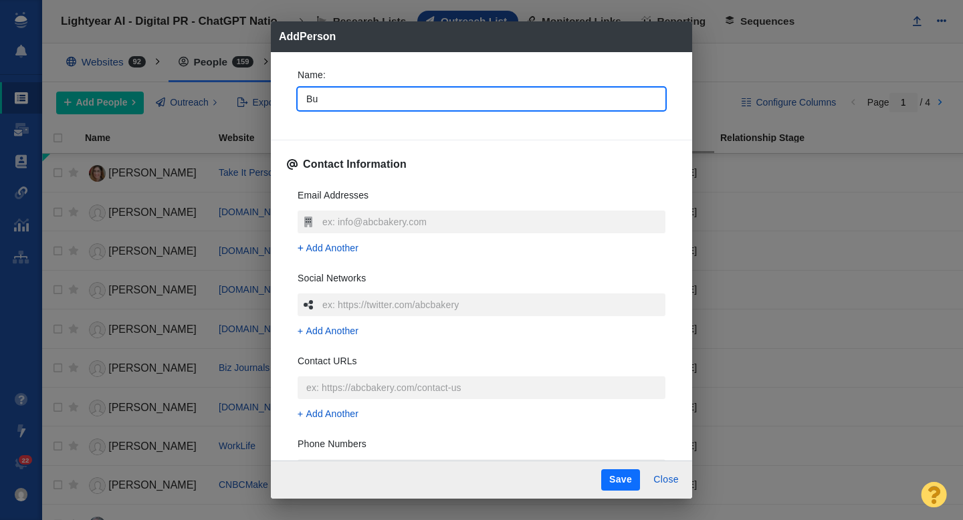
type input "Bus"
type textarea "x"
type input "Busi"
type textarea "x"
type input "Busine"
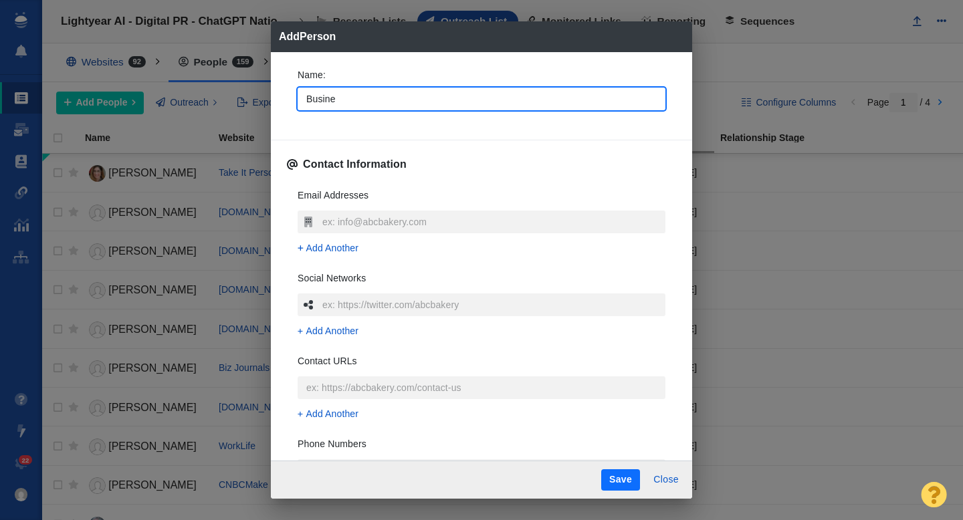
type textarea "x"
type input "Busines"
type textarea "x"
type input "Business"
type textarea "x"
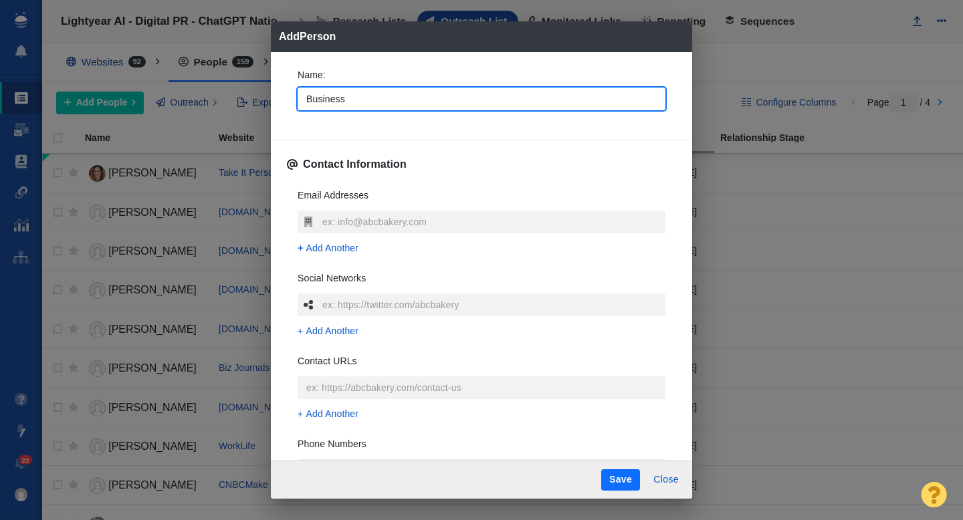
type input "Business"
type textarea "x"
type input "Business P"
type textarea "x"
type input "Business Pl"
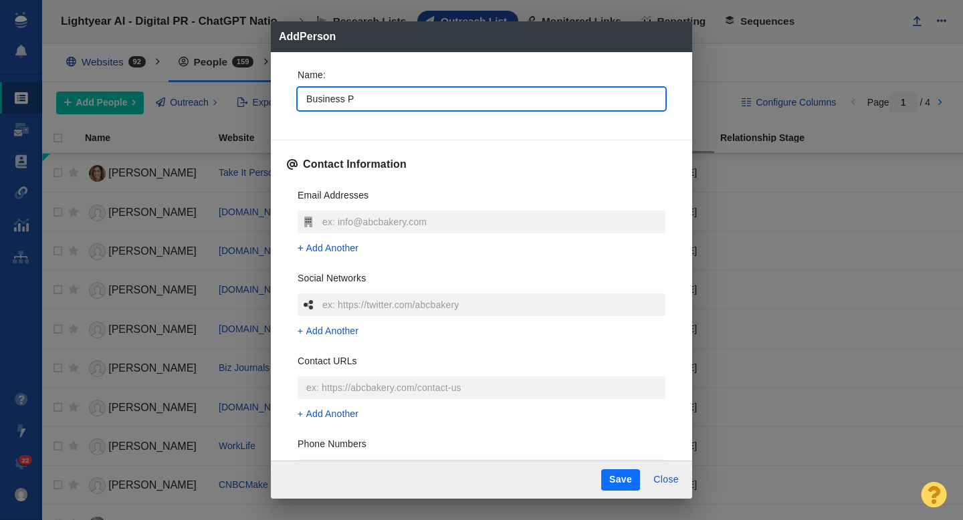
type textarea "x"
type input "Business Plu"
type textarea "x"
type input "Business Plus"
type textarea "x"
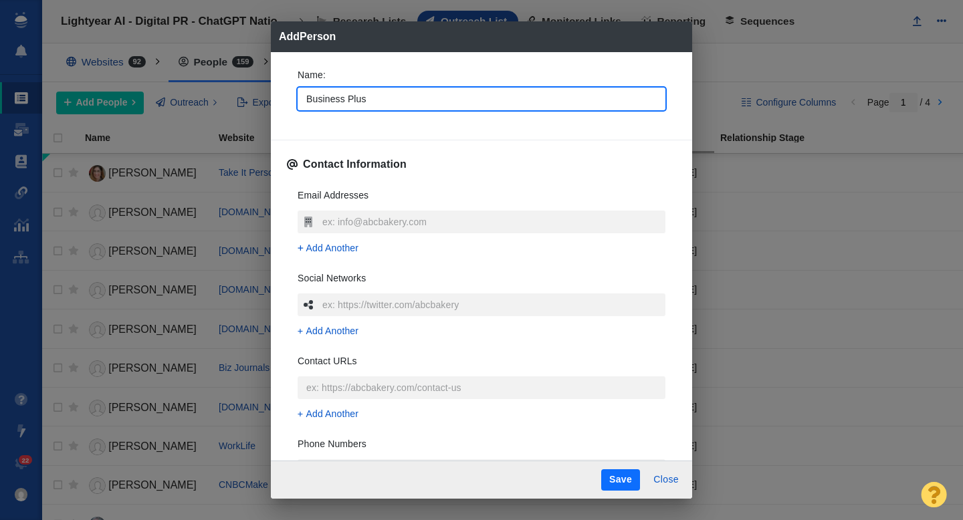
type input "Business Plus"
type textarea "x"
type input "Business Plus t"
type textarea "x"
type input "Business Plus tea"
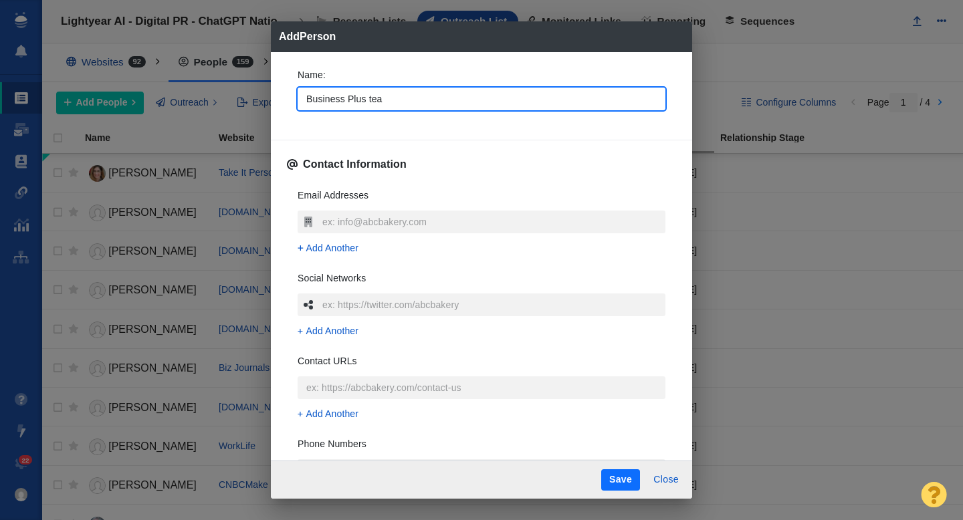
type textarea "x"
type input "Business Plus team"
type textarea "x"
type input "Business Plus team"
type textarea "x"
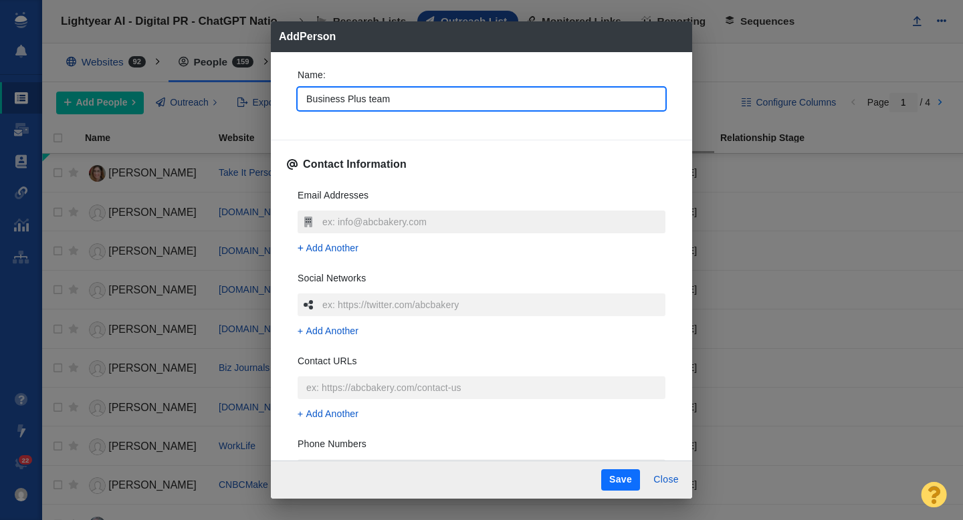
click at [342, 221] on input "text" at bounding box center [492, 222] width 346 height 23
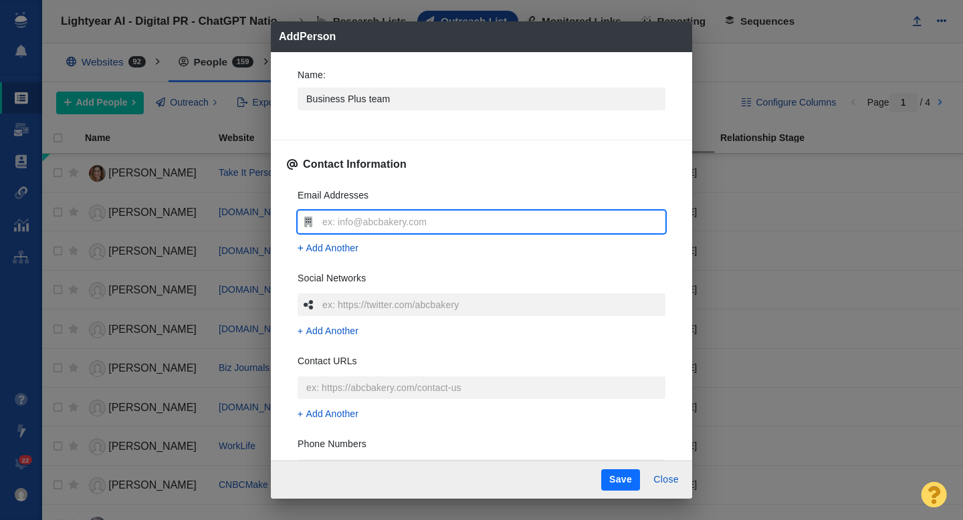
type input "info@businessplus.ie"
type textarea "x"
type input "info@businessplus.ie"
click at [281, 207] on div "Name : Business Plus team Contact Information Email Addresses info@businessplus…" at bounding box center [481, 256] width 421 height 409
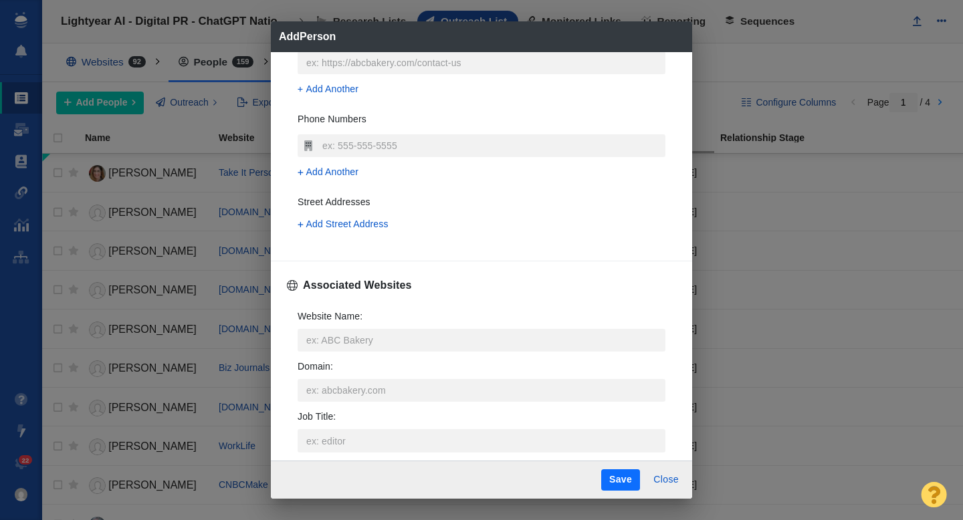
scroll to position [330, 0]
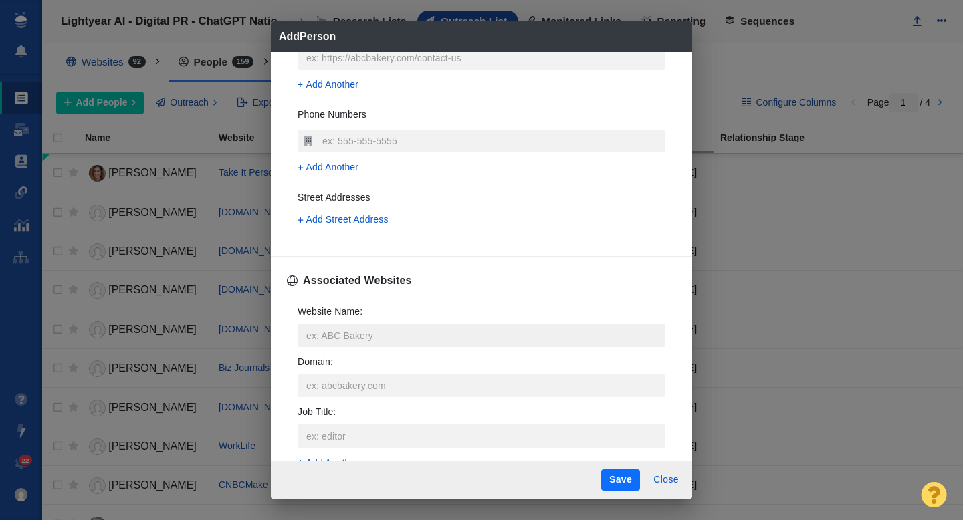
click at [332, 342] on input "Website Name :" at bounding box center [482, 335] width 368 height 23
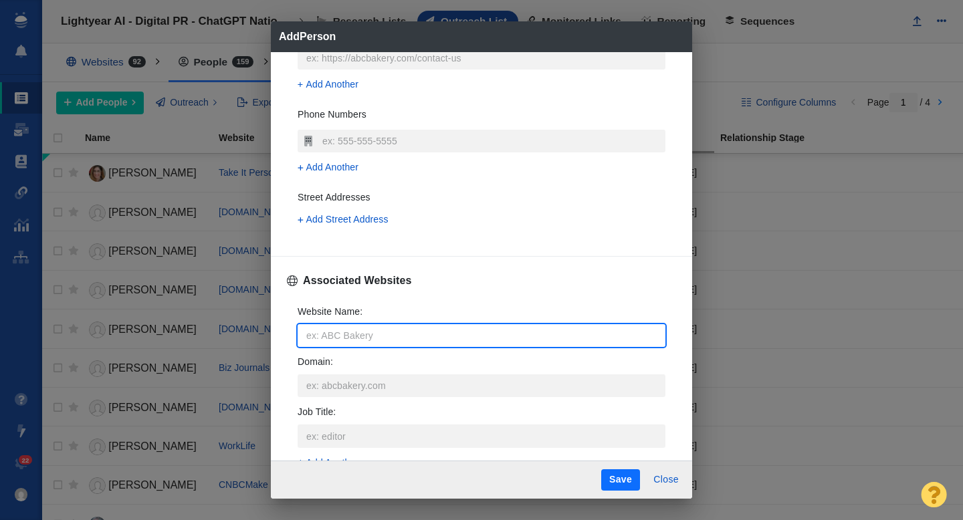
type input "b"
type textarea "x"
type input "bu"
type textarea "x"
type input "busi"
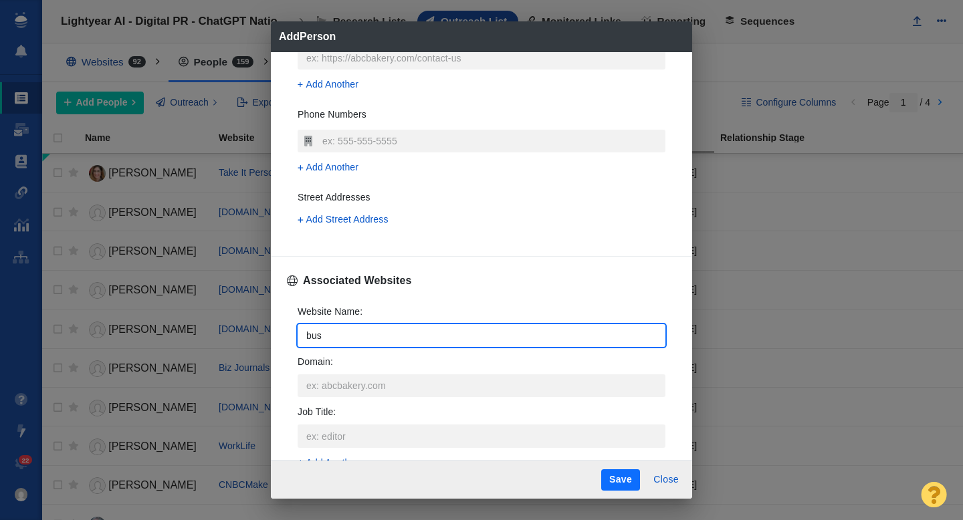
type textarea "x"
type input "busin"
type textarea "x"
type input "busine"
type textarea "x"
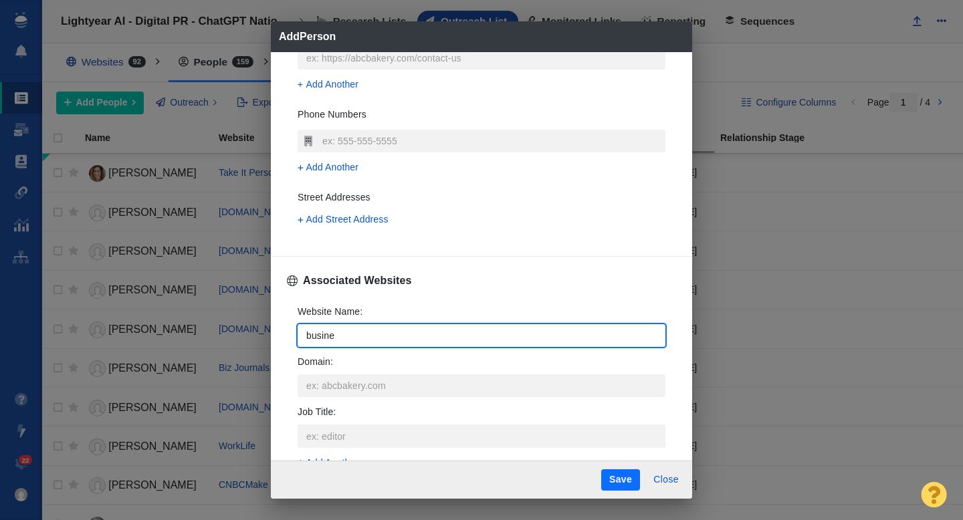
type input "busines"
type textarea "x"
type input "business"
type textarea "x"
type input "businessp"
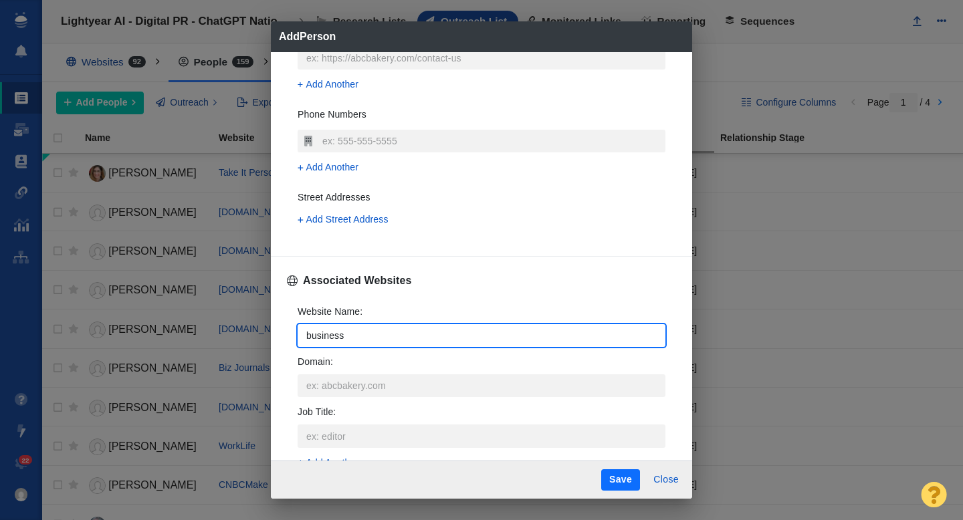
type textarea "x"
type input "businesspl"
type textarea "x"
type input "businessplu"
type textarea "x"
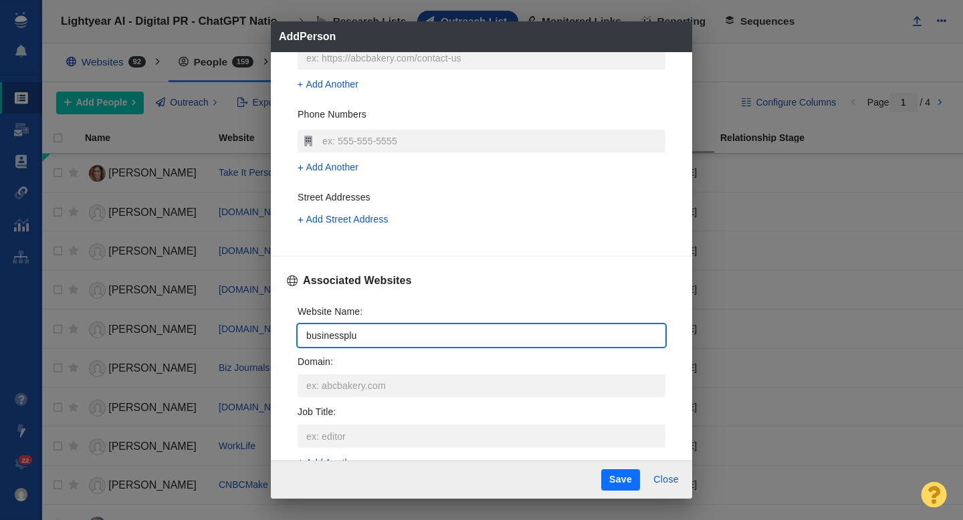
type input "businessplus"
type textarea "x"
type input "businessplus."
type textarea "x"
type input "businessplus.i"
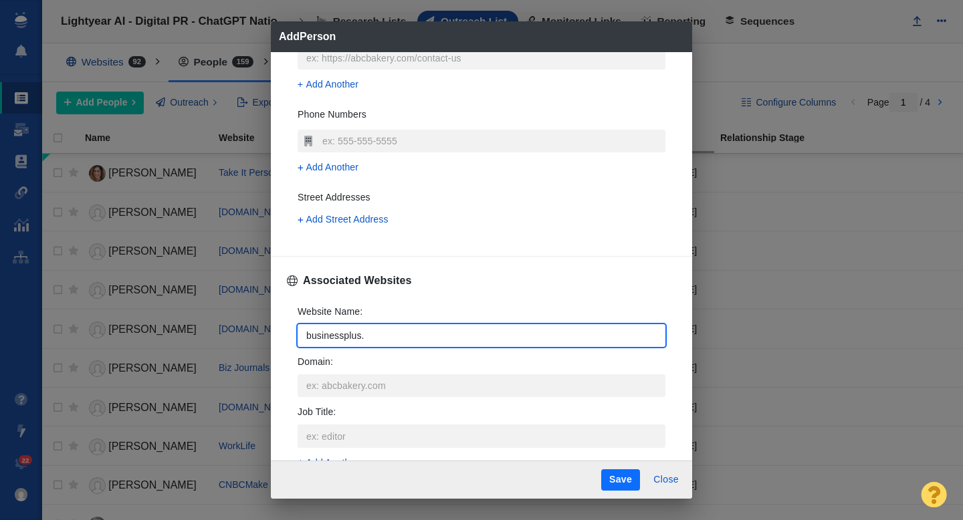
type textarea "x"
type input "businessplus.ie"
type textarea "x"
type input "businessplus.ie"
click at [286, 330] on div "Name : Business Plus team Contact Information Email Addresses info@businessplus…" at bounding box center [481, 256] width 421 height 409
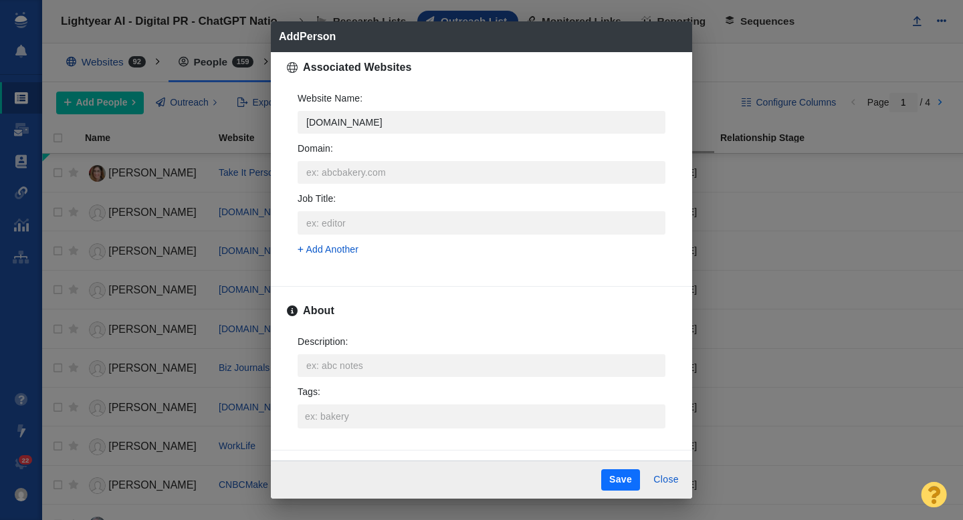
scroll to position [566, 0]
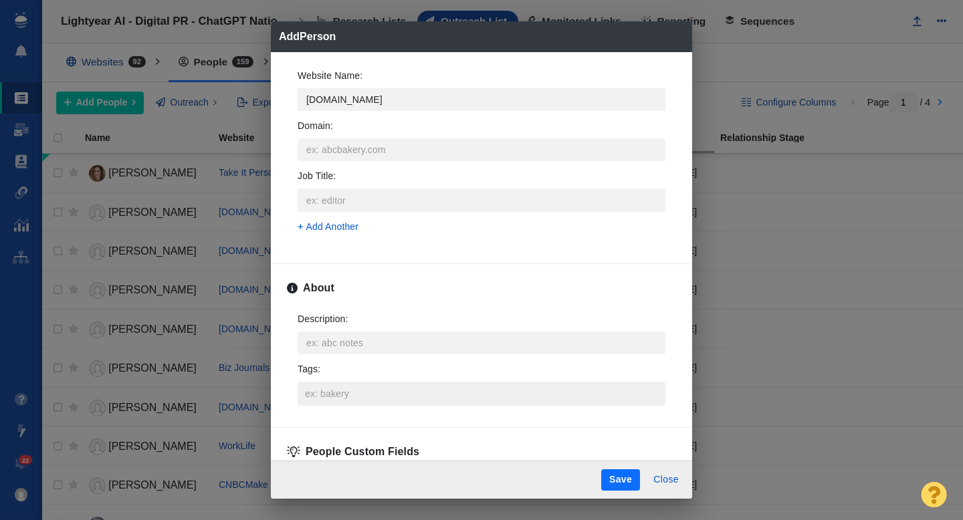
click at [323, 399] on input "Tags :" at bounding box center [482, 394] width 360 height 24
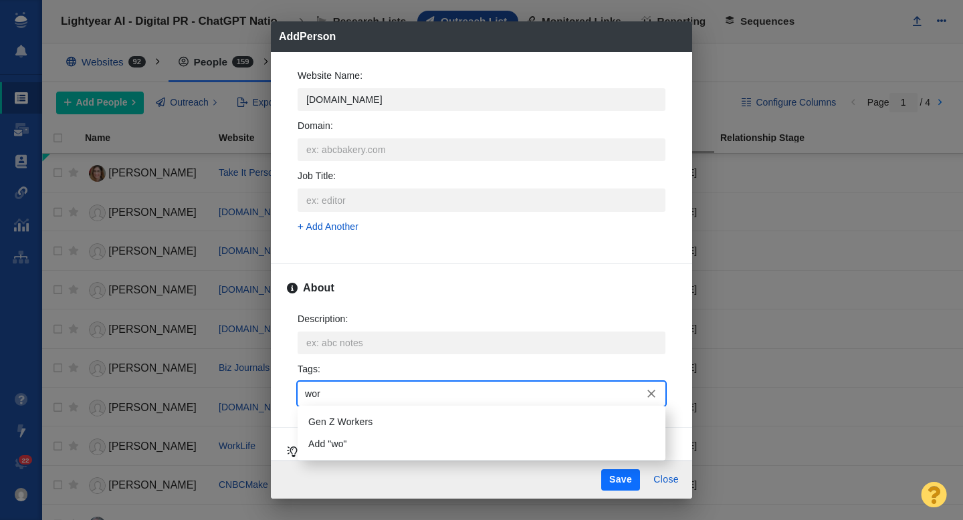
type input "work"
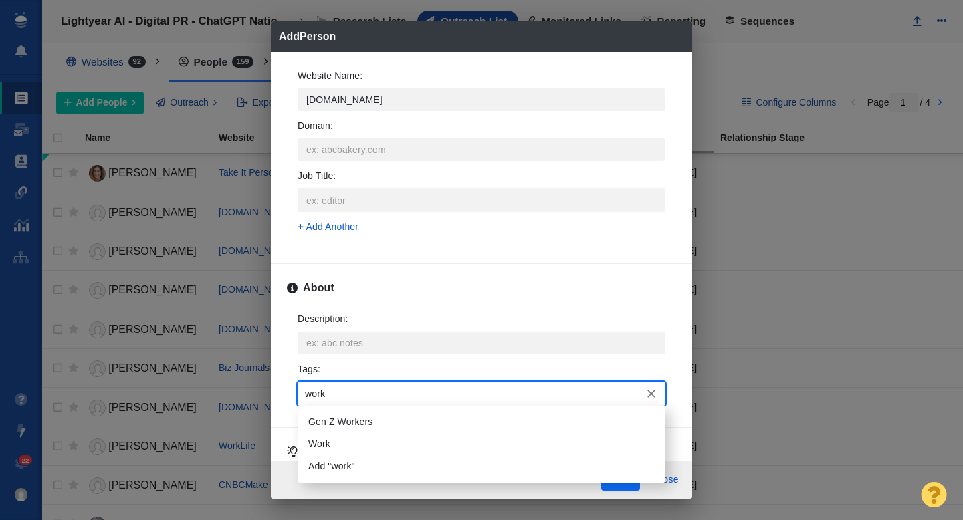
click at [327, 448] on li "Work" at bounding box center [482, 444] width 368 height 22
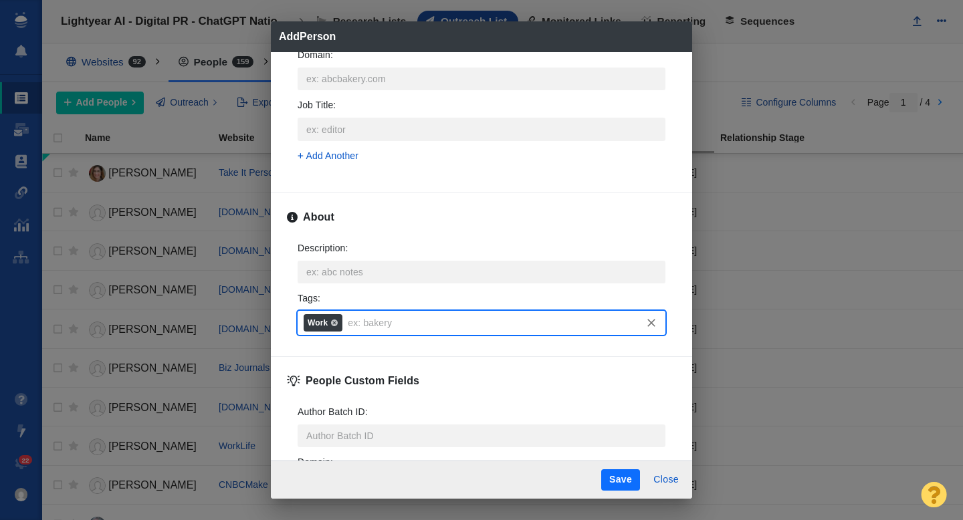
scroll to position [724, 0]
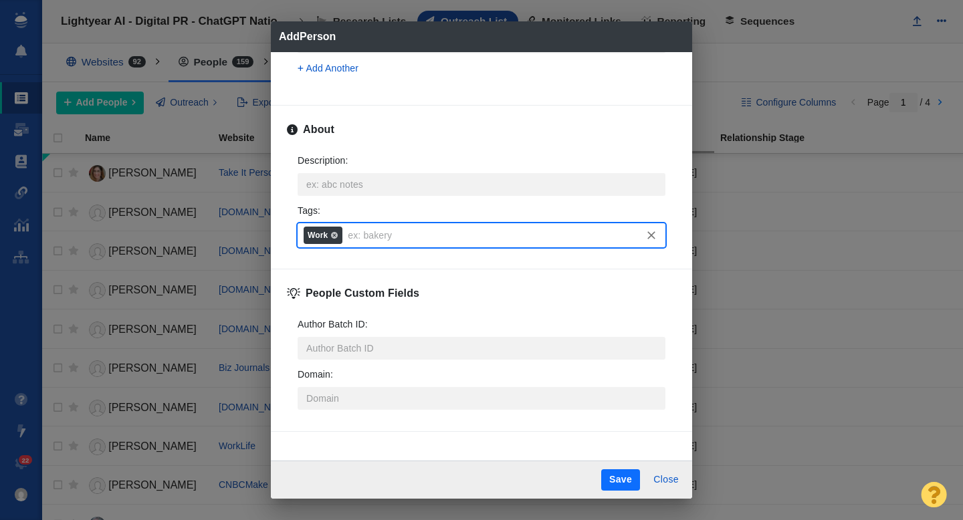
click at [619, 481] on button "Save" at bounding box center [620, 479] width 39 height 21
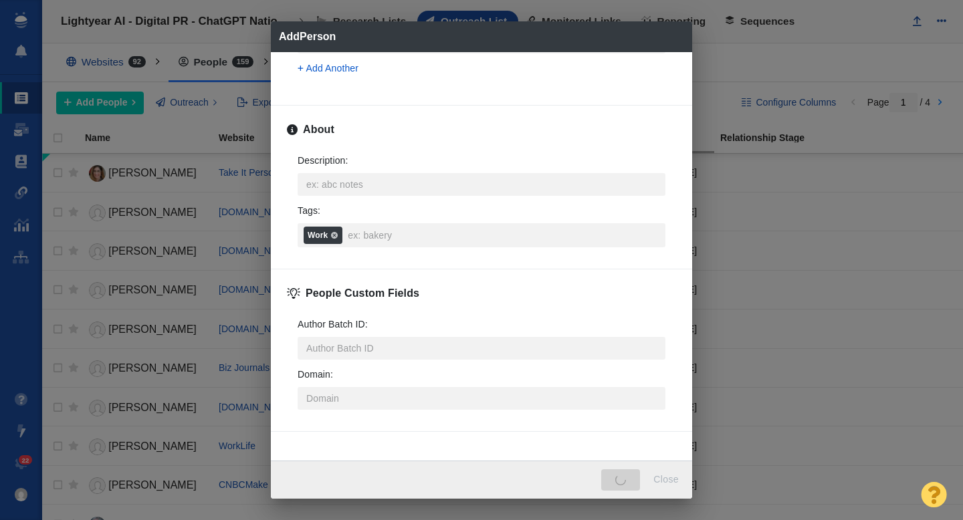
type textarea "x"
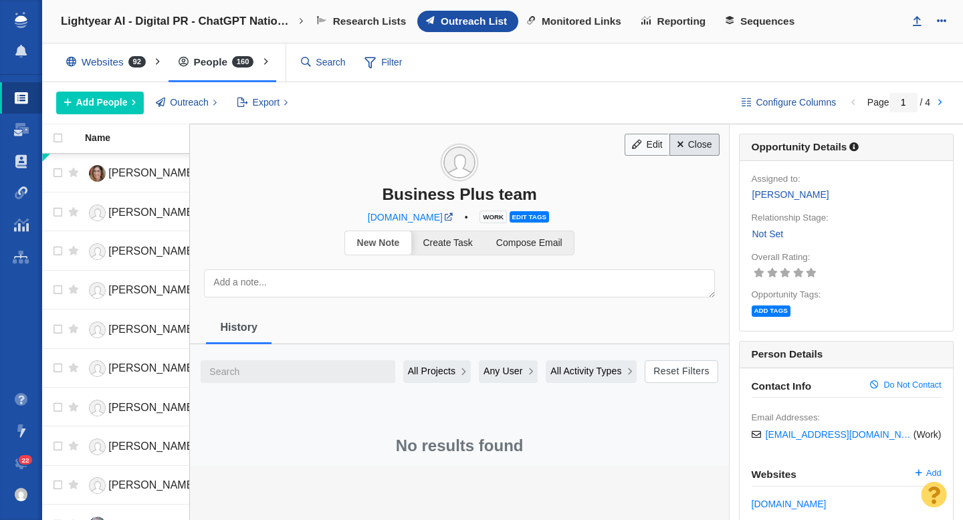
click at [695, 145] on link "Close" at bounding box center [694, 145] width 50 height 23
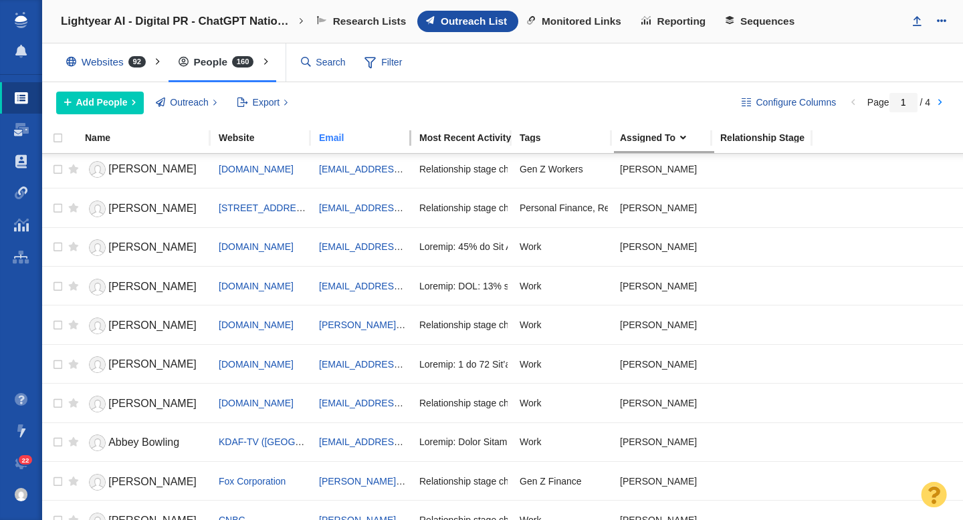
scroll to position [0, 0]
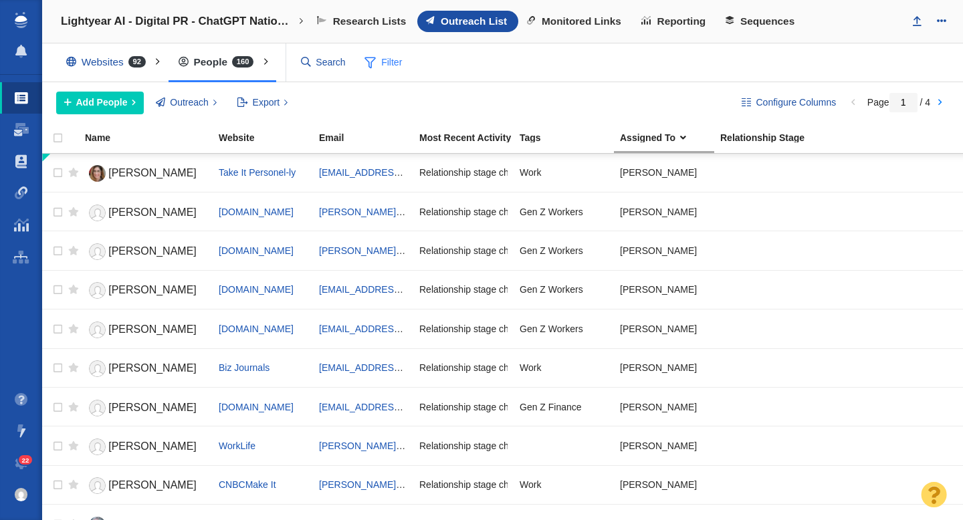
click at [384, 64] on span "Filter" at bounding box center [382, 62] width 53 height 25
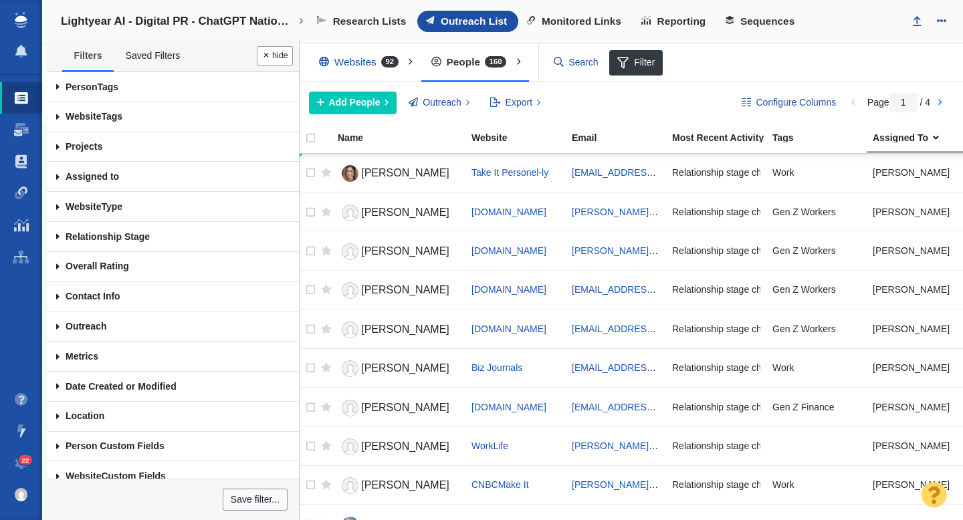
click at [56, 88] on span at bounding box center [58, 87] width 22 height 30
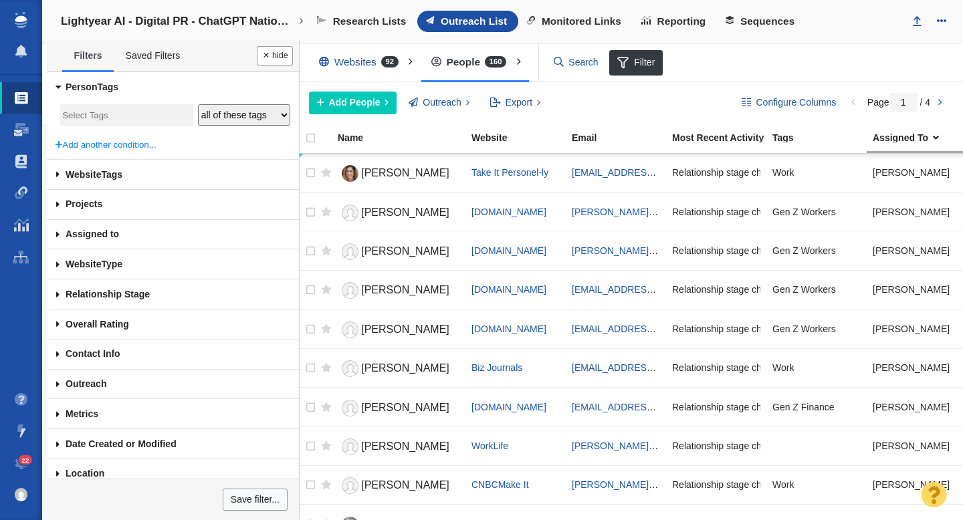
click at [60, 90] on span at bounding box center [58, 87] width 30 height 22
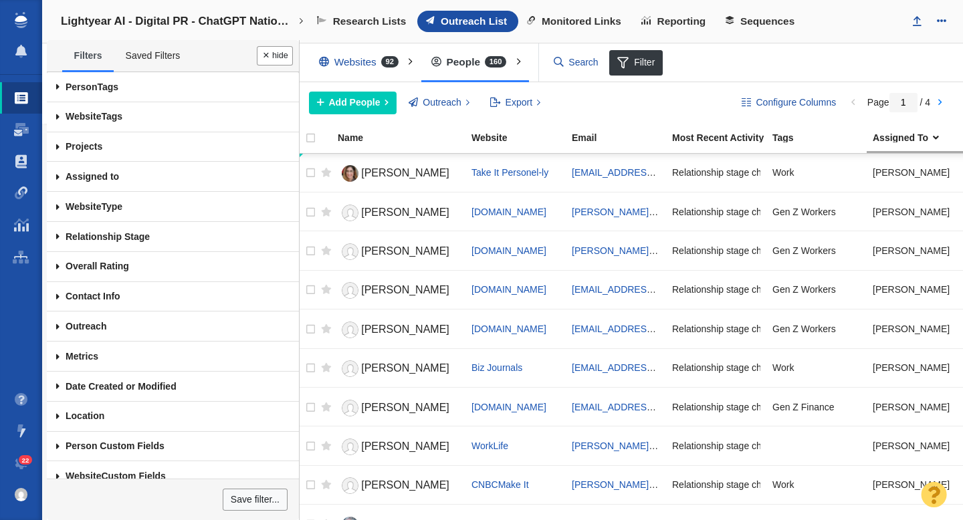
click at [55, 181] on span at bounding box center [58, 177] width 22 height 30
click at [57, 177] on div at bounding box center [481, 260] width 963 height 520
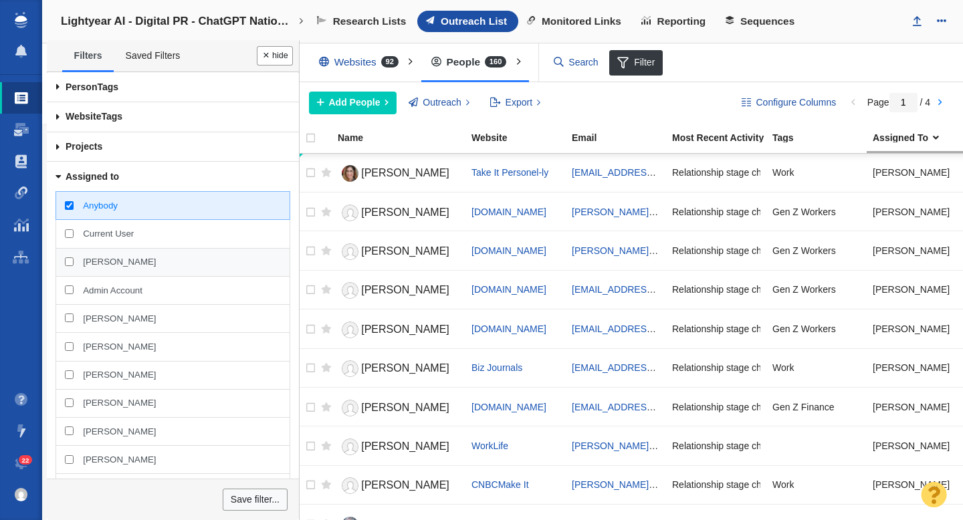
click at [64, 261] on div "[PERSON_NAME]" at bounding box center [173, 262] width 234 height 29
click at [65, 261] on input "[PERSON_NAME]" at bounding box center [69, 261] width 9 height 9
checkbox input "true"
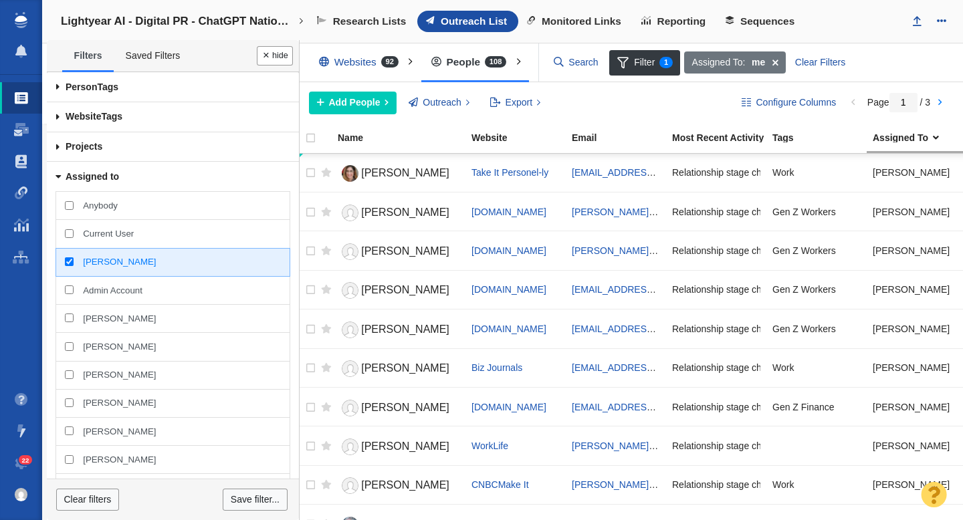
click at [71, 208] on input "Anybody" at bounding box center [69, 205] width 9 height 9
checkbox input "true"
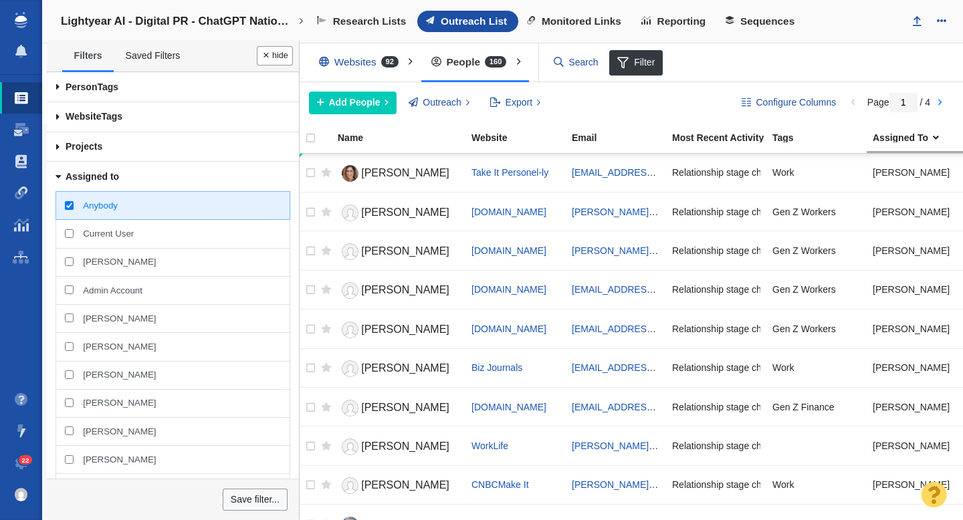
click at [71, 261] on input "[PERSON_NAME]" at bounding box center [69, 261] width 9 height 9
checkbox input "true"
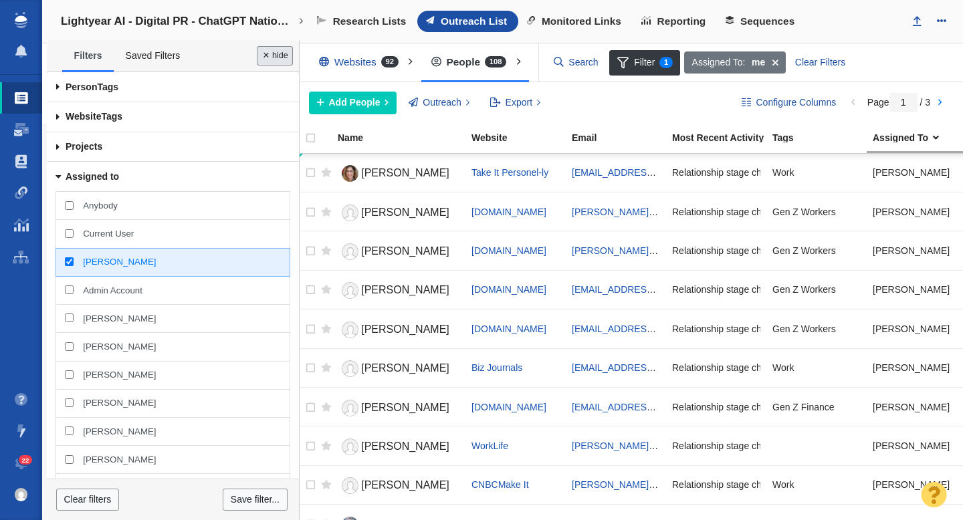
click at [277, 57] on button "Done" at bounding box center [275, 55] width 36 height 19
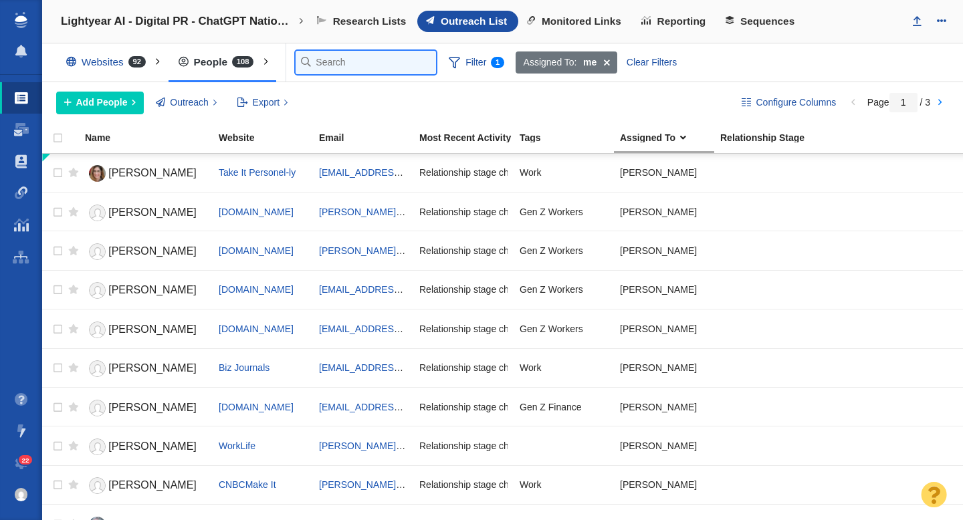
click at [324, 63] on input "text" at bounding box center [366, 62] width 140 height 23
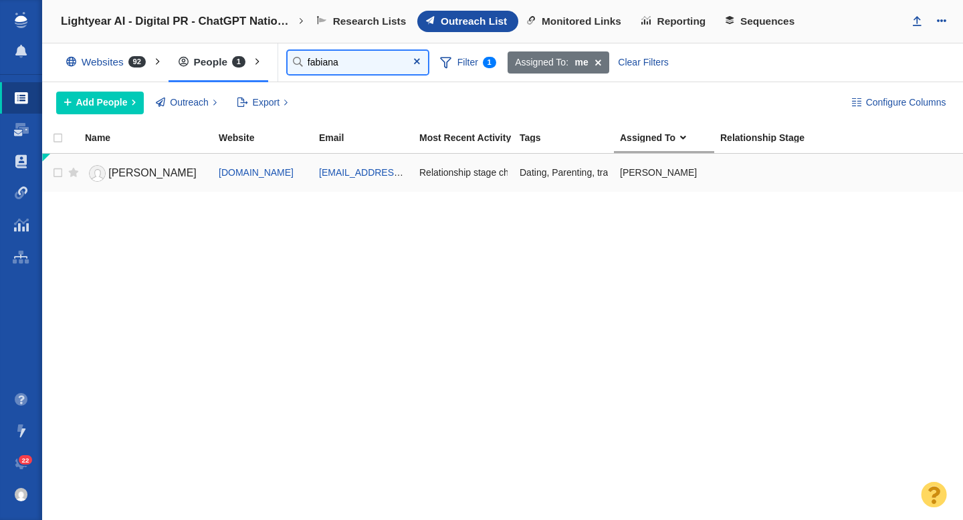
type input "fabiana"
click at [160, 167] on span "[PERSON_NAME]" at bounding box center [152, 172] width 88 height 11
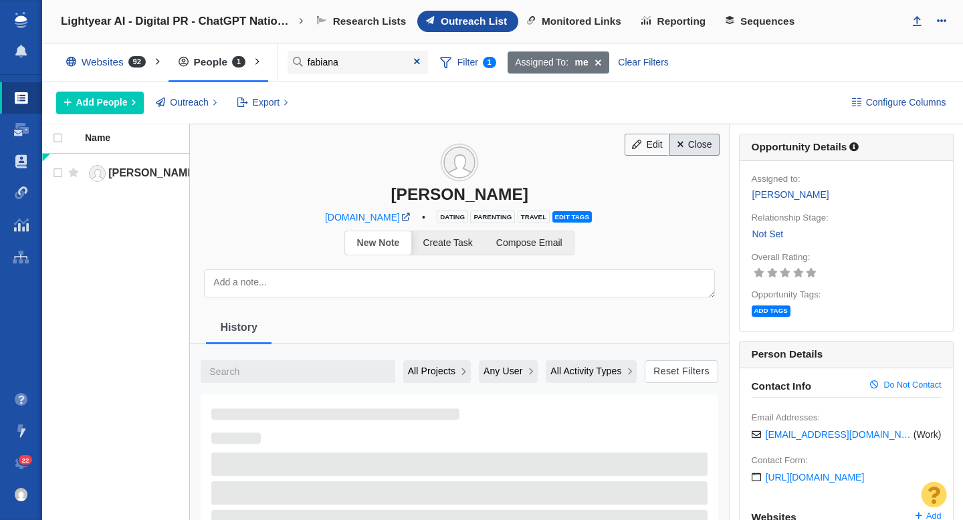
click at [700, 144] on link "Close" at bounding box center [694, 145] width 50 height 23
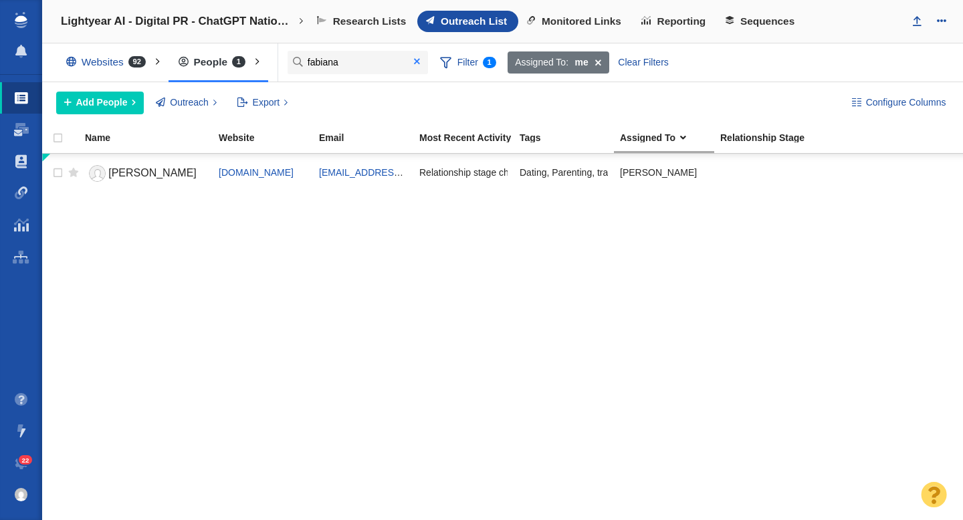
click at [420, 61] on span at bounding box center [417, 61] width 6 height 9
click at [106, 106] on div at bounding box center [481, 260] width 963 height 520
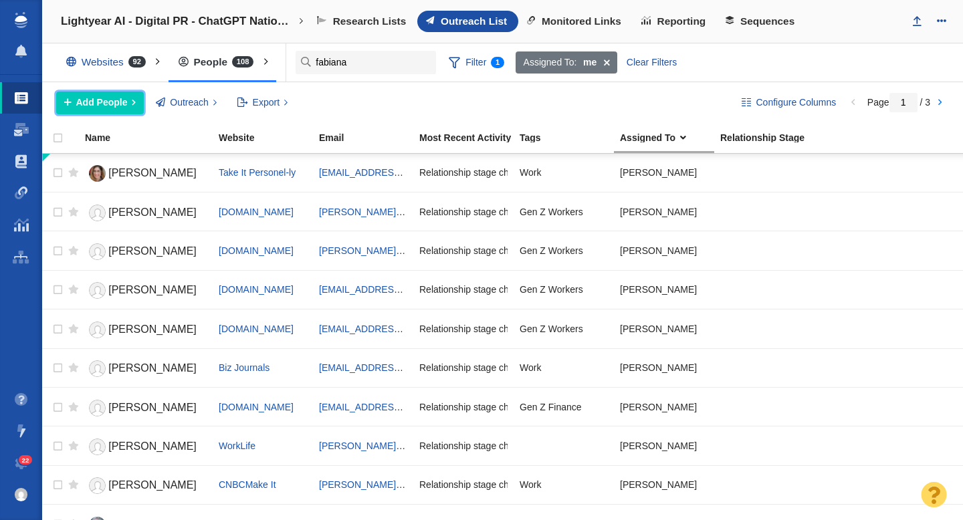
click at [106, 106] on span "Add People" at bounding box center [101, 103] width 51 height 14
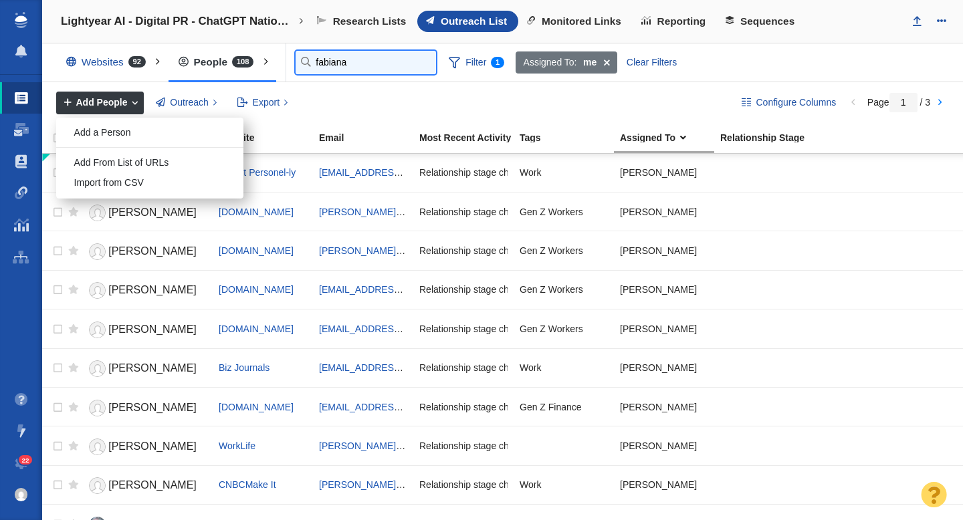
click at [323, 56] on input "fabiana" at bounding box center [366, 62] width 140 height 23
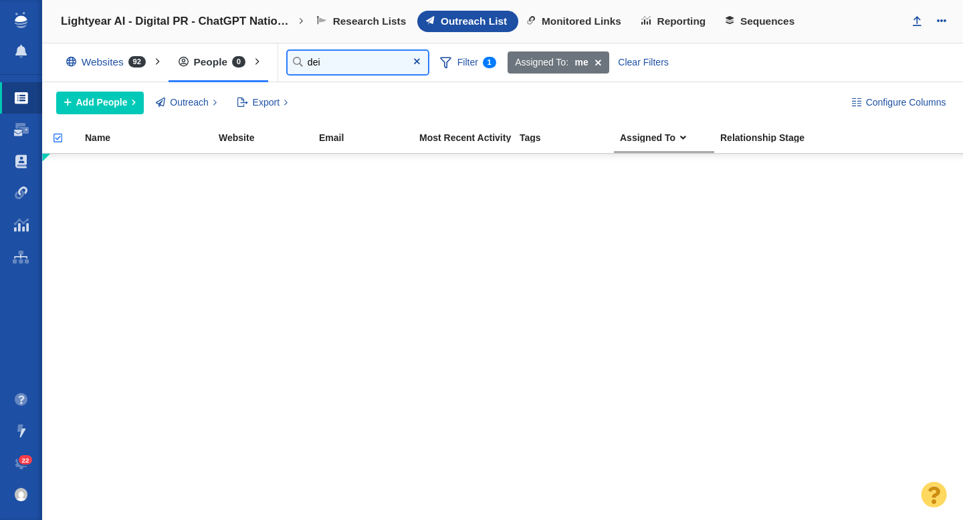
type input "dei"
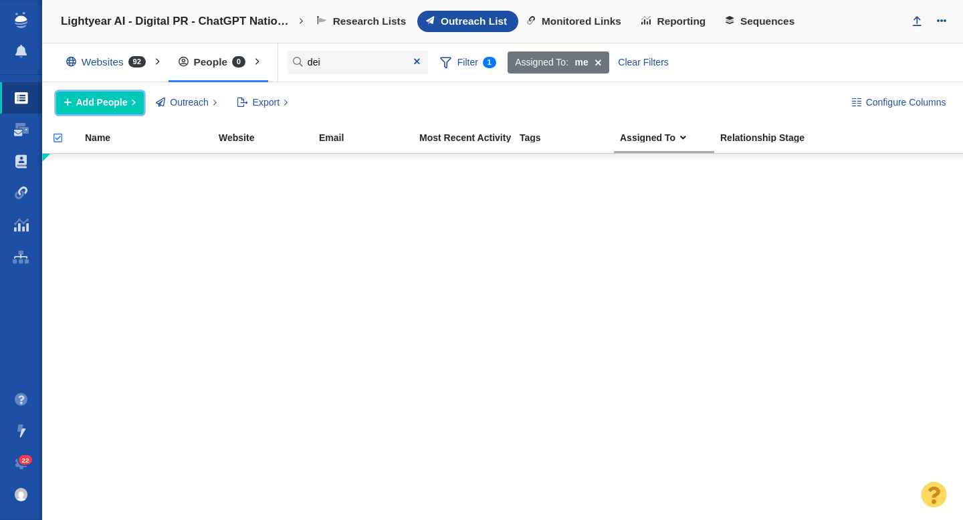
click at [102, 99] on span "Add People" at bounding box center [101, 103] width 51 height 14
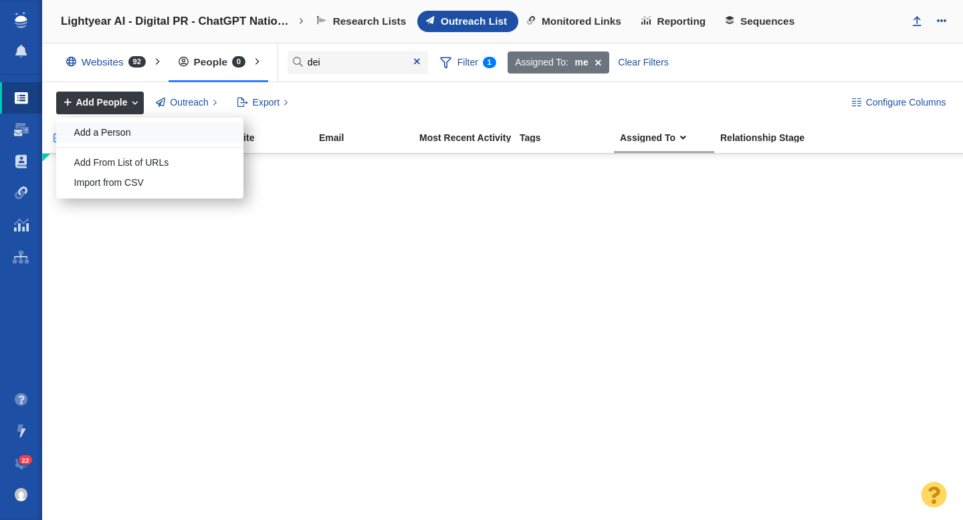
click at [109, 137] on div "Add a Person" at bounding box center [149, 132] width 187 height 21
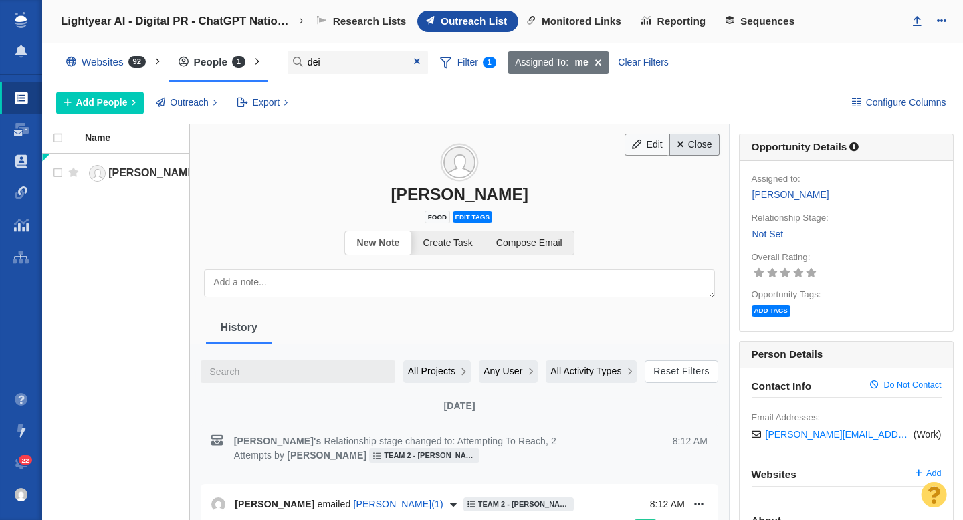
click at [695, 146] on link "Close" at bounding box center [694, 145] width 50 height 23
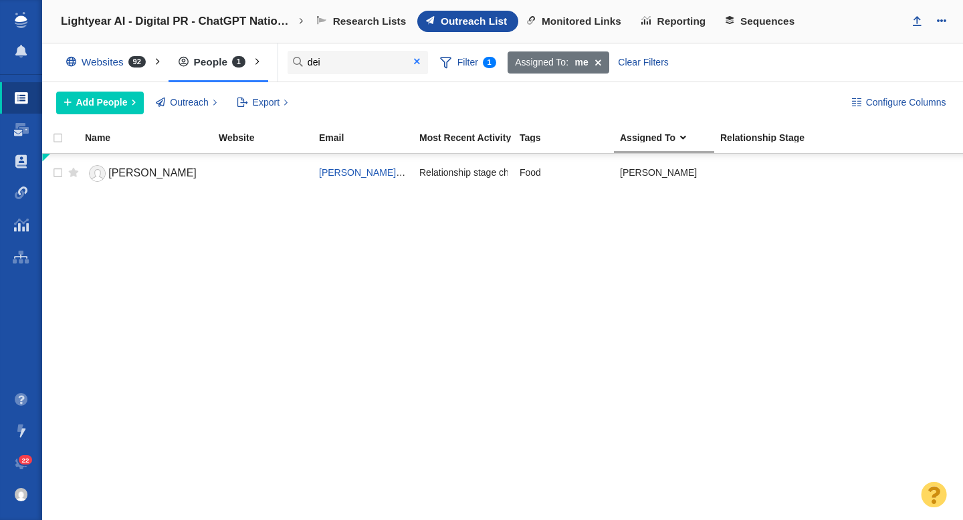
click at [420, 64] on span at bounding box center [417, 61] width 6 height 9
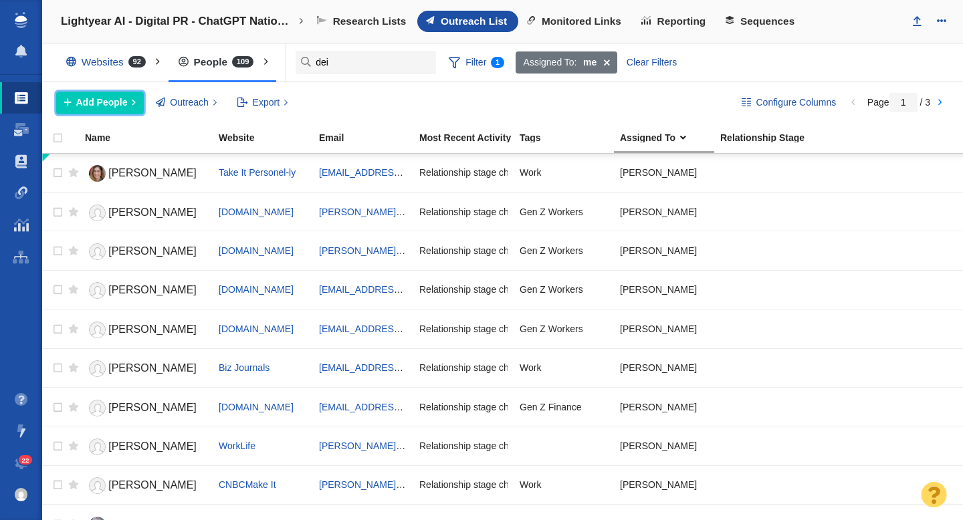
click at [118, 104] on span "Add People" at bounding box center [101, 103] width 51 height 14
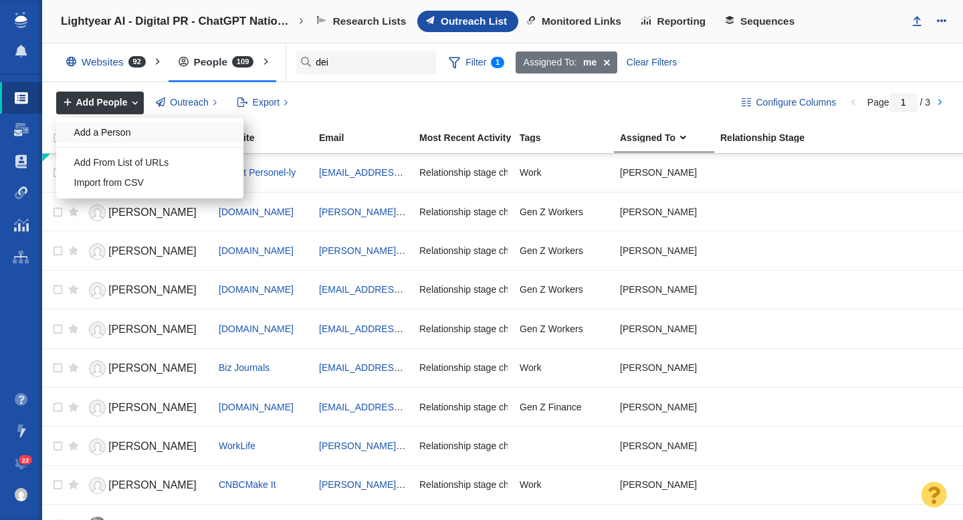
click at [119, 139] on div "Add a Person" at bounding box center [149, 132] width 187 height 21
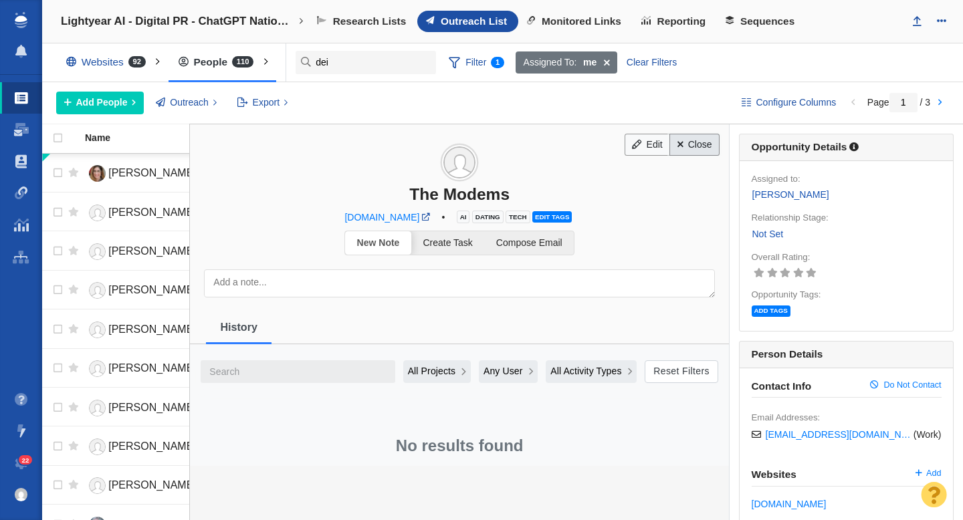
click at [698, 144] on link "Close" at bounding box center [694, 145] width 50 height 23
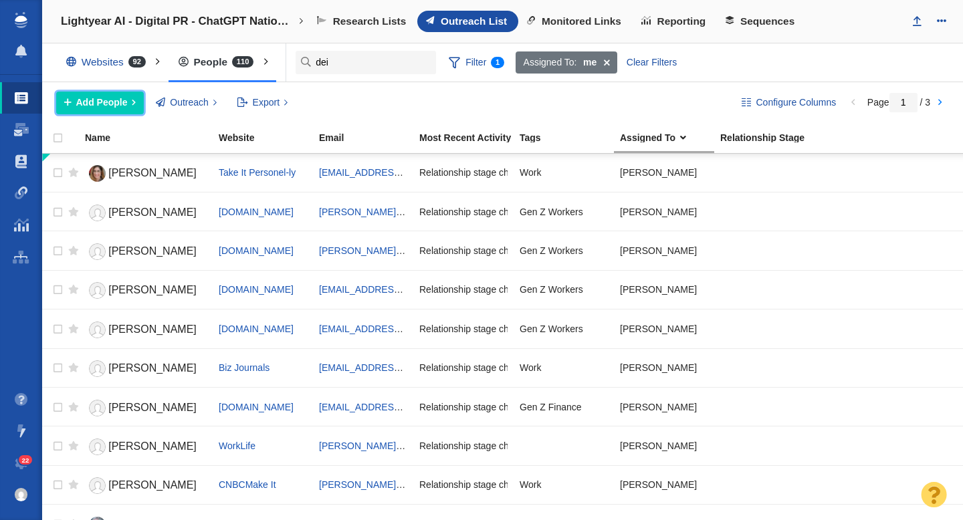
click at [106, 103] on span "Add People" at bounding box center [101, 103] width 51 height 14
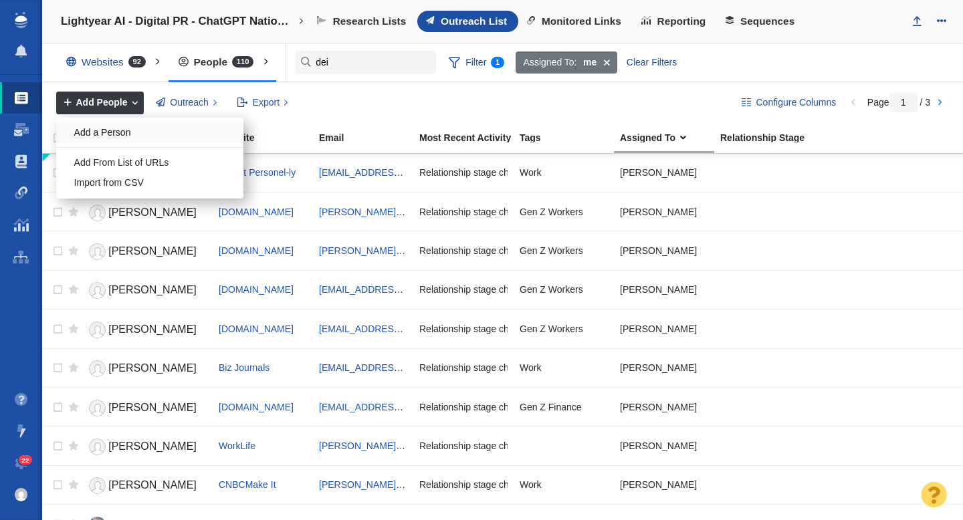
click at [112, 130] on div "Add a Person" at bounding box center [149, 132] width 187 height 21
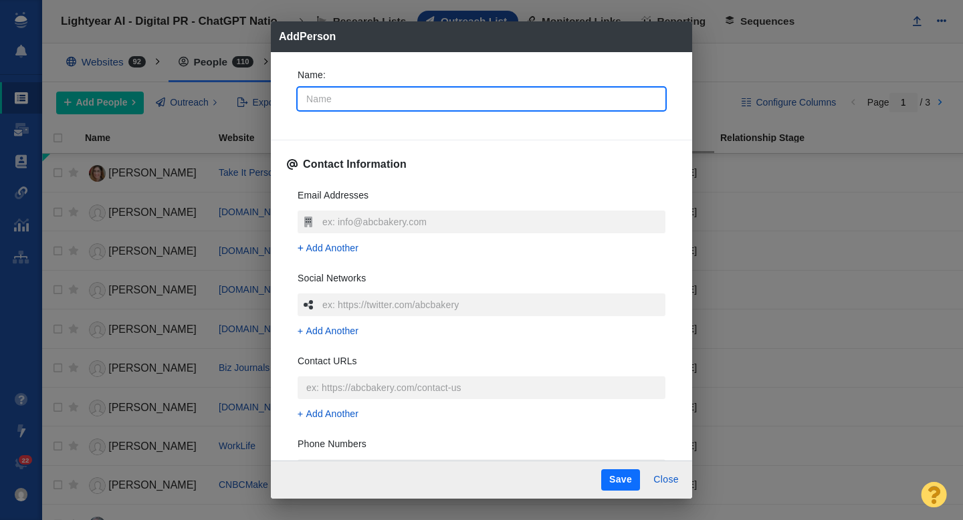
click at [382, 104] on input "Name :" at bounding box center [482, 99] width 368 height 23
type input "A"
type textarea "x"
type input "An"
type textarea "x"
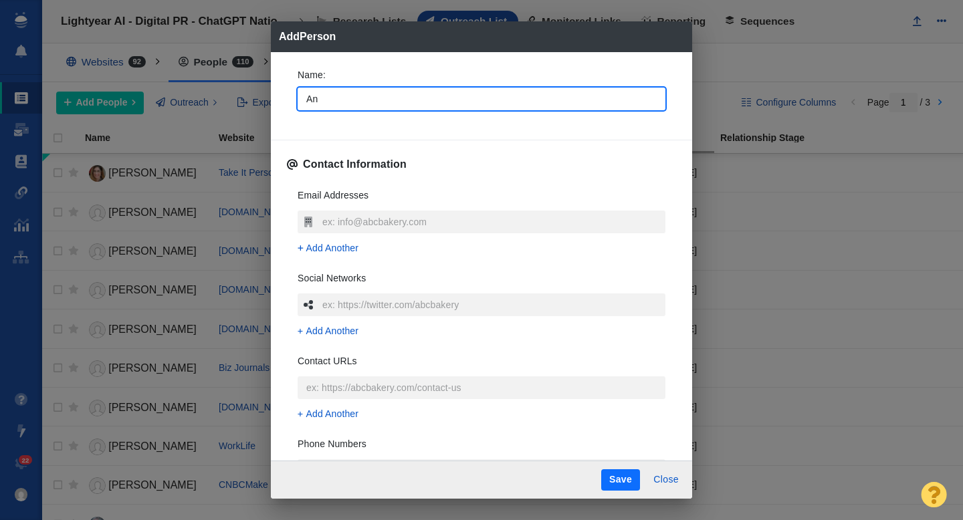
type input "Ann"
type textarea "x"
type input "Anna"
type textarea "x"
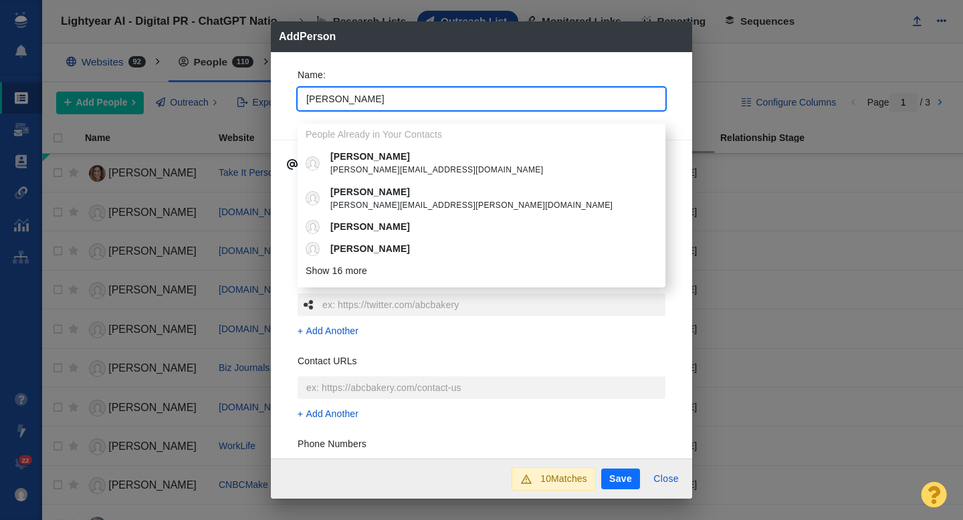
type input "Anna"
click at [284, 80] on div "Name : Anna People Already in Your Contacts Anna anna@shoesmitten.com Anna Anna…" at bounding box center [481, 255] width 421 height 407
type textarea "x"
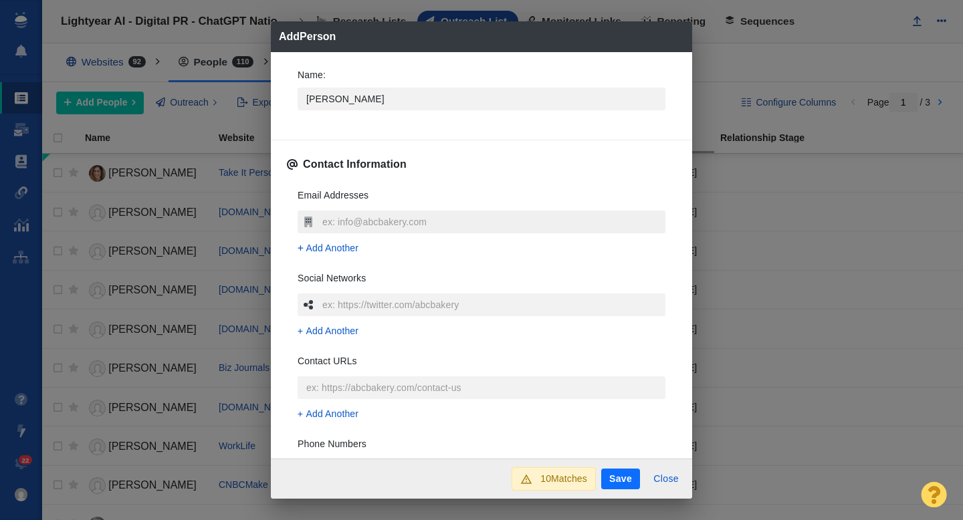
click at [325, 217] on input "text" at bounding box center [492, 222] width 346 height 23
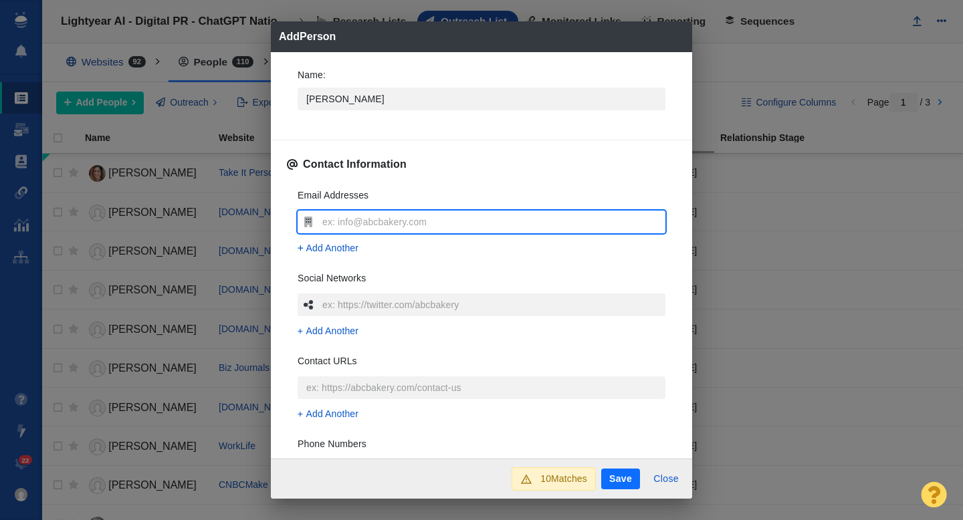
type input "anna.iovine@mashable.com"
type textarea "x"
type input "anna.iovine@mashable.com"
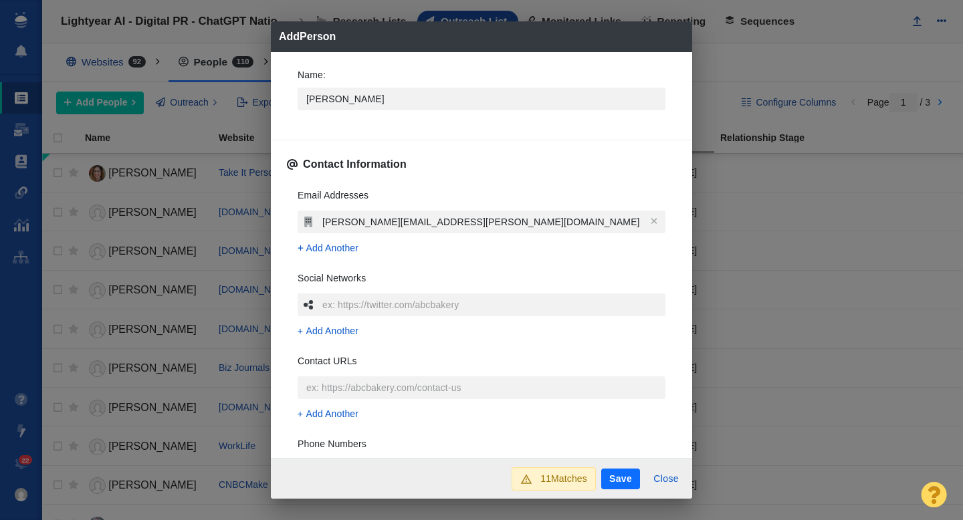
click at [284, 208] on div "Name : Anna Contact Information Email Addresses anna.iovine@mashable.com Add An…" at bounding box center [481, 255] width 421 height 407
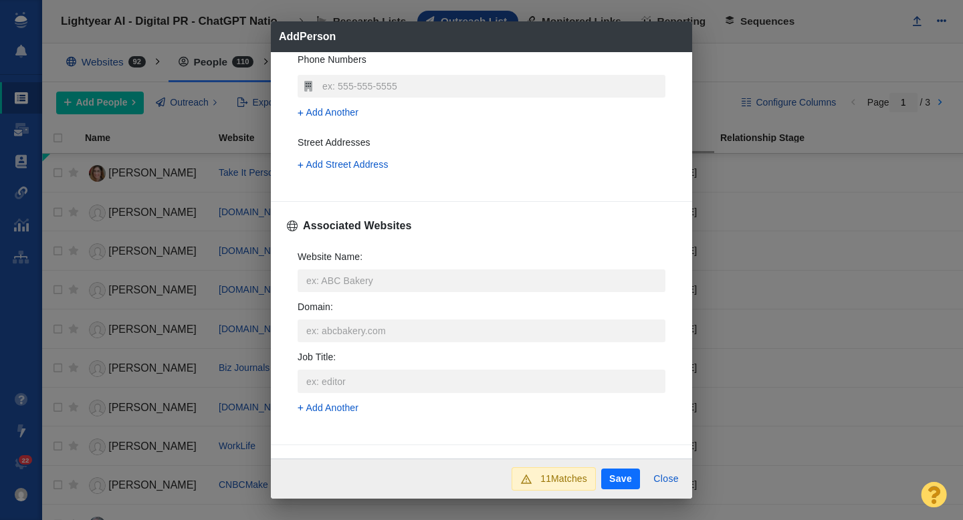
scroll to position [387, 0]
click at [329, 279] on input "Website Name :" at bounding box center [482, 278] width 368 height 23
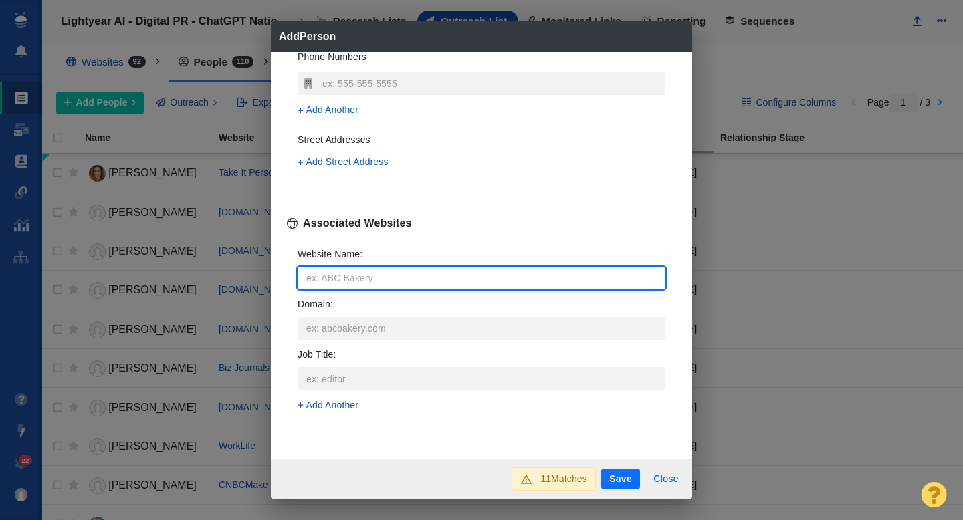
type input "m"
type textarea "x"
type input "ma"
type textarea "x"
type input "mas"
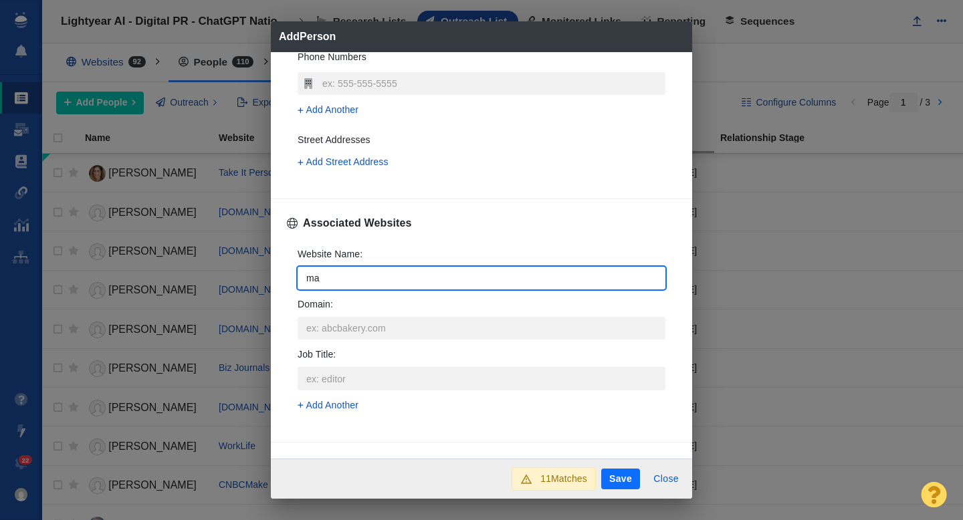
type textarea "x"
type input "mash"
type textarea "x"
type input "masha"
type textarea "x"
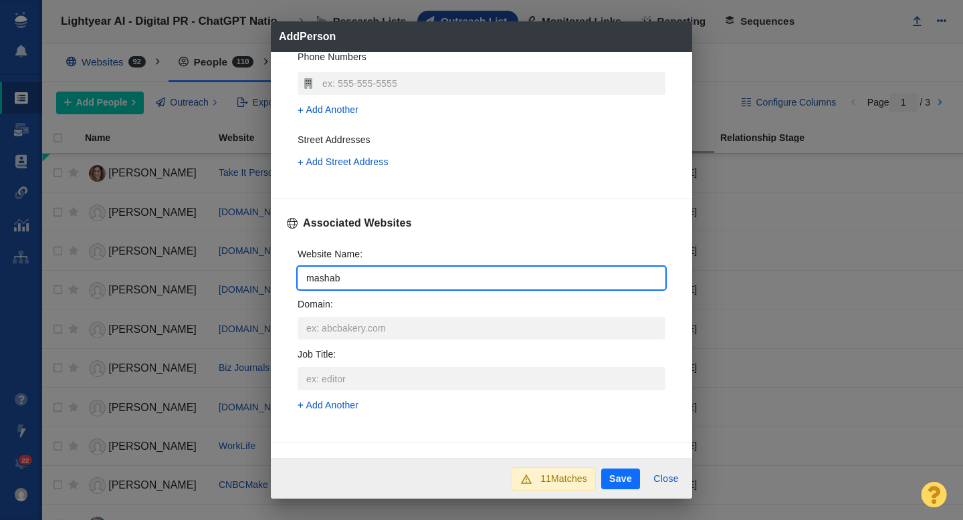
type input "mashabl"
type textarea "x"
type input "mashable"
type textarea "x"
type input "mashable."
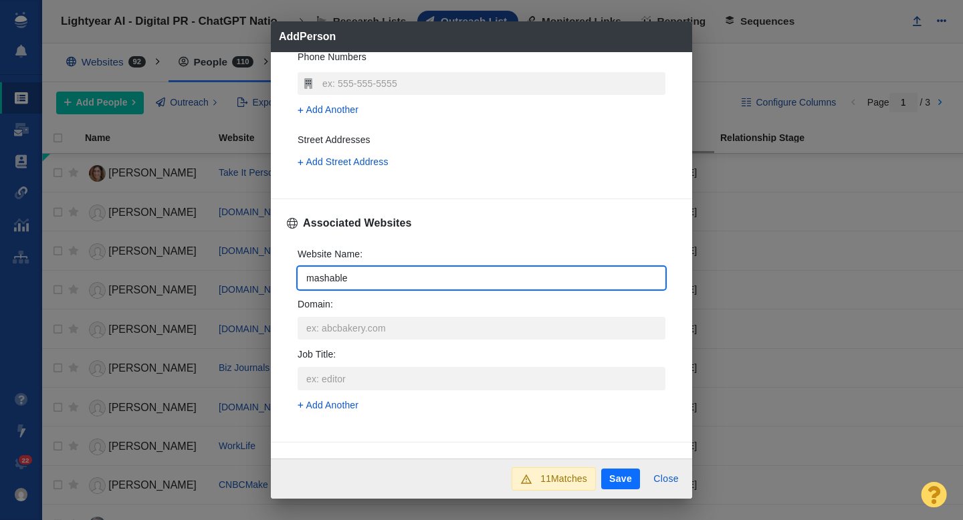
type textarea "x"
type input "mashable.c"
type textarea "x"
type input "mashable.com"
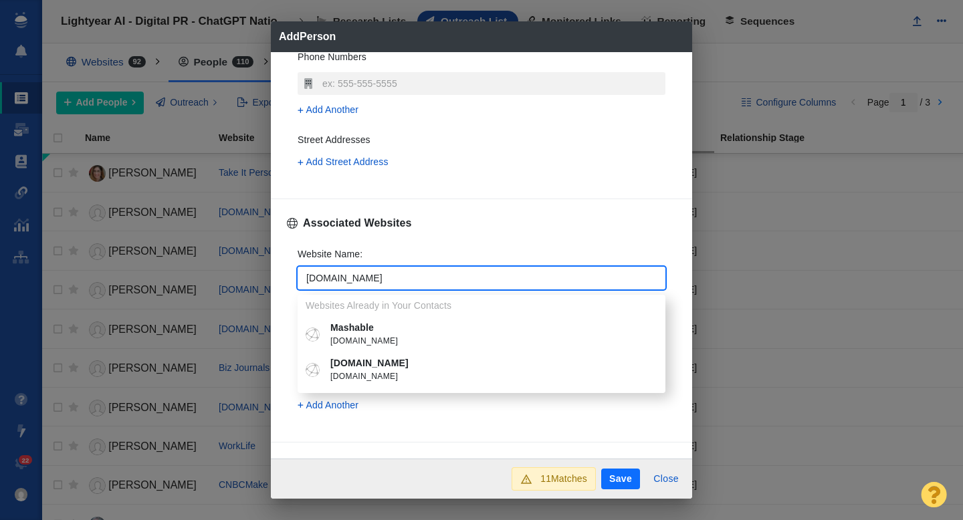
click at [365, 334] on p "Mashable" at bounding box center [491, 328] width 322 height 14
type textarea "x"
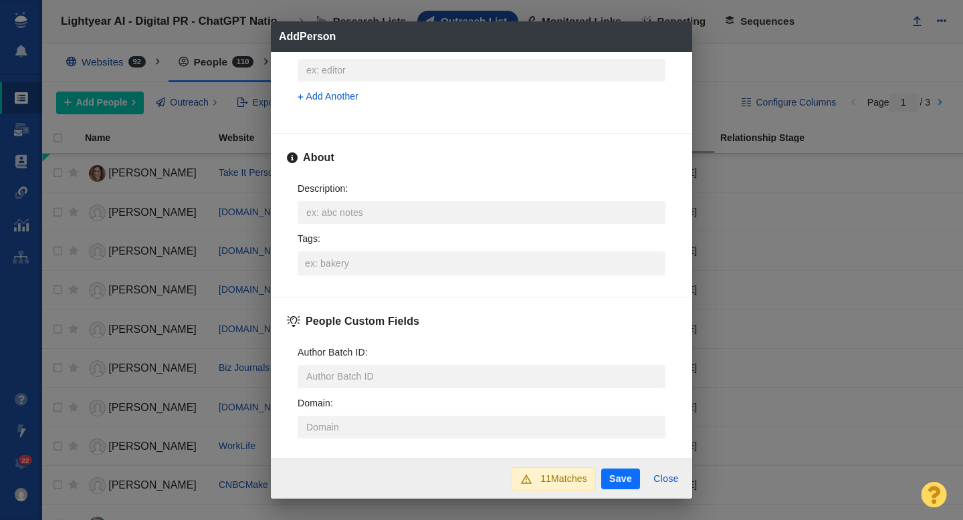
scroll to position [661, 0]
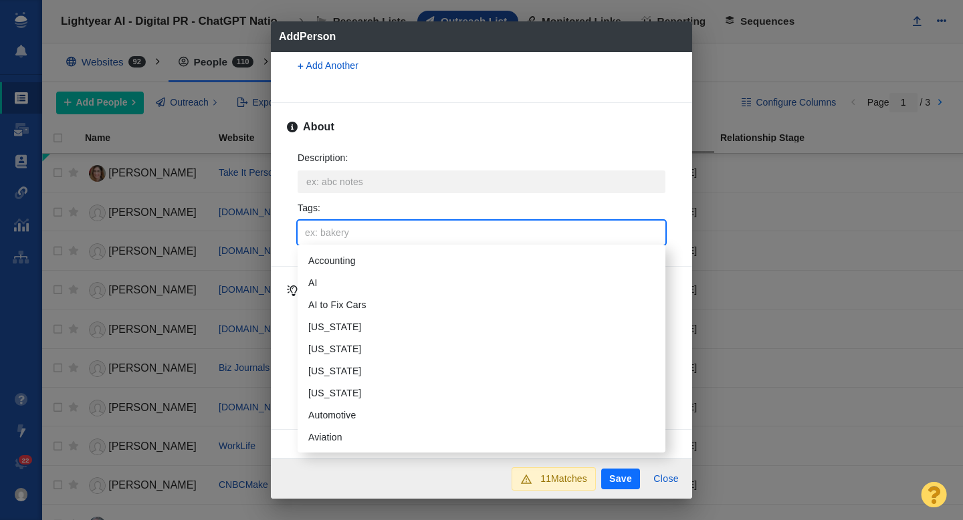
click at [344, 225] on input "Tags :" at bounding box center [482, 233] width 360 height 24
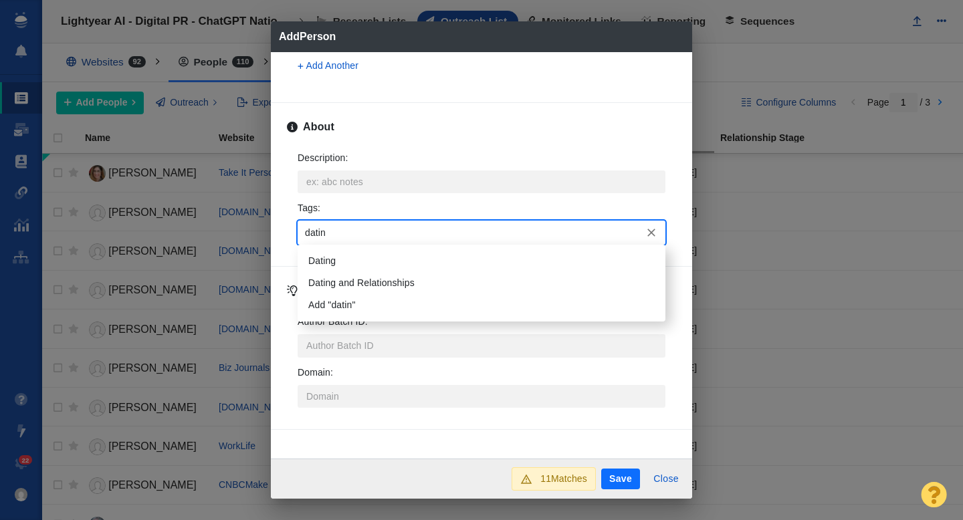
type input "dating"
click at [339, 253] on li "Dating" at bounding box center [482, 261] width 368 height 22
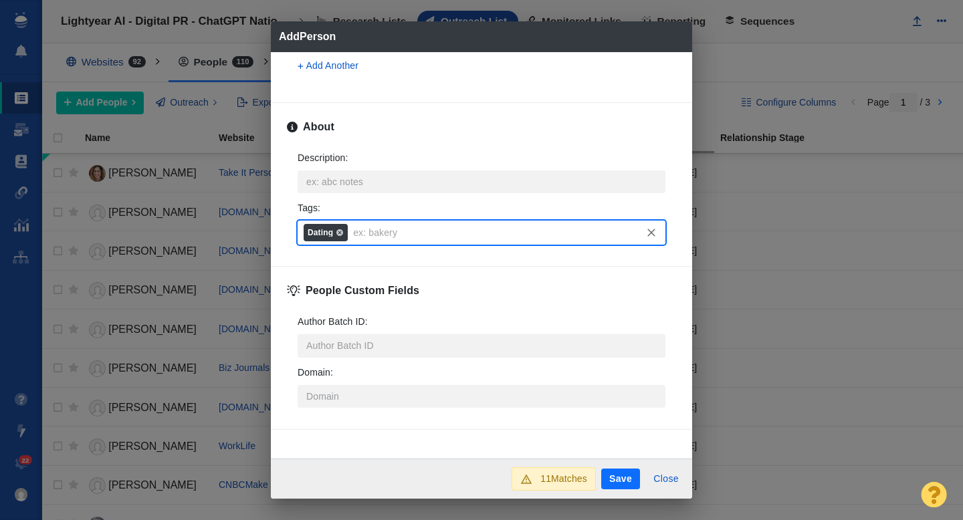
click at [615, 485] on button "Save" at bounding box center [620, 479] width 39 height 21
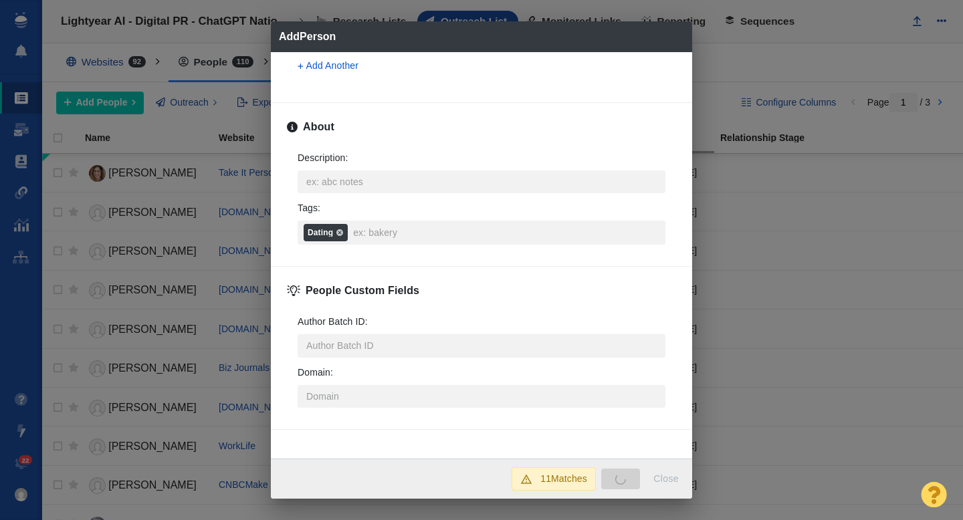
type textarea "x"
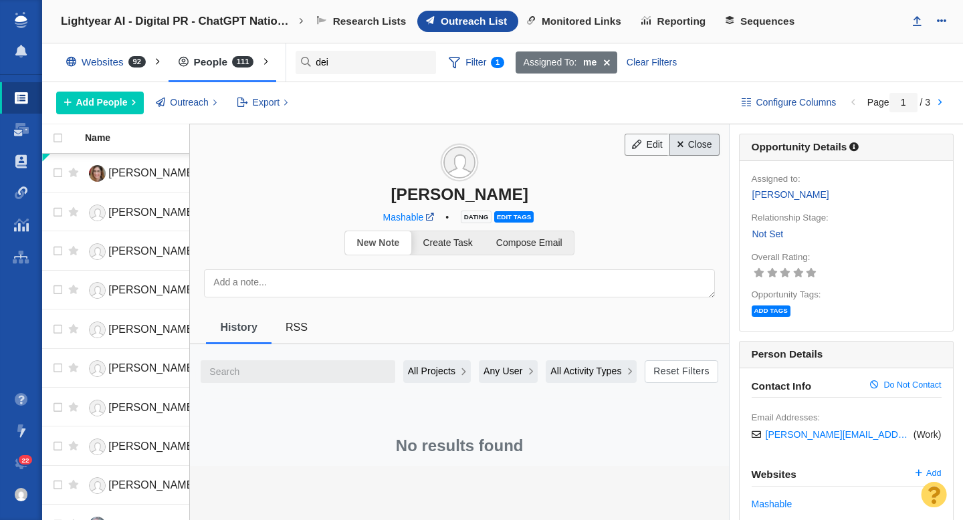
click at [689, 144] on link "Close" at bounding box center [694, 145] width 50 height 23
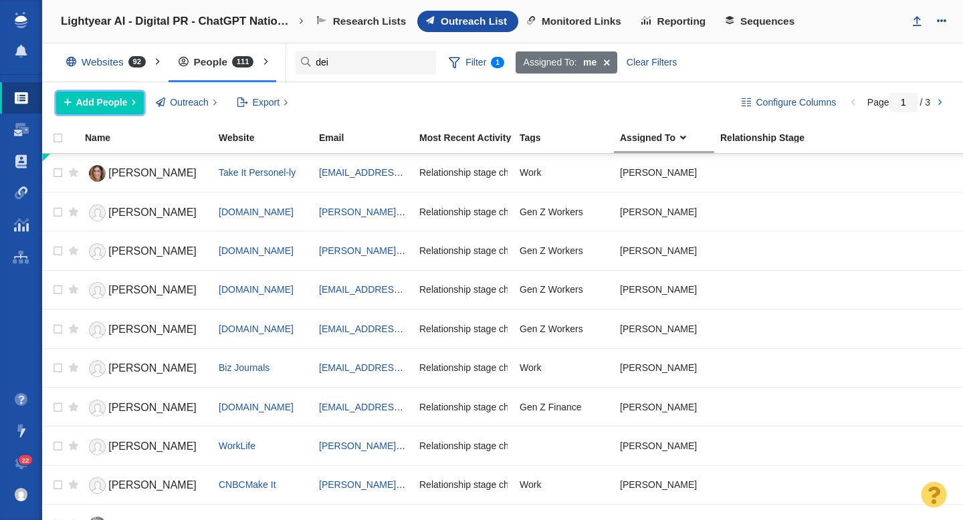
click at [116, 106] on span "Add People" at bounding box center [101, 103] width 51 height 14
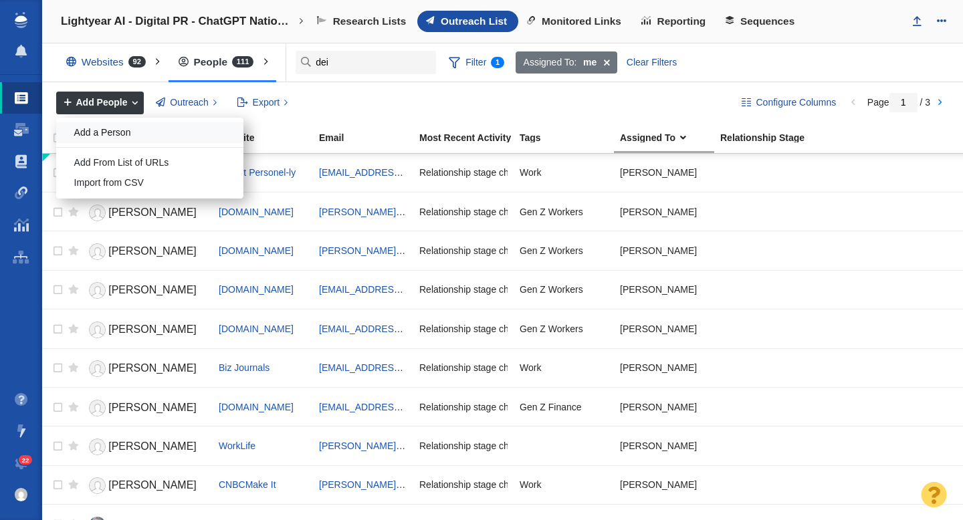
click at [114, 135] on div "Add a Person" at bounding box center [149, 132] width 187 height 21
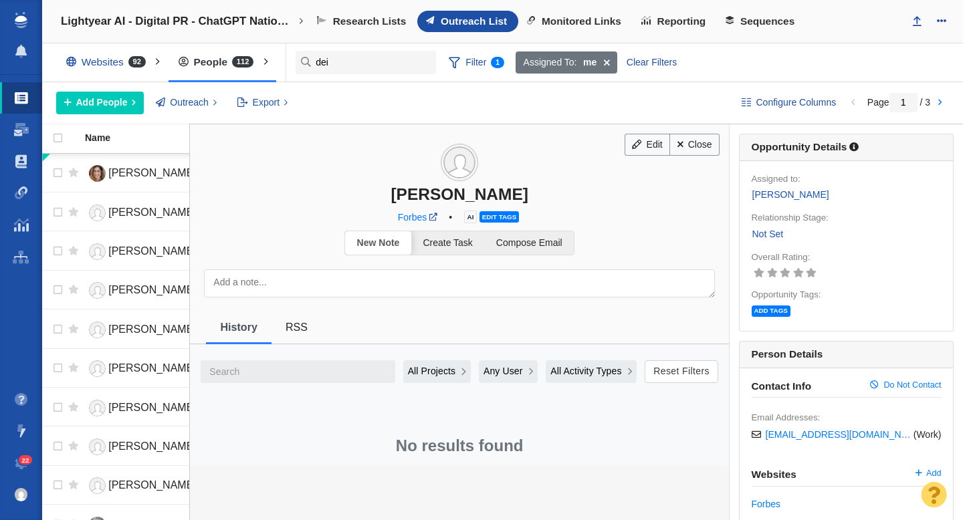
click at [427, 290] on textarea at bounding box center [459, 283] width 511 height 28
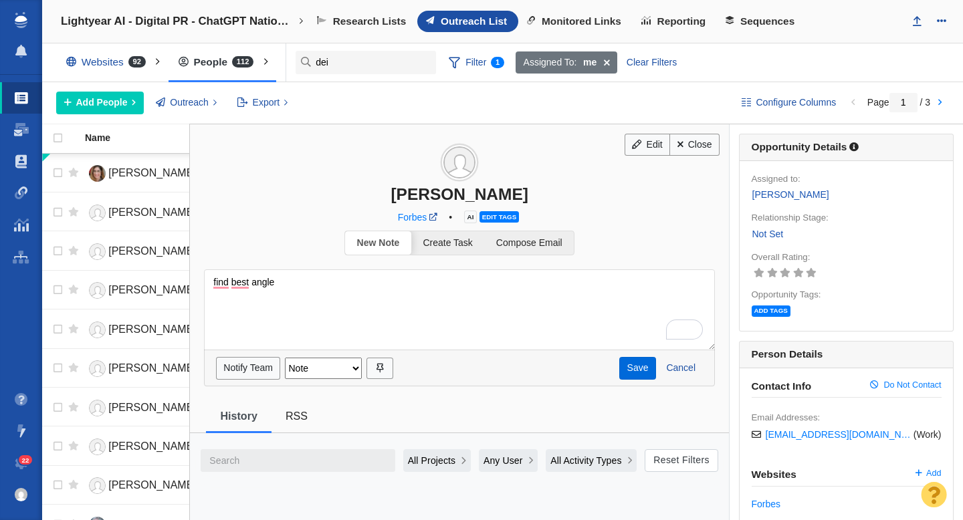
type textarea "find best angle"
click at [630, 372] on button "Save" at bounding box center [637, 368] width 37 height 23
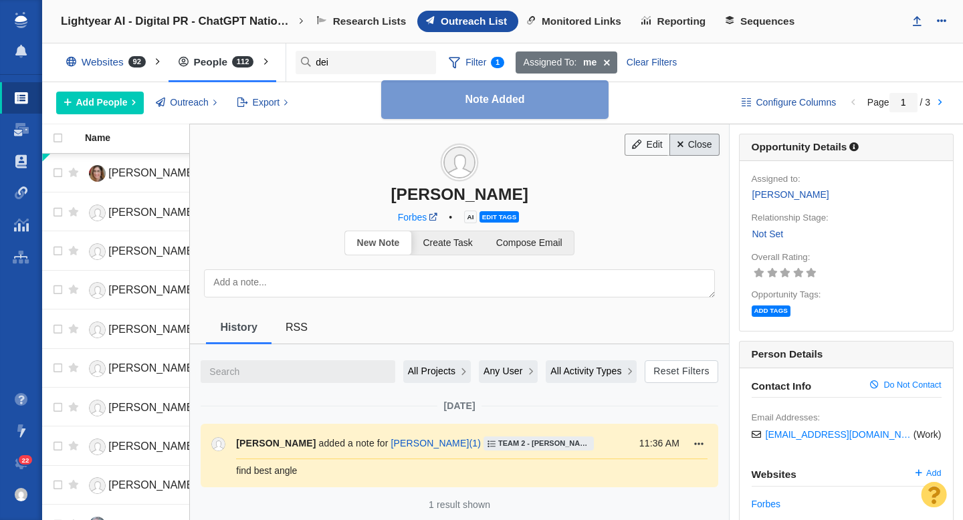
click at [697, 148] on link "Close" at bounding box center [694, 145] width 50 height 23
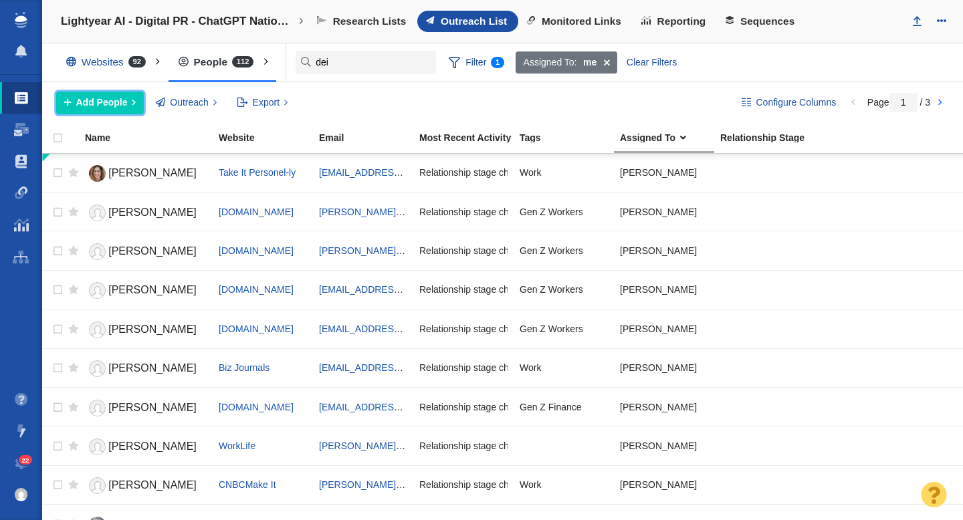
click at [106, 107] on span "Add People" at bounding box center [101, 103] width 51 height 14
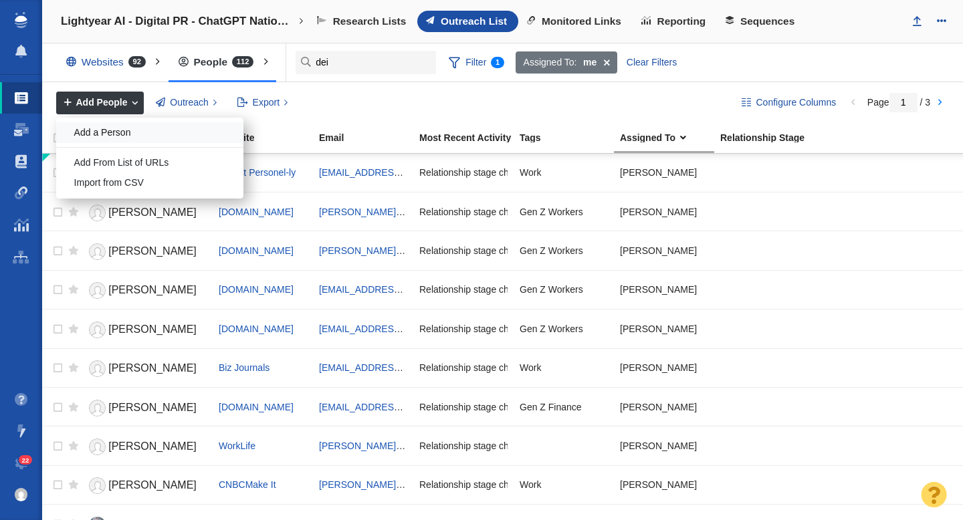
click at [116, 136] on div "Add a Person" at bounding box center [149, 132] width 187 height 21
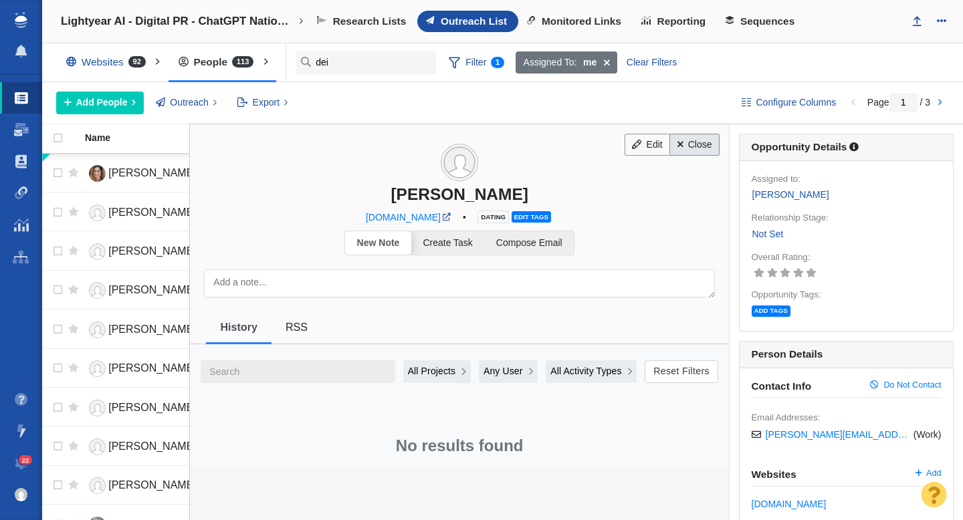
click at [694, 139] on link "Close" at bounding box center [694, 145] width 50 height 23
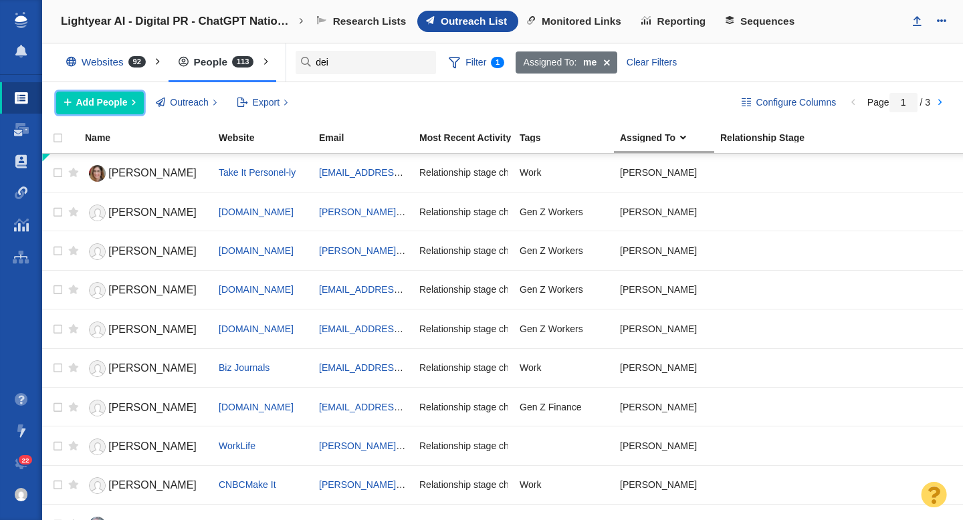
click at [109, 108] on span "Add People" at bounding box center [101, 103] width 51 height 14
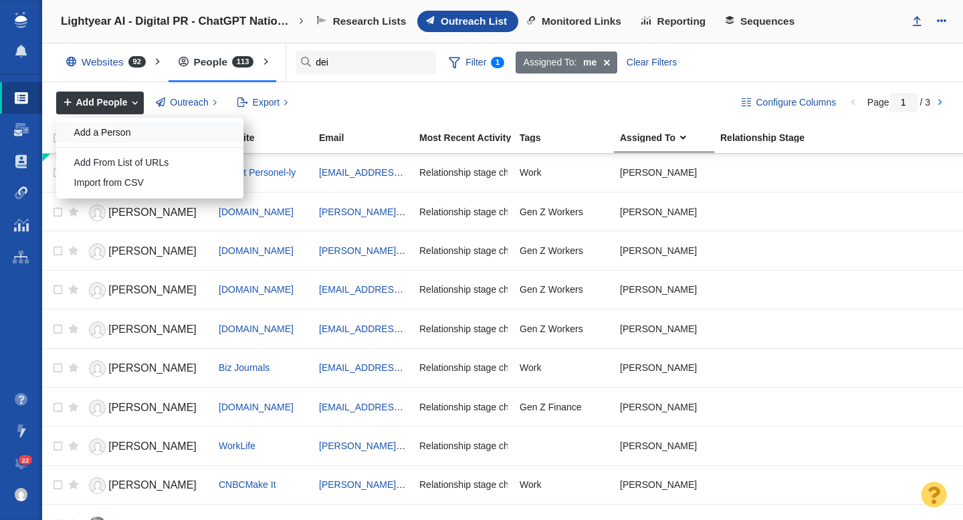
click at [112, 135] on div "Add a Person" at bounding box center [149, 132] width 187 height 21
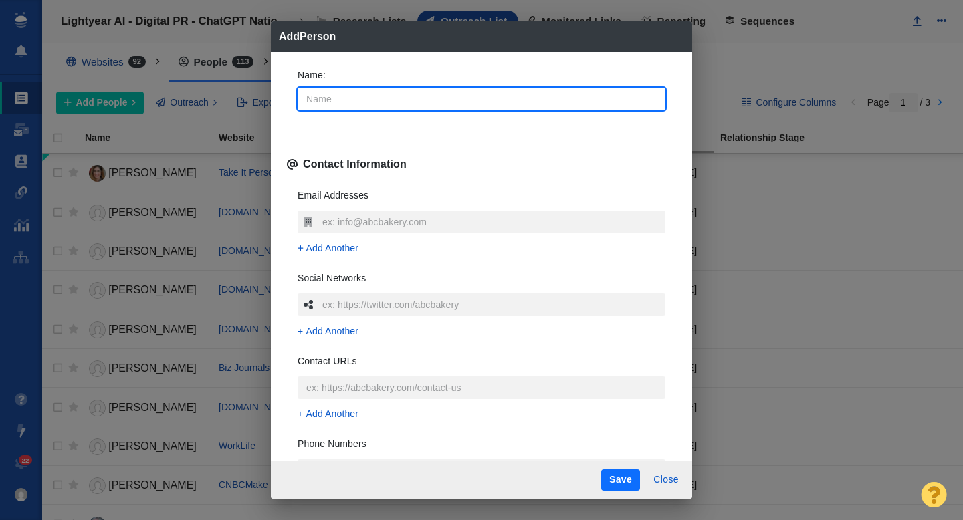
click at [376, 104] on input "Name :" at bounding box center [482, 99] width 368 height 23
type input "L"
type textarea "x"
type input "La"
type textarea "x"
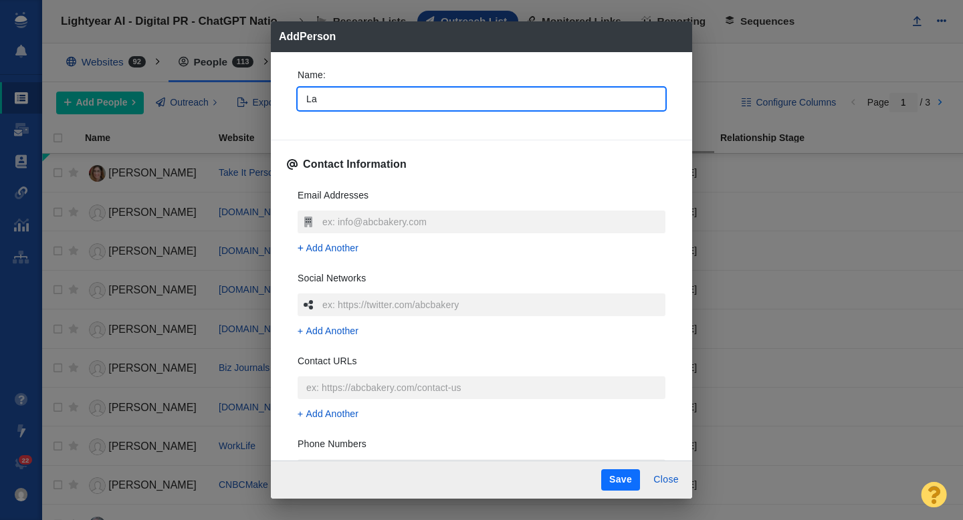
type input "Lan"
type textarea "x"
type input "Lance"
type textarea "x"
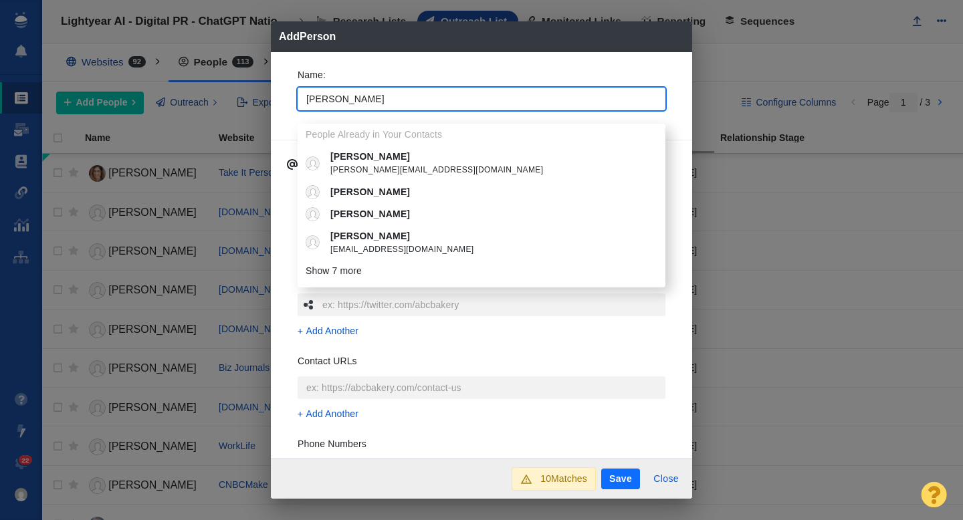
type input "Lance"
click at [285, 80] on div "Name : Lance People Already in Your Contacts Lance Baily Lance@HealthySimulatio…" at bounding box center [481, 255] width 421 height 407
type textarea "x"
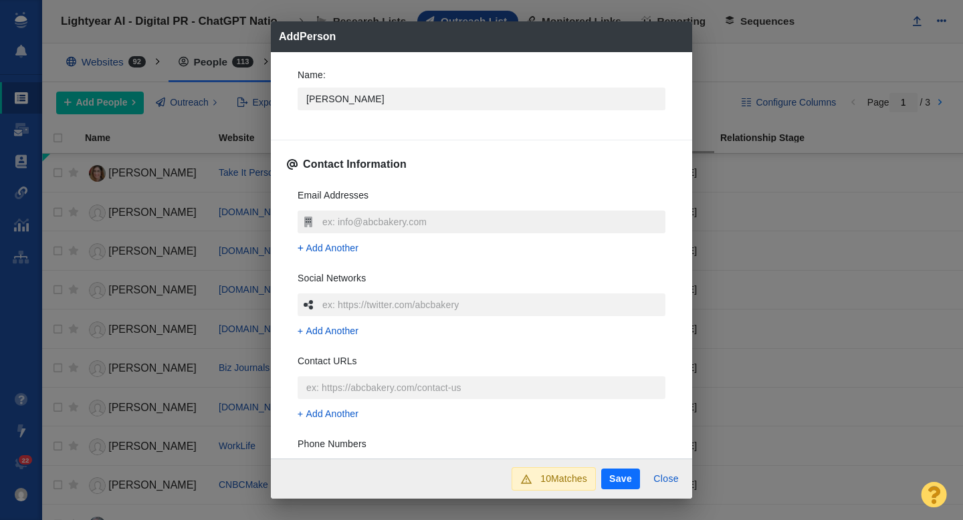
click at [350, 223] on input "text" at bounding box center [492, 222] width 346 height 23
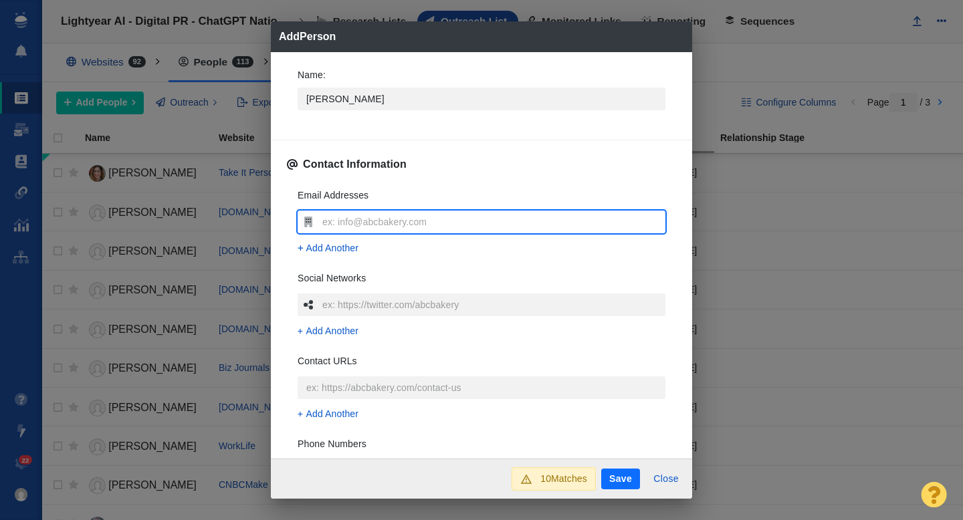
type input "lance.ulanoff@futurenet.com"
type textarea "x"
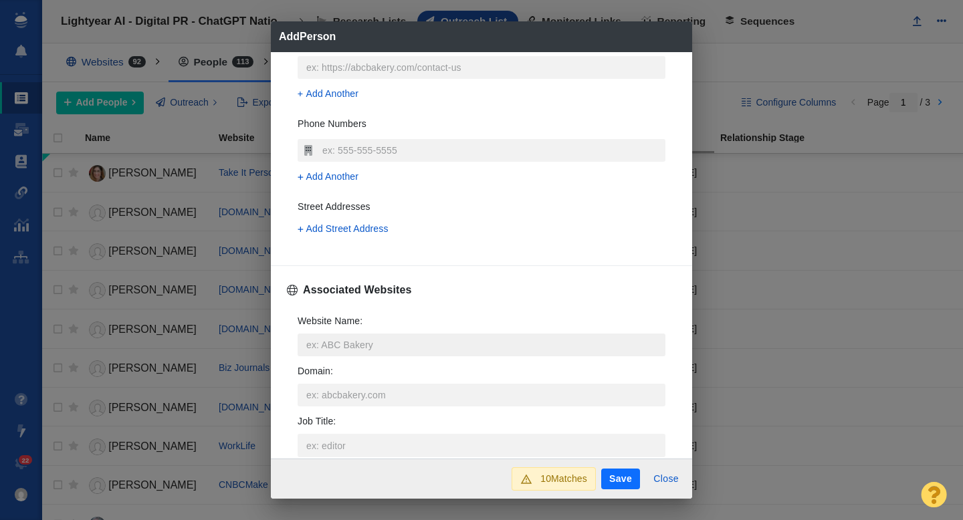
scroll to position [363, 0]
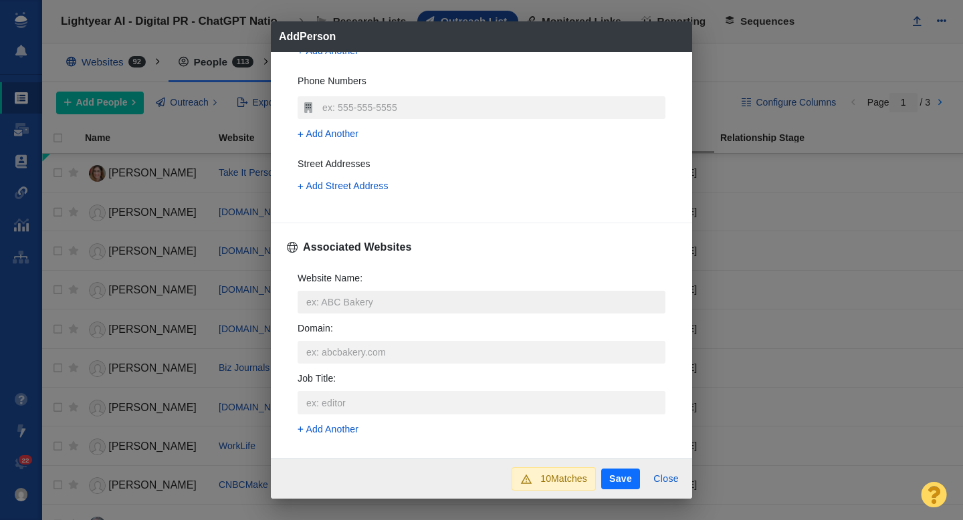
type input "lance.ulanoff@futurenet.com"
click at [352, 294] on input "Website Name :" at bounding box center [482, 302] width 368 height 23
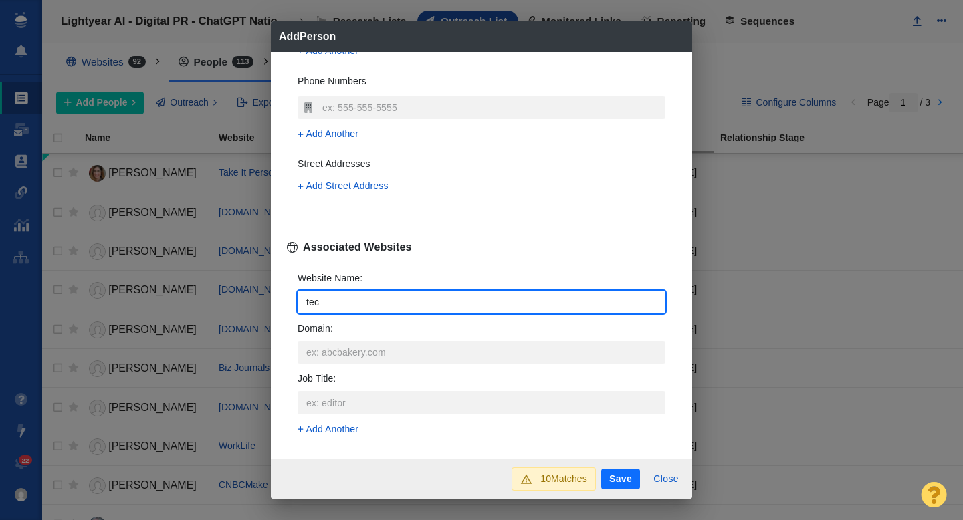
type input "tech"
type textarea "x"
type input "techra"
type textarea "x"
type input "techrad"
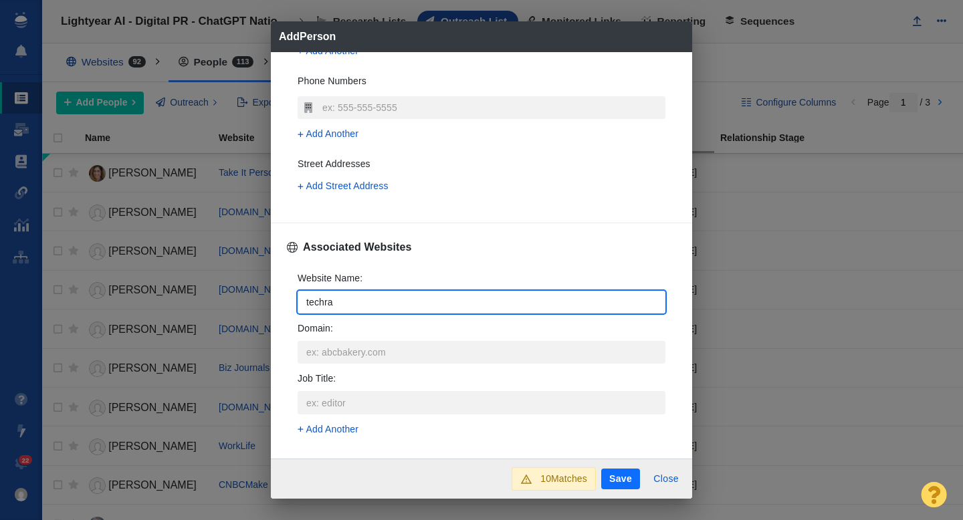
type textarea "x"
type input "techrada"
type textarea "x"
type input "techradar"
type textarea "x"
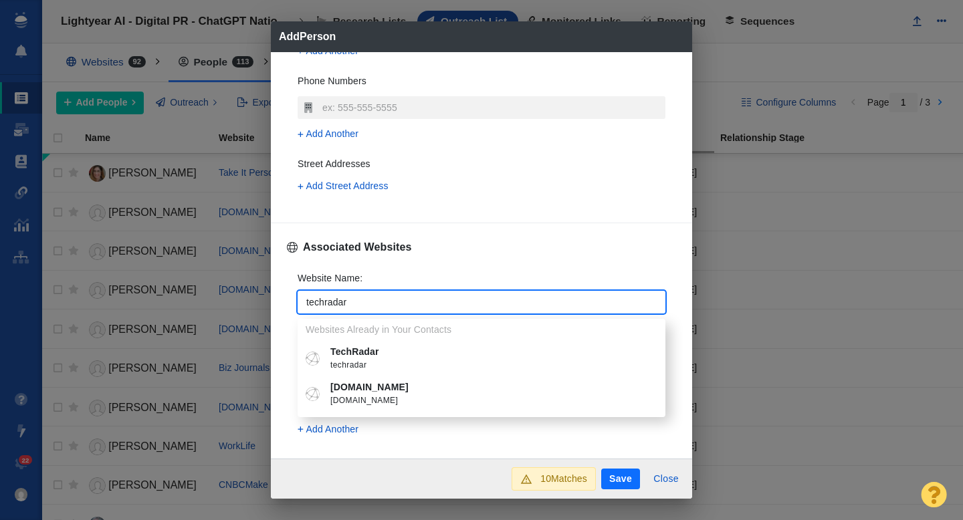
type input "techradar"
click at [370, 359] on span "techradar" at bounding box center [491, 365] width 322 height 13
type textarea "x"
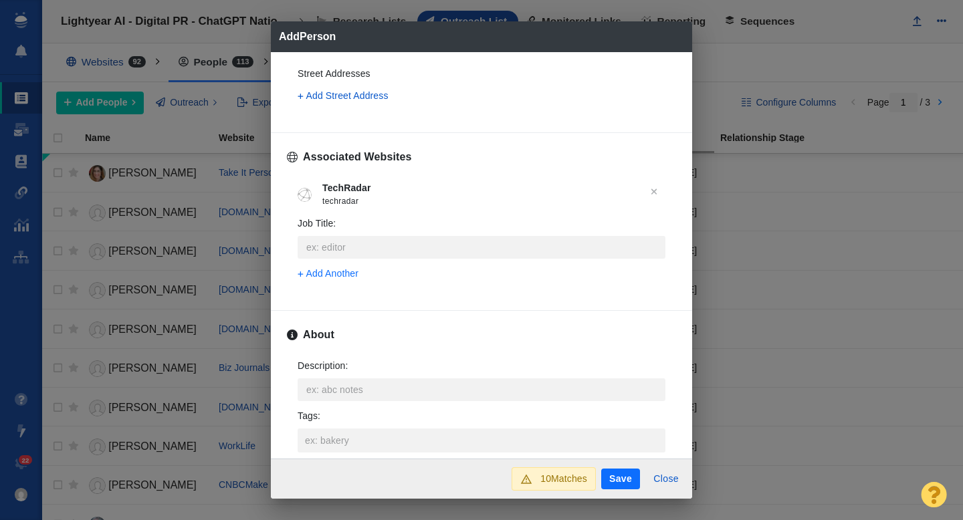
scroll to position [489, 0]
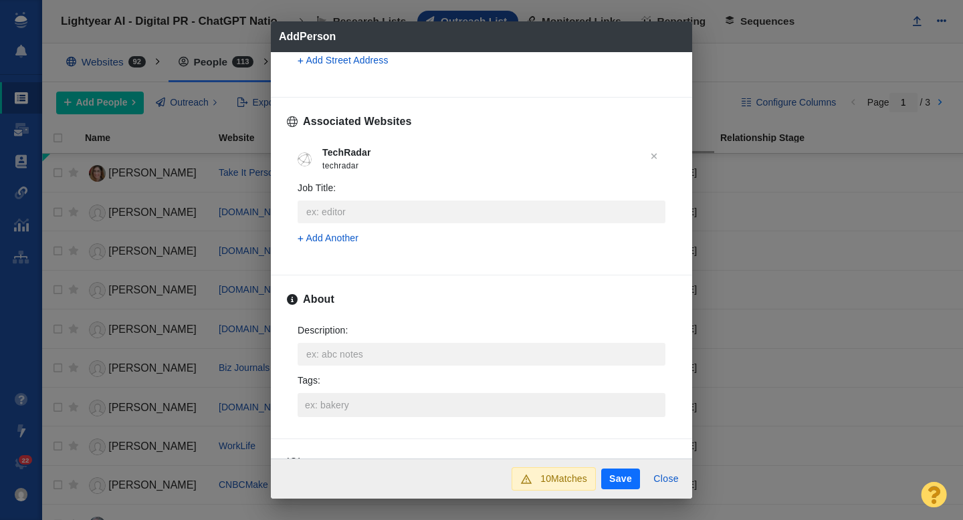
click at [342, 405] on input "Tags :" at bounding box center [482, 405] width 360 height 24
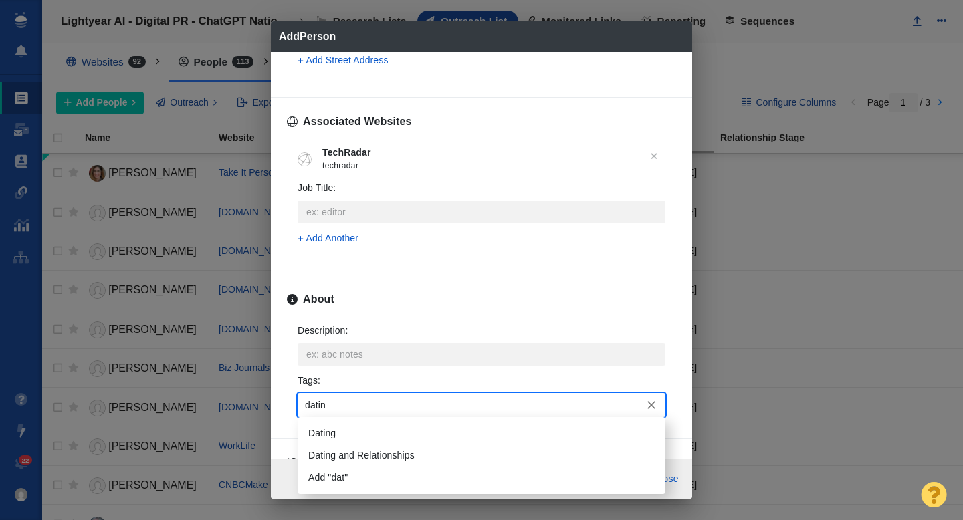
type input "dating"
click at [348, 429] on li "Dating" at bounding box center [482, 434] width 368 height 22
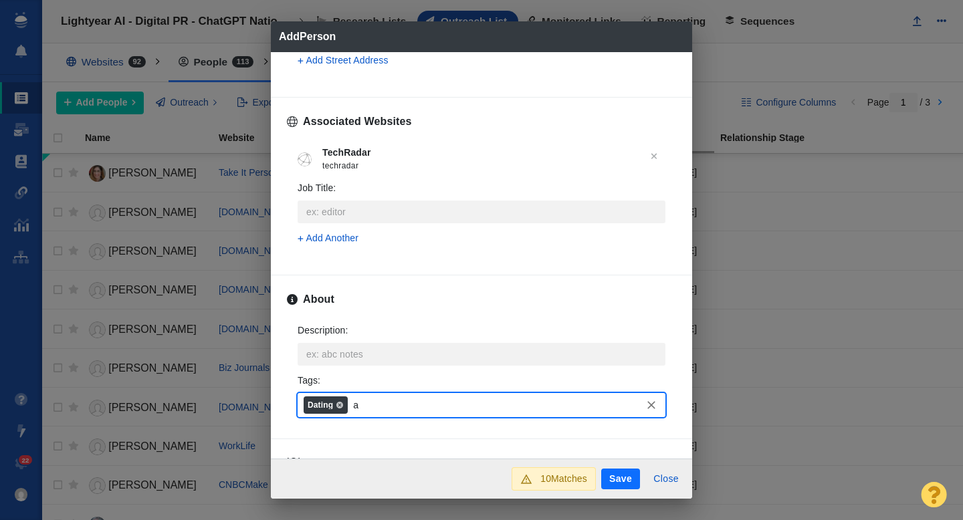
type input "ai"
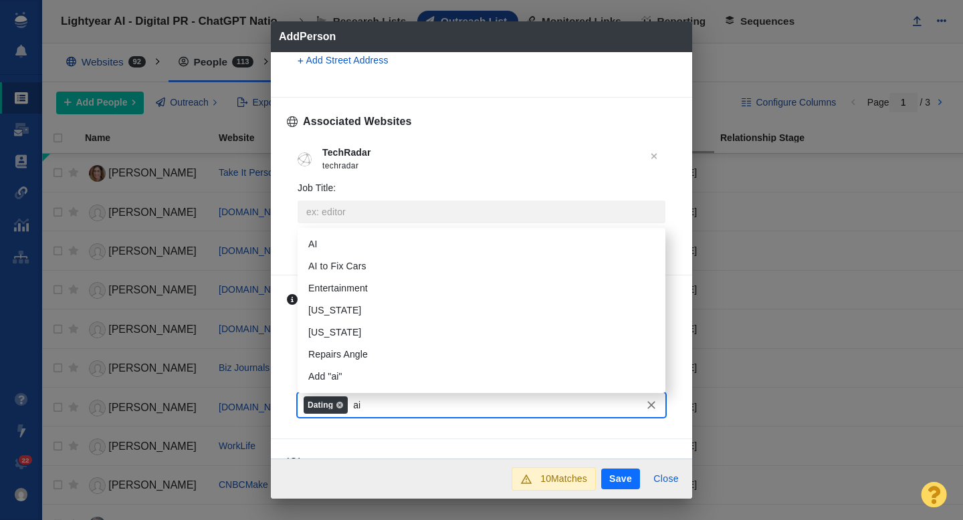
click at [324, 240] on li "AI" at bounding box center [482, 244] width 368 height 22
type input "tech"
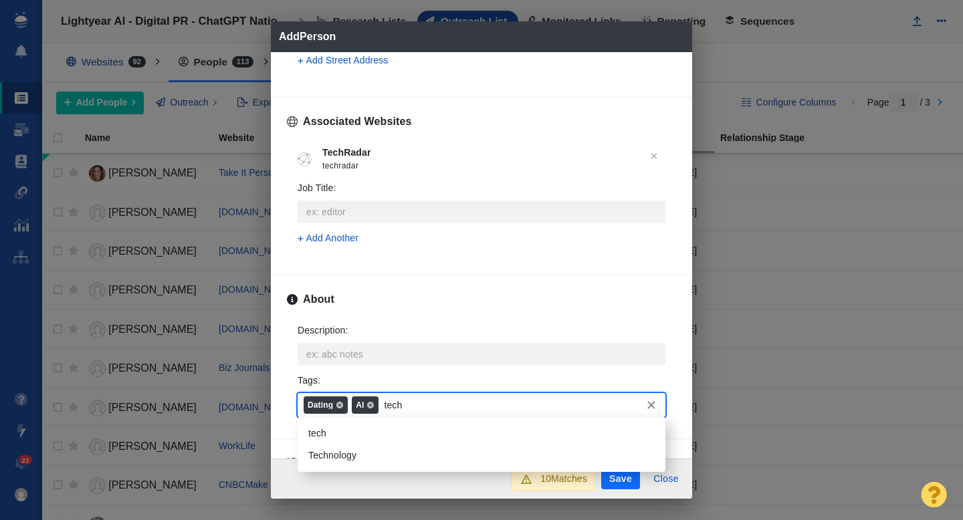
click at [334, 437] on li "tech" at bounding box center [482, 434] width 368 height 22
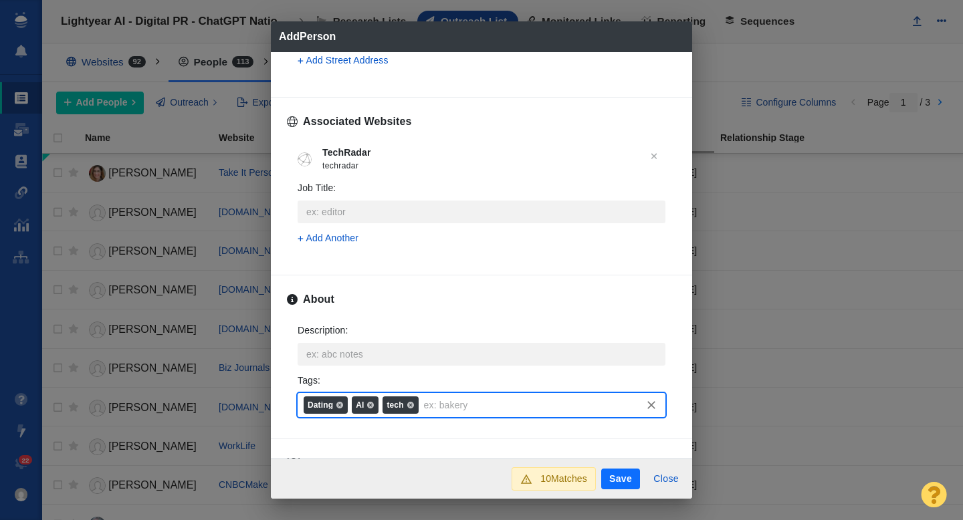
click at [616, 479] on button "Save" at bounding box center [620, 479] width 39 height 21
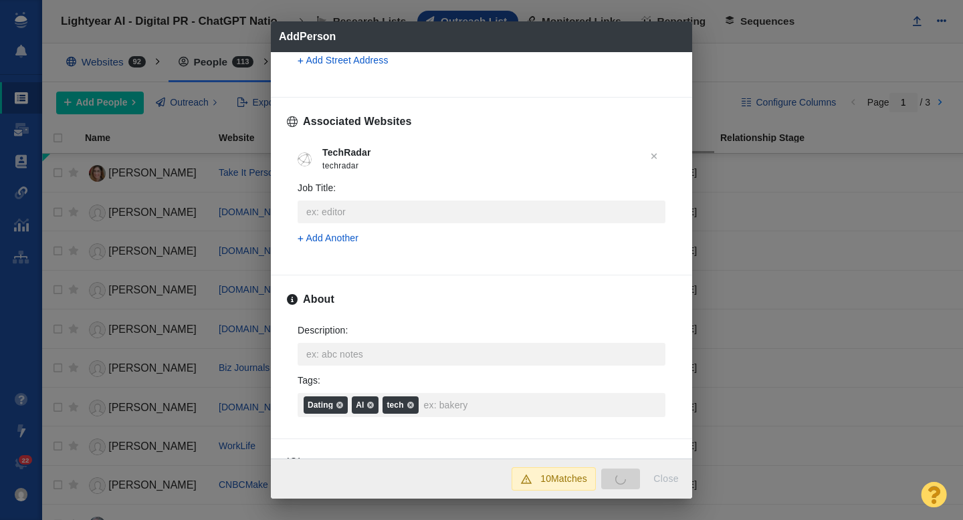
type textarea "x"
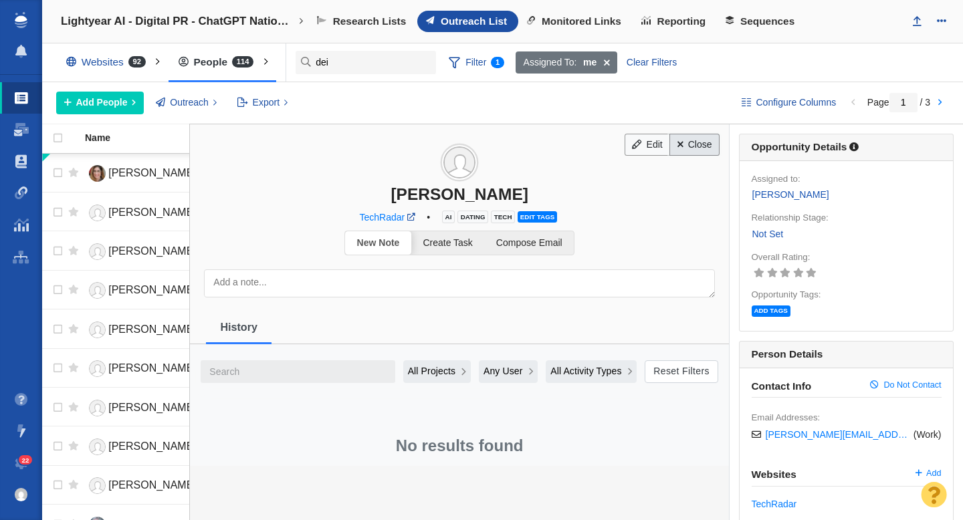
click at [694, 148] on link "Close" at bounding box center [694, 145] width 50 height 23
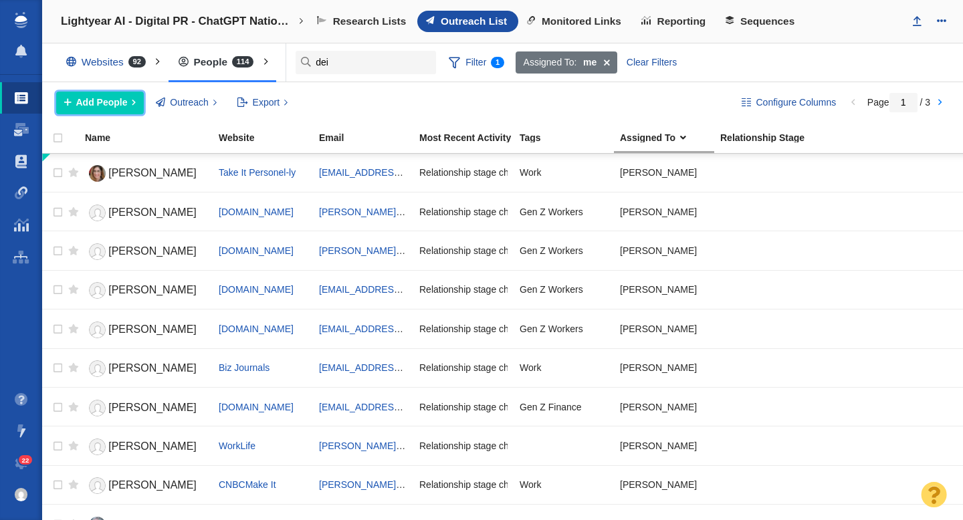
click at [103, 105] on span "Add People" at bounding box center [101, 103] width 51 height 14
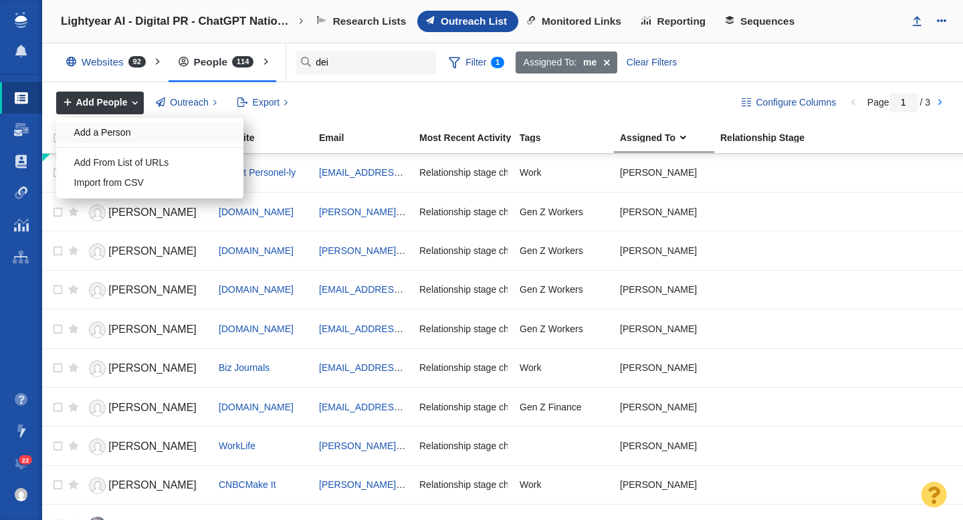
click at [116, 129] on div "Add a Person" at bounding box center [149, 132] width 187 height 21
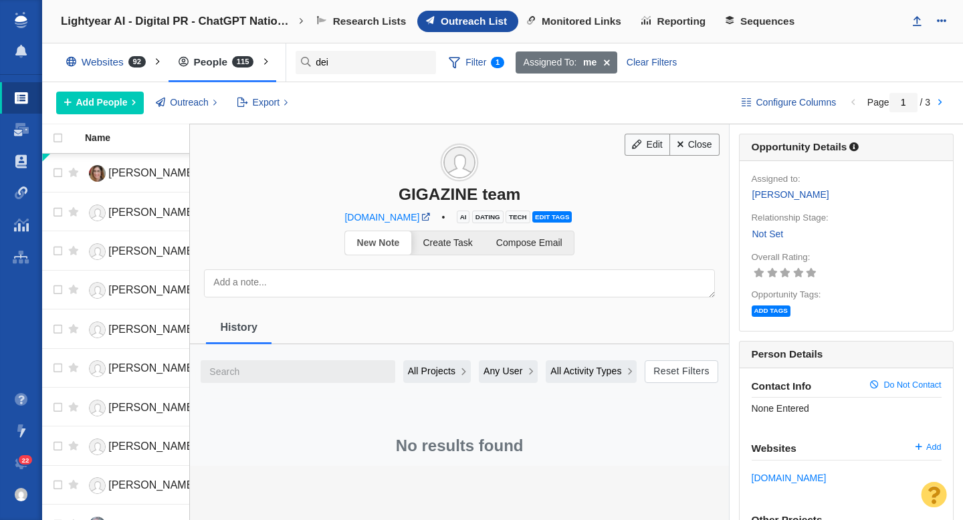
click at [427, 283] on textarea at bounding box center [459, 283] width 511 height 28
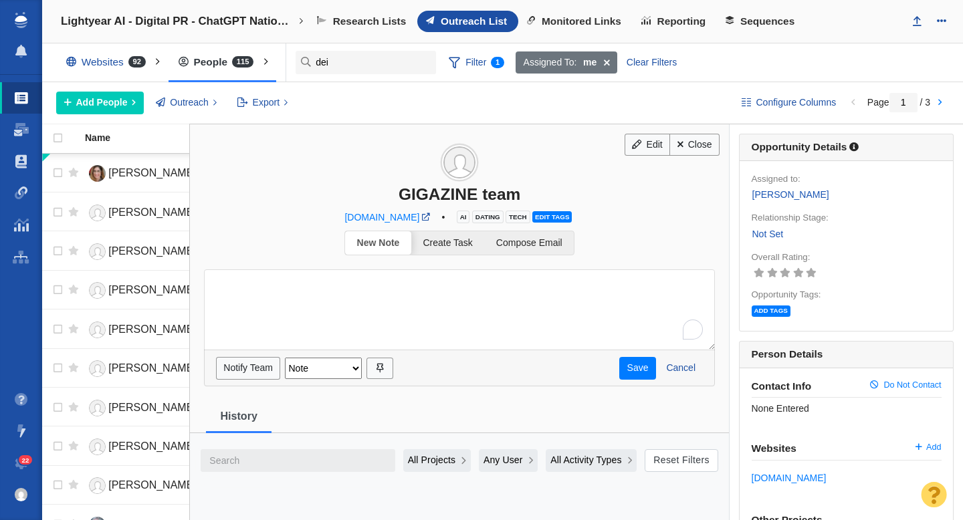
paste textarea "https://gigazine.net/news/contact2/"
type textarea "https://gigazine.net/news/contact2/"
click at [629, 364] on button "Save" at bounding box center [637, 368] width 37 height 23
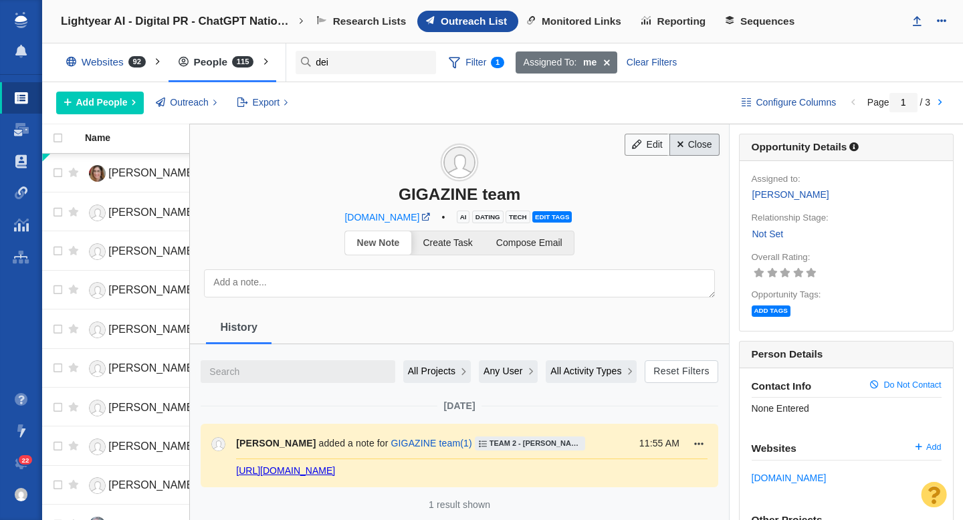
click at [695, 148] on link "Close" at bounding box center [694, 145] width 50 height 23
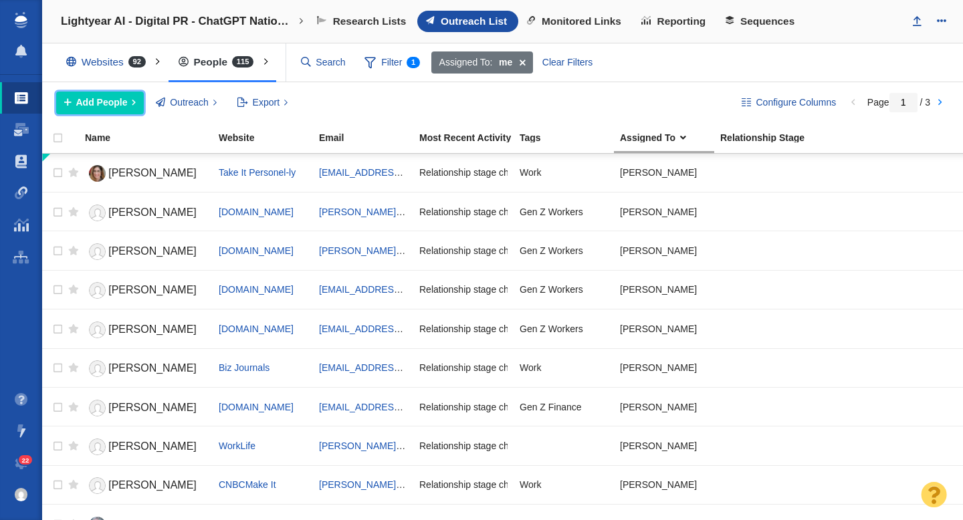
click at [96, 111] on button "Add People" at bounding box center [100, 103] width 88 height 23
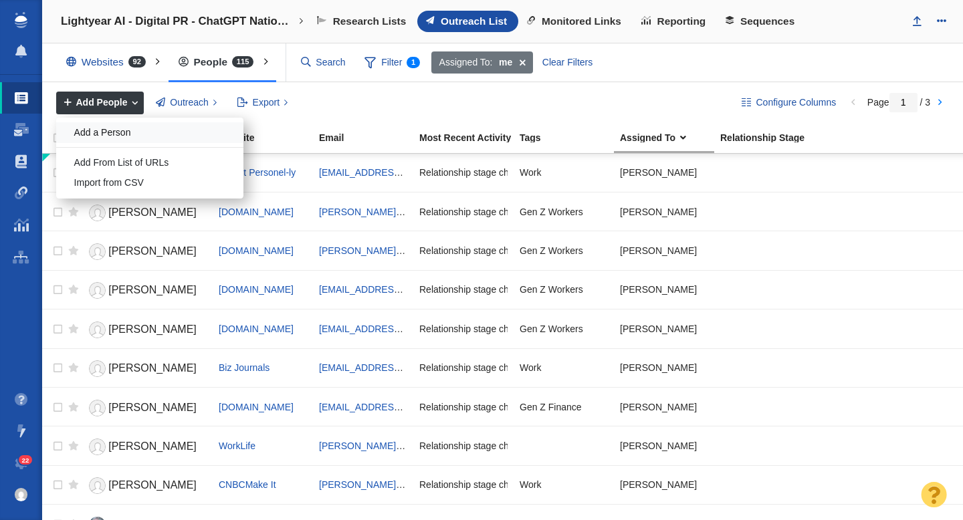
click at [114, 141] on div "Add a Person" at bounding box center [149, 132] width 187 height 21
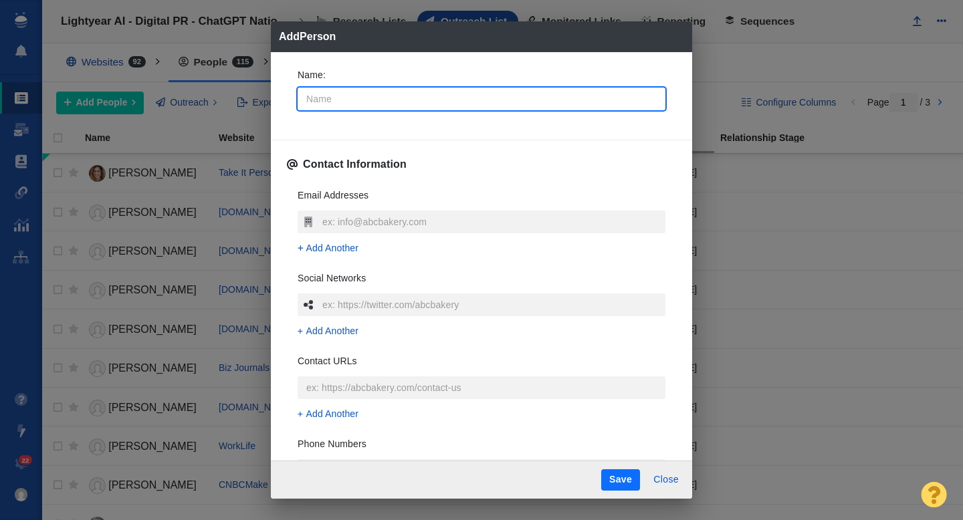
type input "G"
type textarea "x"
type input "Gi"
type textarea "x"
type input "Giz"
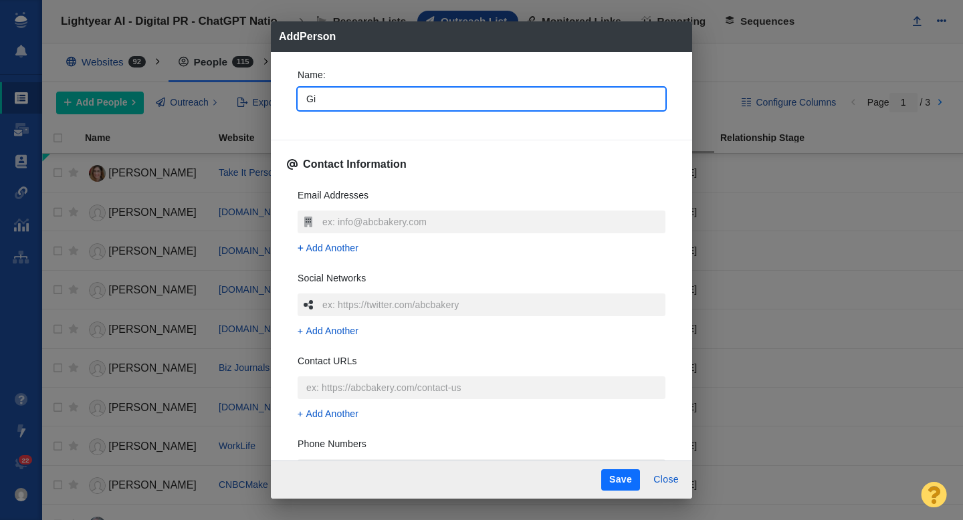
type textarea "x"
type input "GizC"
type textarea "x"
type input "GizCh"
type textarea "x"
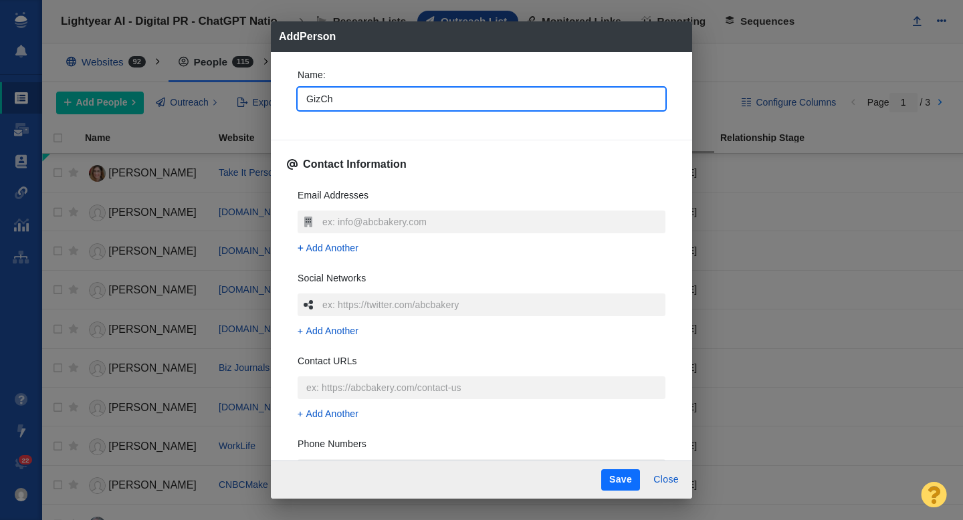
type input "GizChi"
type textarea "x"
type input "GizChin"
type textarea "x"
type input "GizChina"
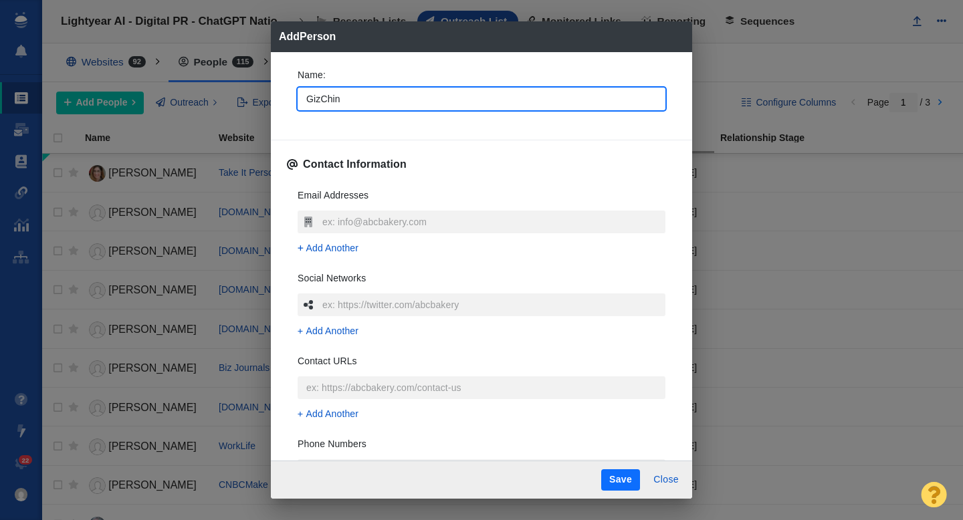
type textarea "x"
type input "GizChina"
type textarea "x"
type input "GizChina t"
type textarea "x"
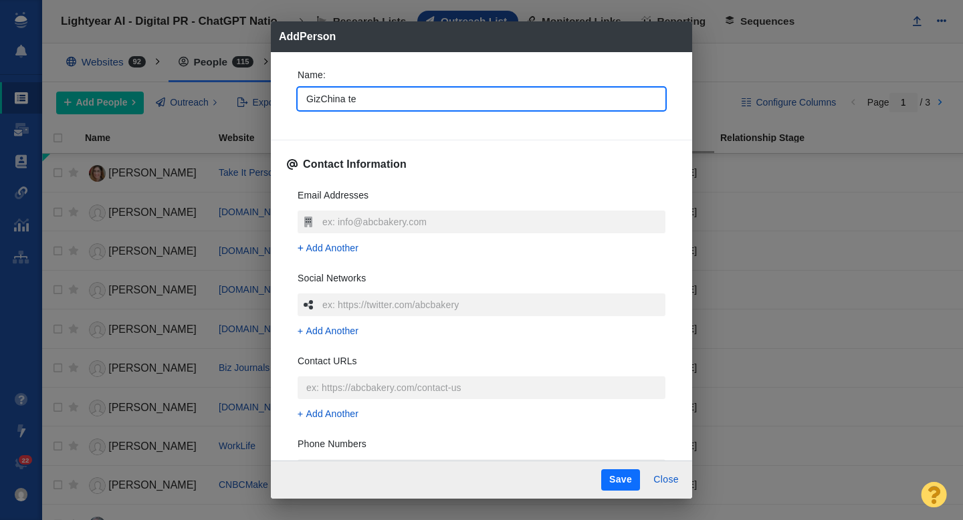
type input "GizChina tea"
type textarea "x"
type input "GizChina team"
type textarea "x"
type input "GizChina team"
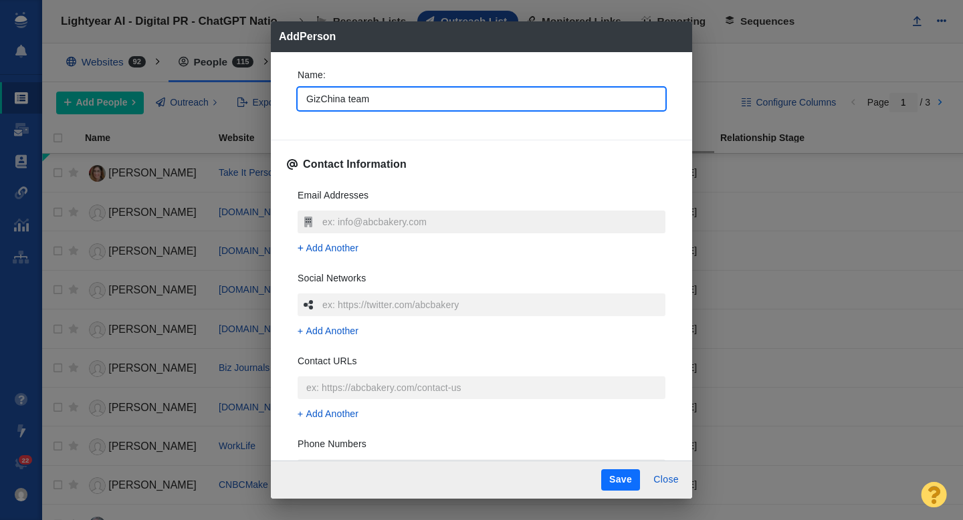
type textarea "x"
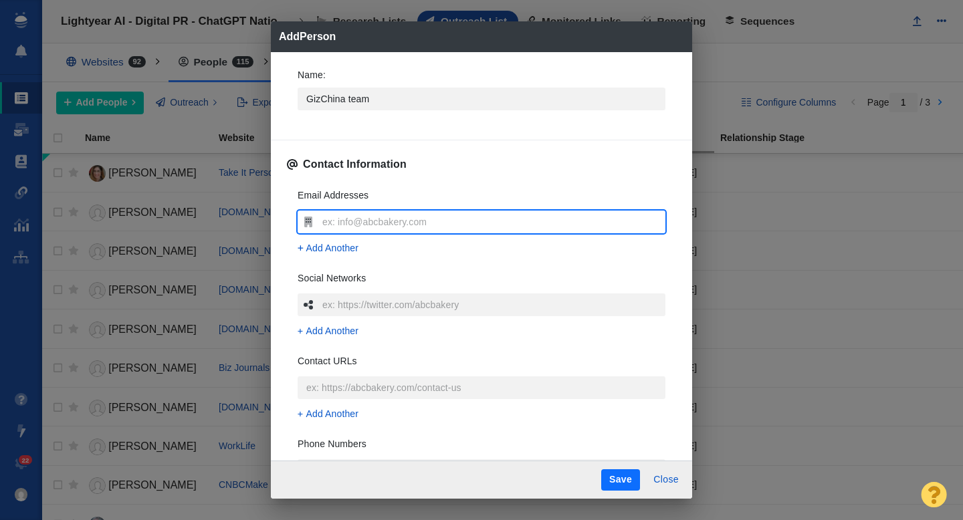
click at [353, 221] on input "text" at bounding box center [492, 222] width 346 height 23
type input "[EMAIL_ADDRESS][DOMAIN_NAME]"
type textarea "x"
type input "[EMAIL_ADDRESS][DOMAIN_NAME]"
click at [288, 209] on div "Email Addresses [EMAIL_ADDRESS][DOMAIN_NAME] Add Another Social Networks Add An…" at bounding box center [481, 377] width 389 height 398
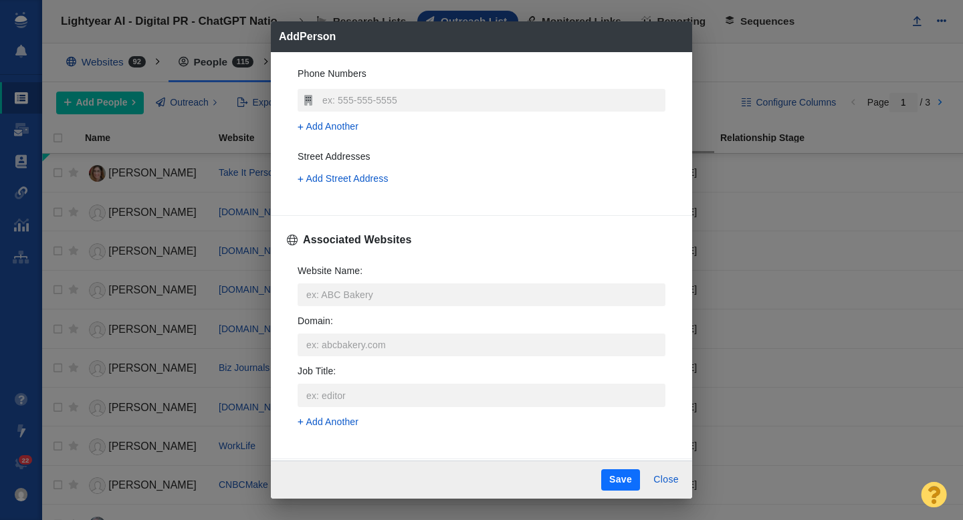
scroll to position [377, 0]
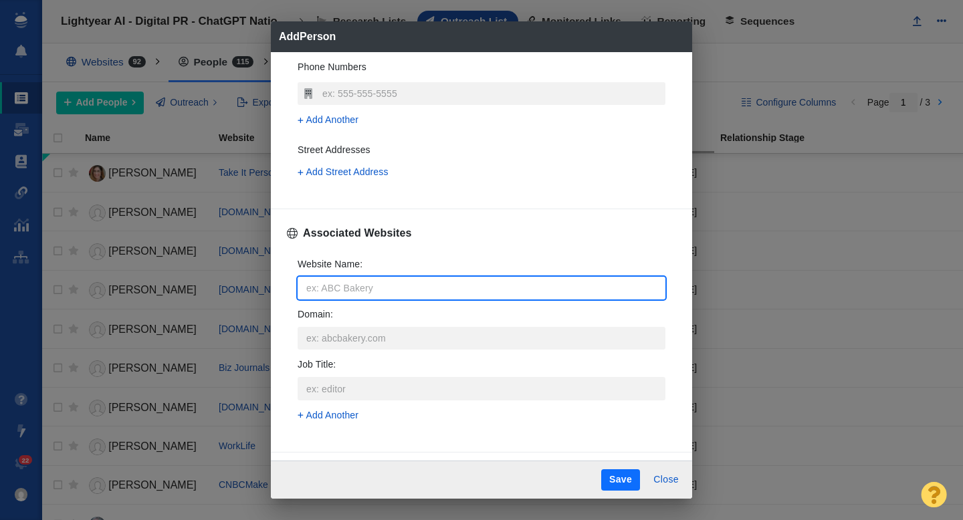
click at [340, 291] on input "Website Name :" at bounding box center [482, 288] width 368 height 23
type input "g"
type textarea "x"
type input "gi"
type textarea "x"
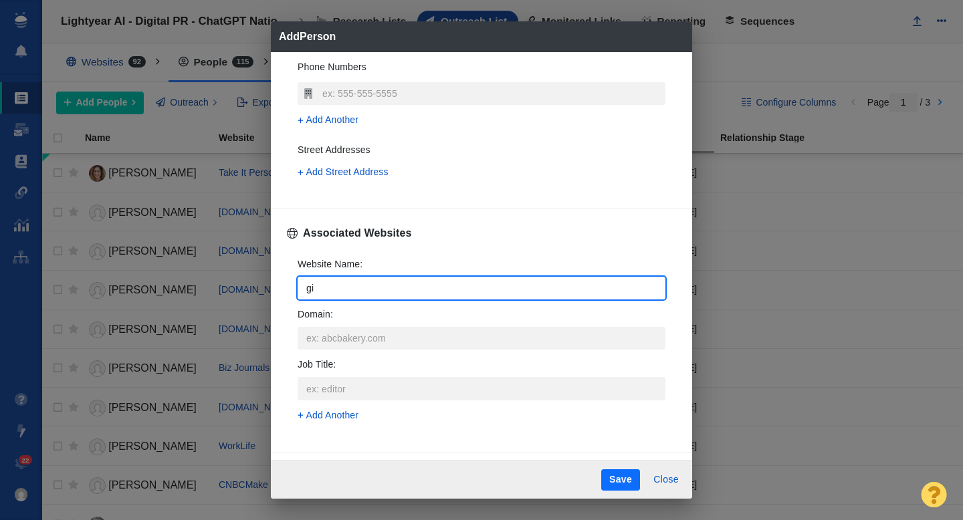
type input "giz"
type textarea "x"
type input "gizc"
type textarea "x"
type input "gizch"
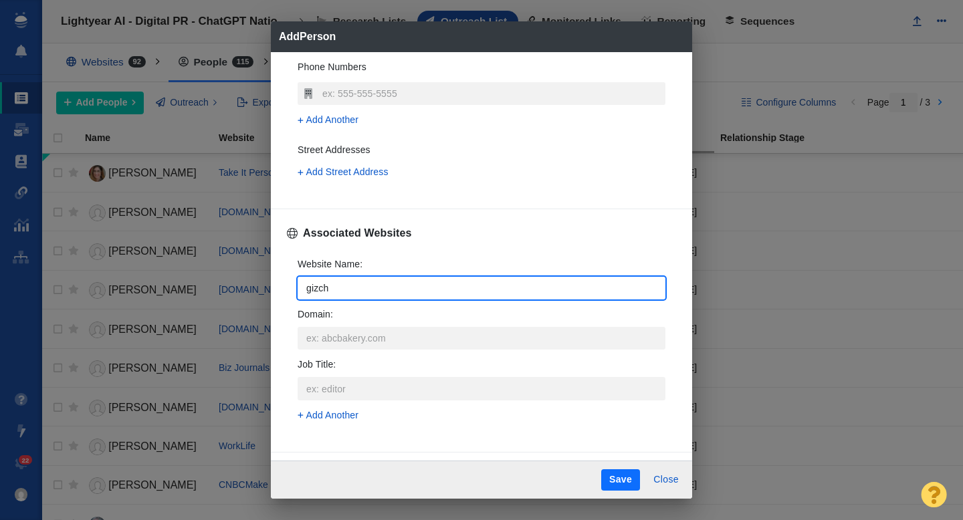
type textarea "x"
type input "gizchi"
type textarea "x"
type input "gizchin"
type textarea "x"
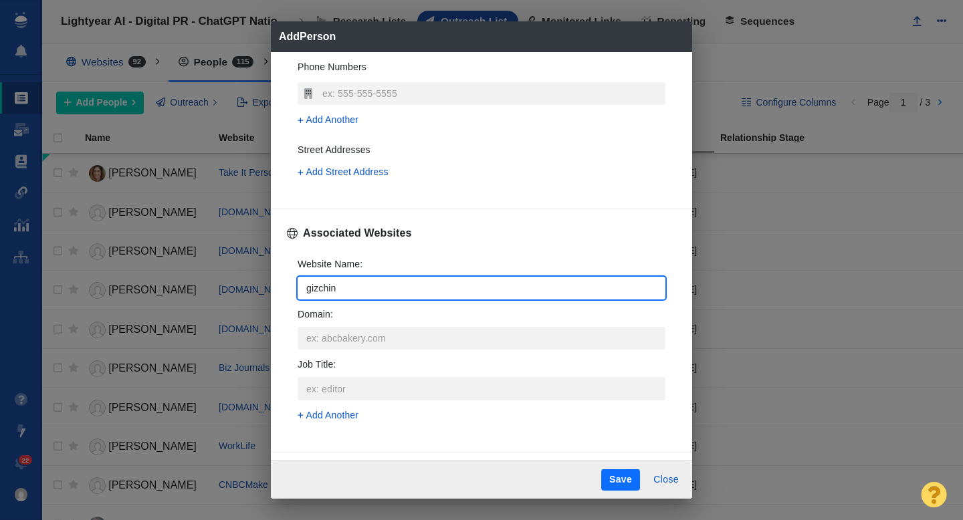
type input "gizchina"
type textarea "x"
type input "gizchina."
type textarea "x"
type input "gizchina.c"
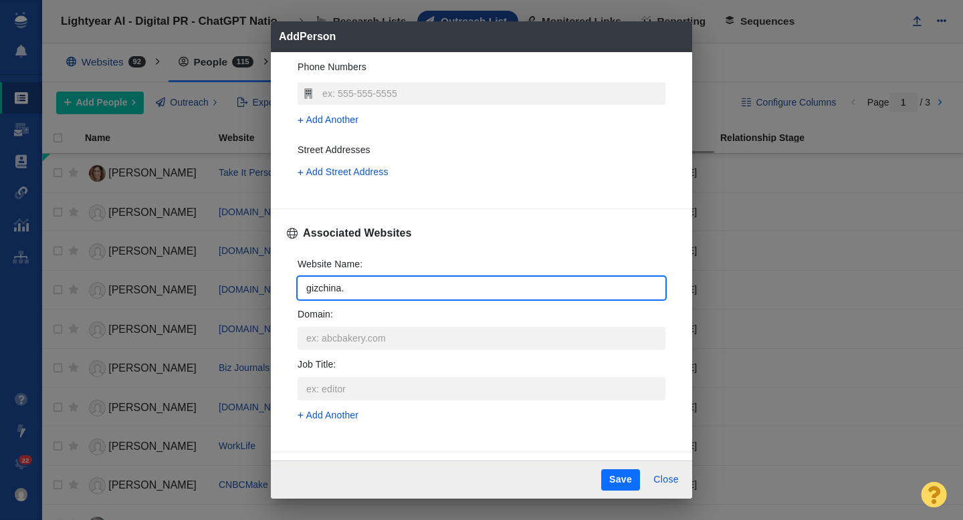
type textarea "x"
type input "[DOMAIN_NAME]"
type textarea "x"
type input "[DOMAIN_NAME]"
type textarea "x"
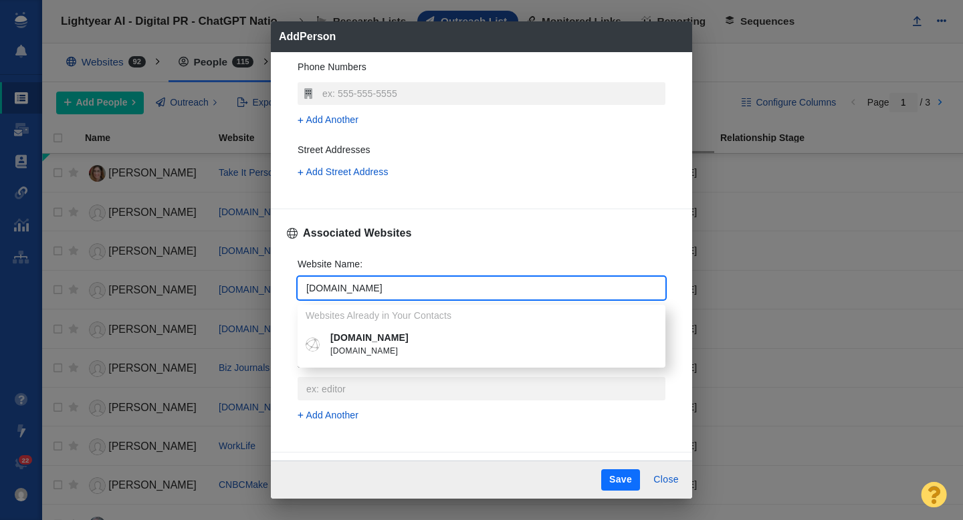
scroll to position [382, 0]
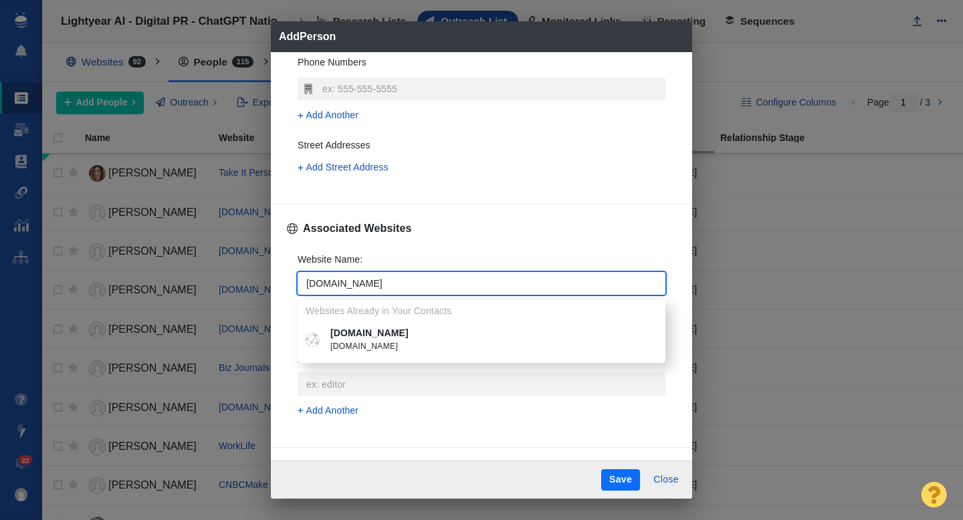
type input "[DOMAIN_NAME]"
click at [369, 341] on span "[DOMAIN_NAME]" at bounding box center [491, 346] width 322 height 13
type textarea "x"
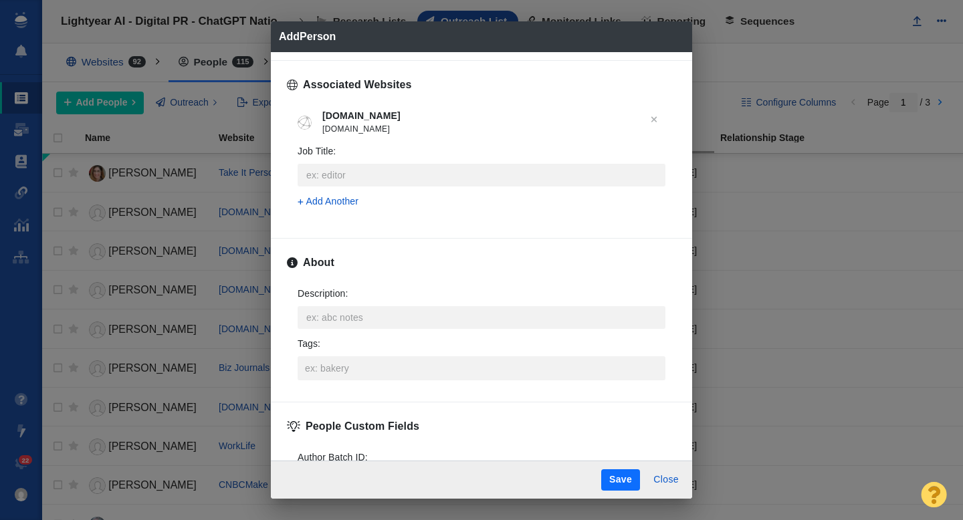
scroll to position [548, 0]
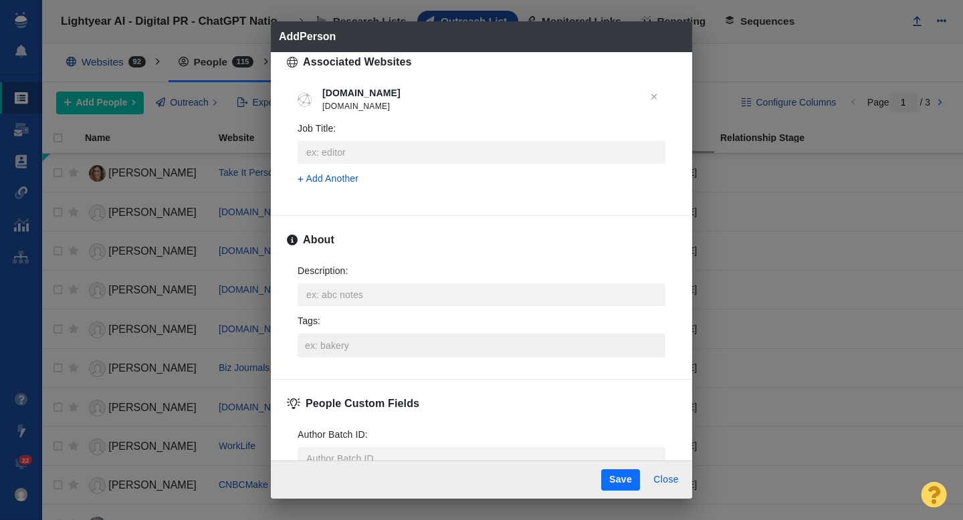
click at [328, 340] on input "Tags :" at bounding box center [482, 346] width 360 height 24
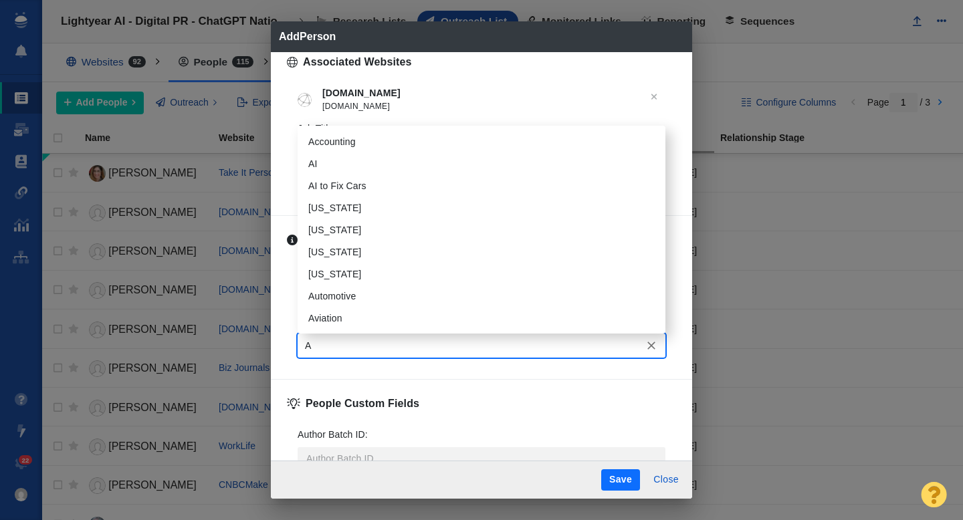
type input "AI"
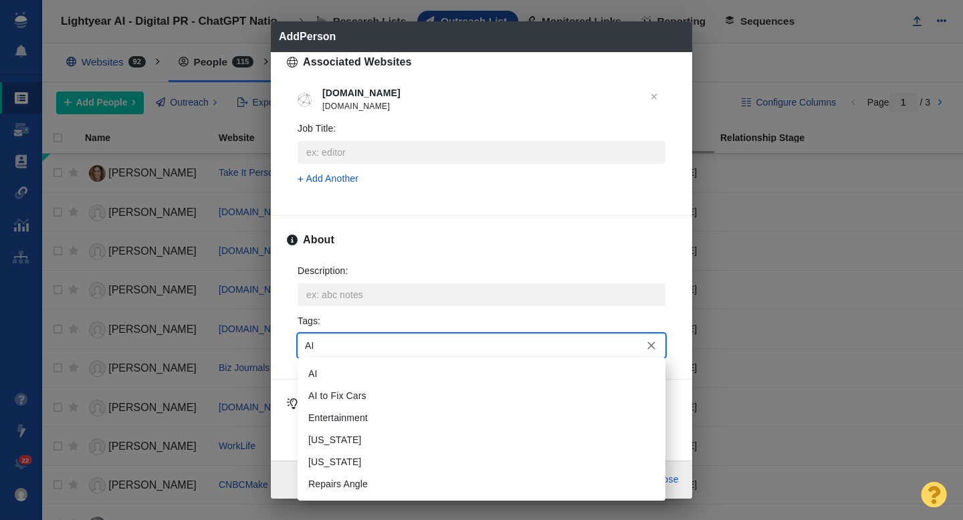
click at [334, 368] on li "AI" at bounding box center [482, 374] width 368 height 22
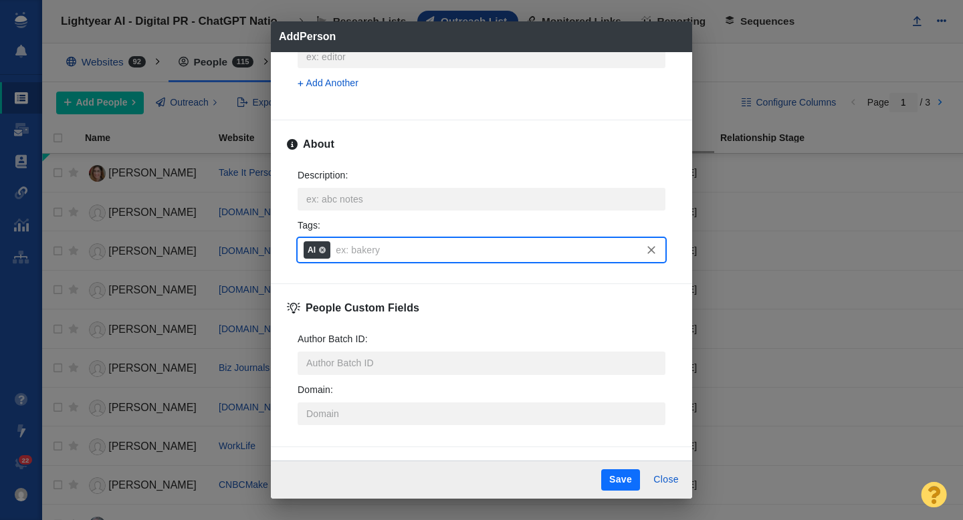
scroll to position [659, 0]
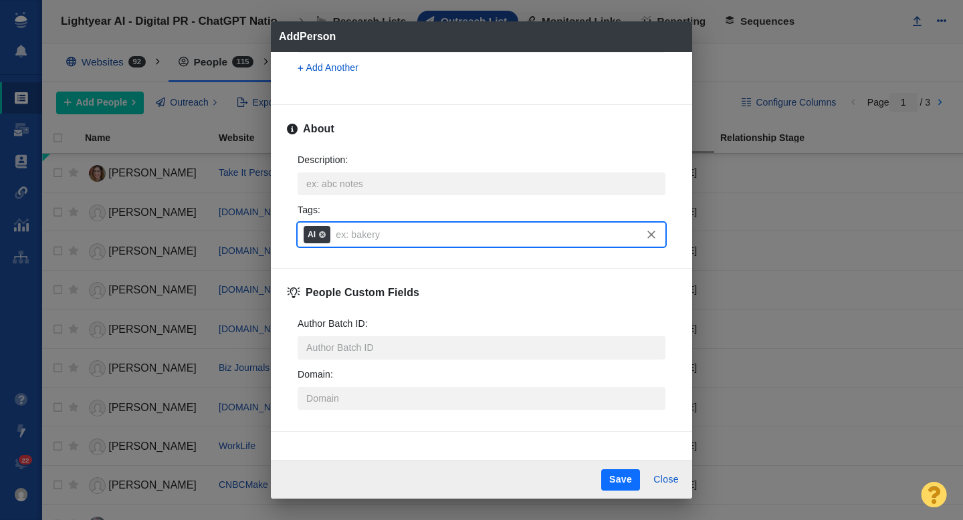
click at [616, 484] on button "Save" at bounding box center [620, 479] width 39 height 21
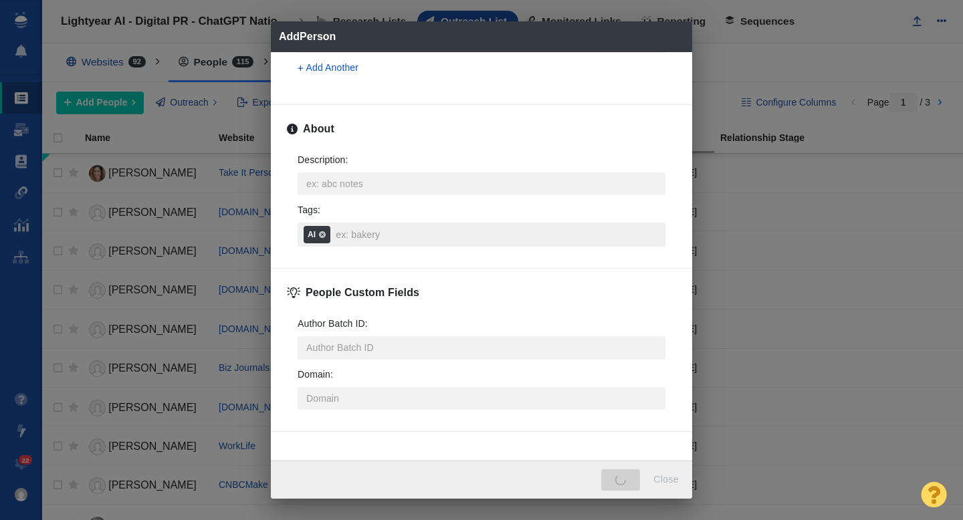
type textarea "x"
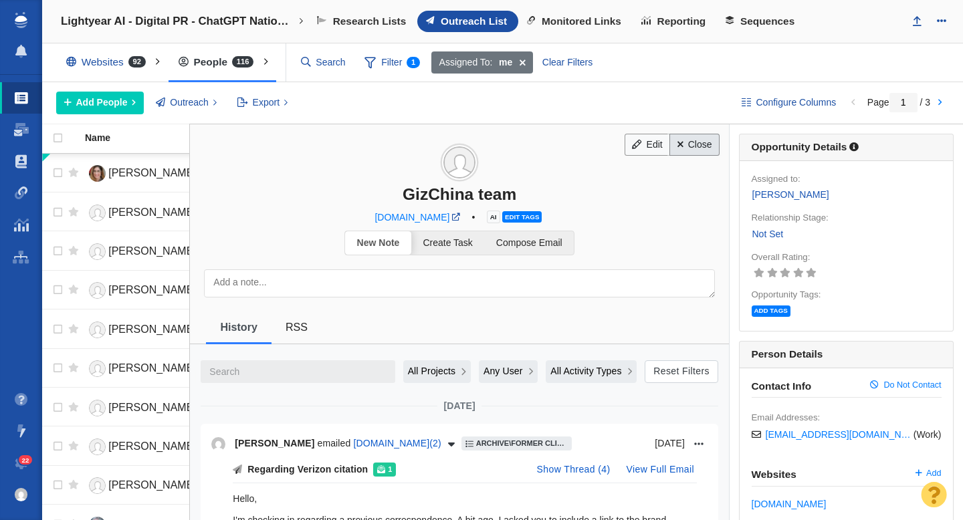
click at [699, 142] on link "Close" at bounding box center [694, 145] width 50 height 23
